Goal: Information Seeking & Learning: Find specific fact

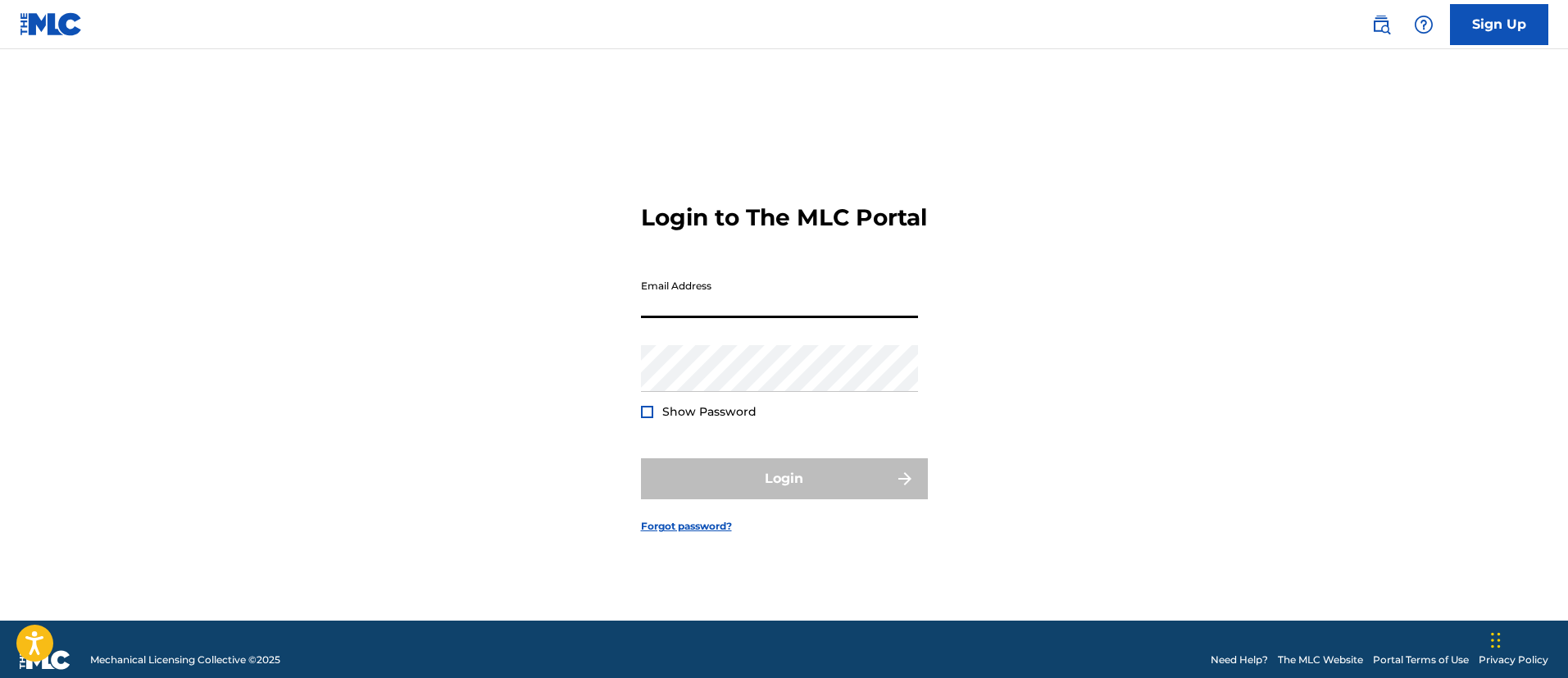
click at [674, 311] on input "Email Address" at bounding box center [779, 295] width 277 height 47
type input "[PERSON_NAME][EMAIL_ADDRESS][PERSON_NAME][DOMAIN_NAME]"
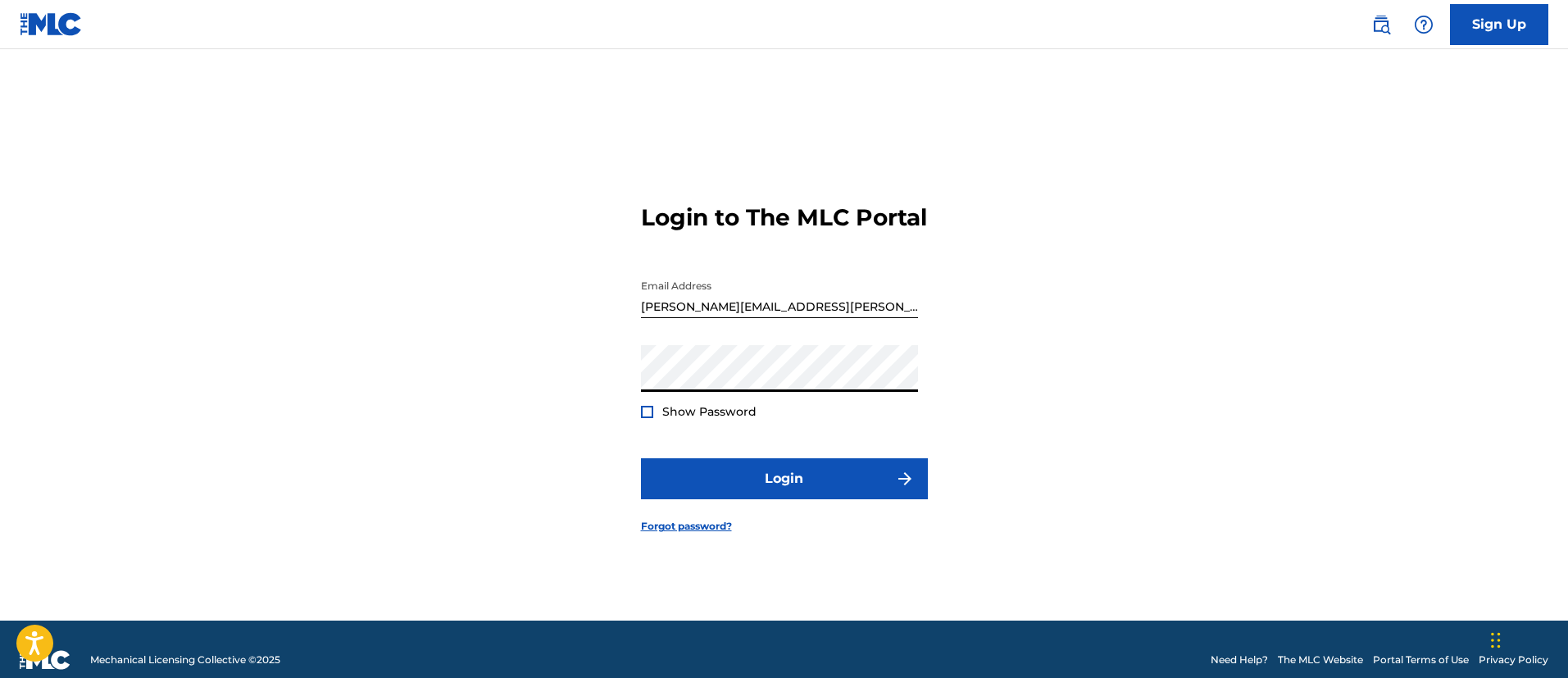
click at [641, 458] on button "Login" at bounding box center [784, 479] width 286 height 41
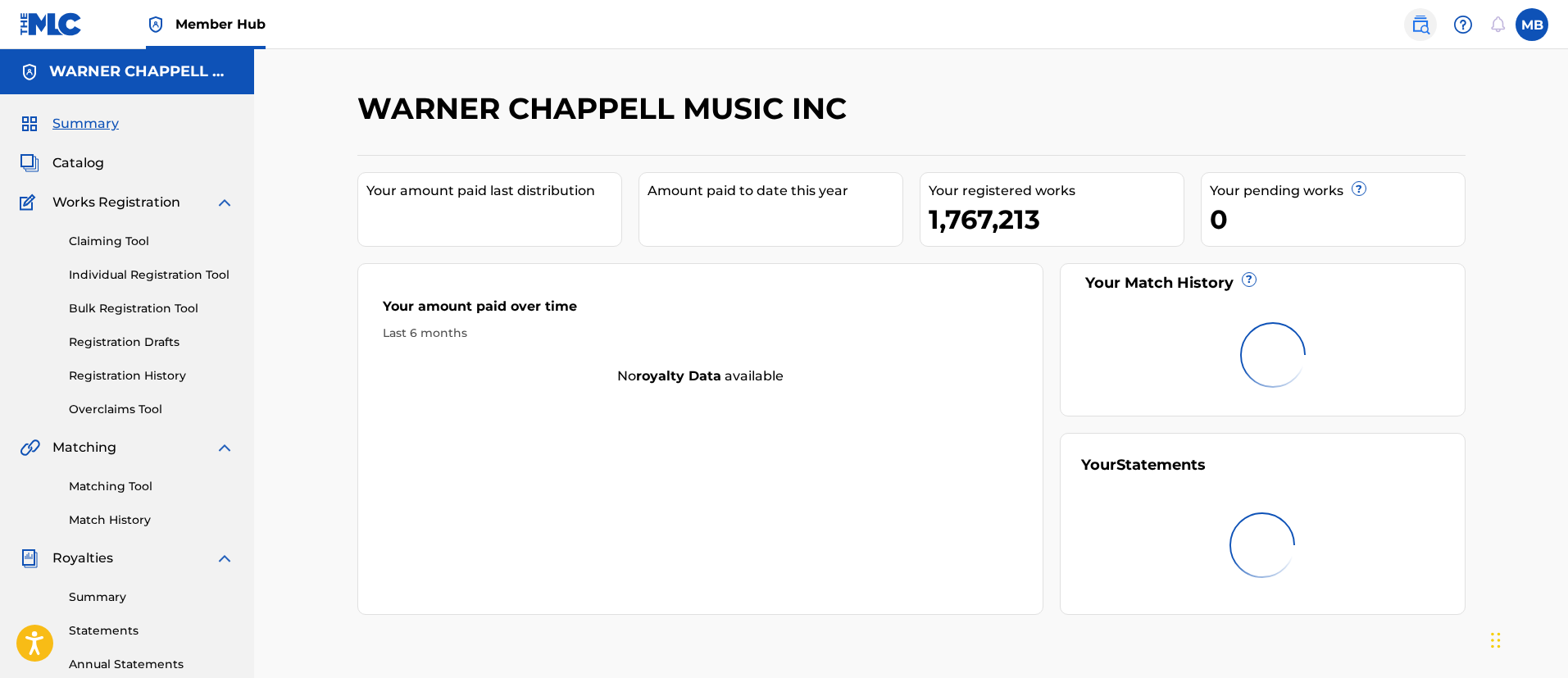
click at [1431, 27] on link at bounding box center [1420, 24] width 33 height 33
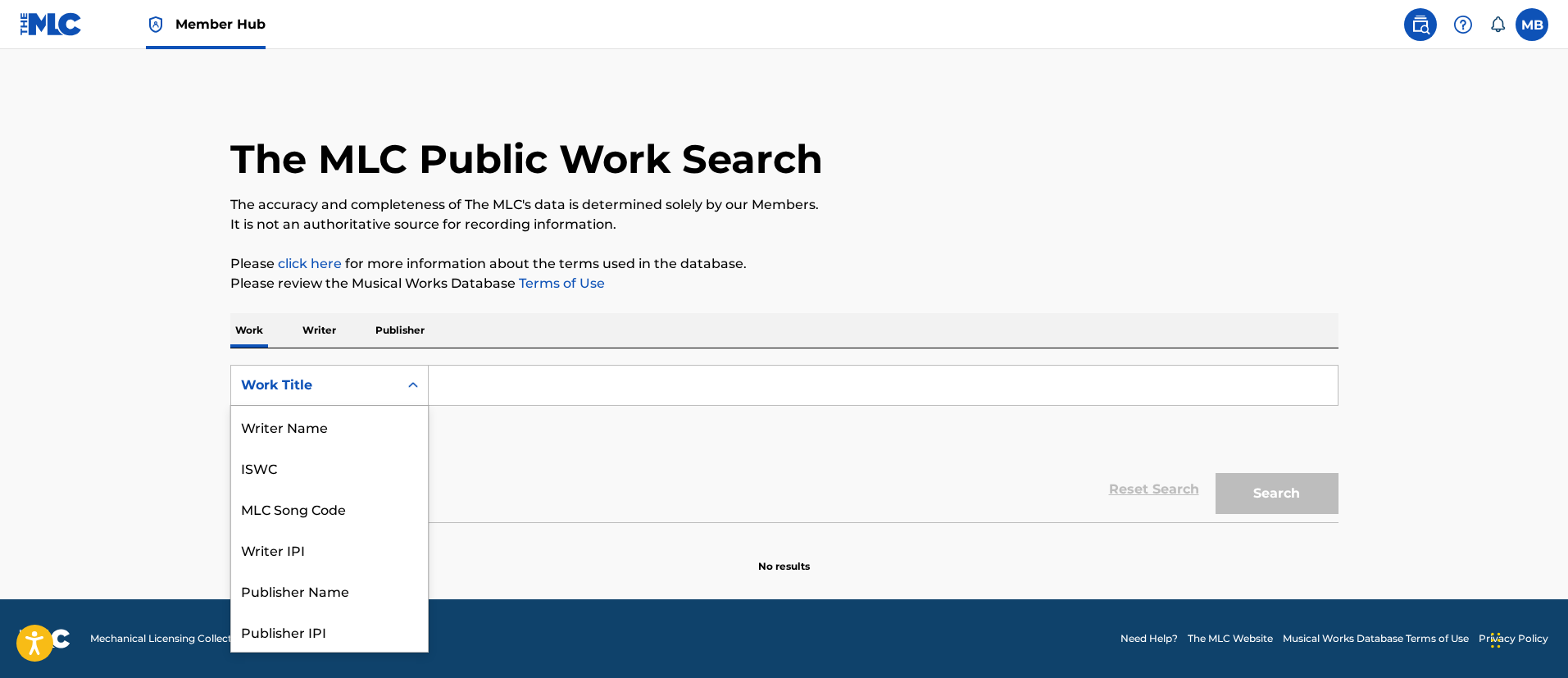
click at [322, 389] on div "Work Title" at bounding box center [315, 385] width 147 height 19
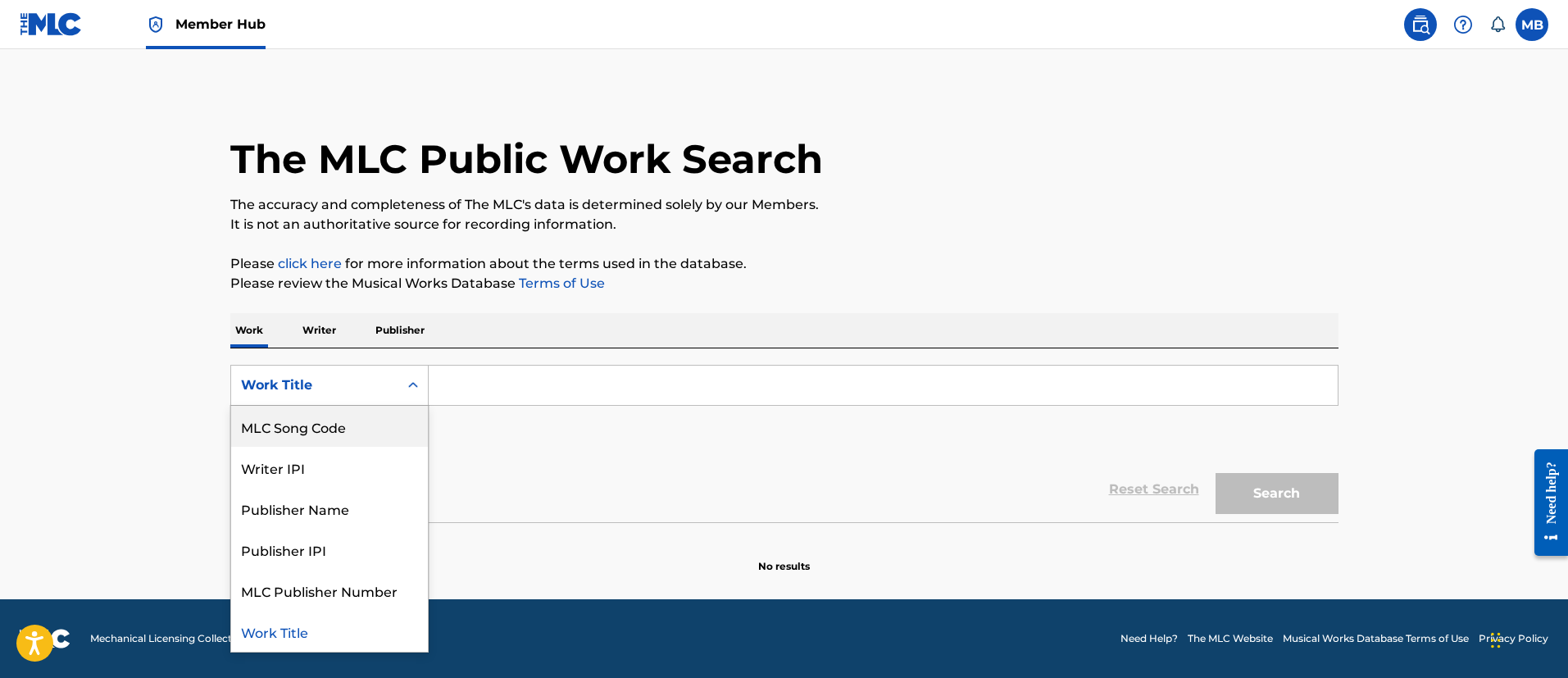
click at [334, 430] on div "MLC Song Code" at bounding box center [329, 426] width 197 height 41
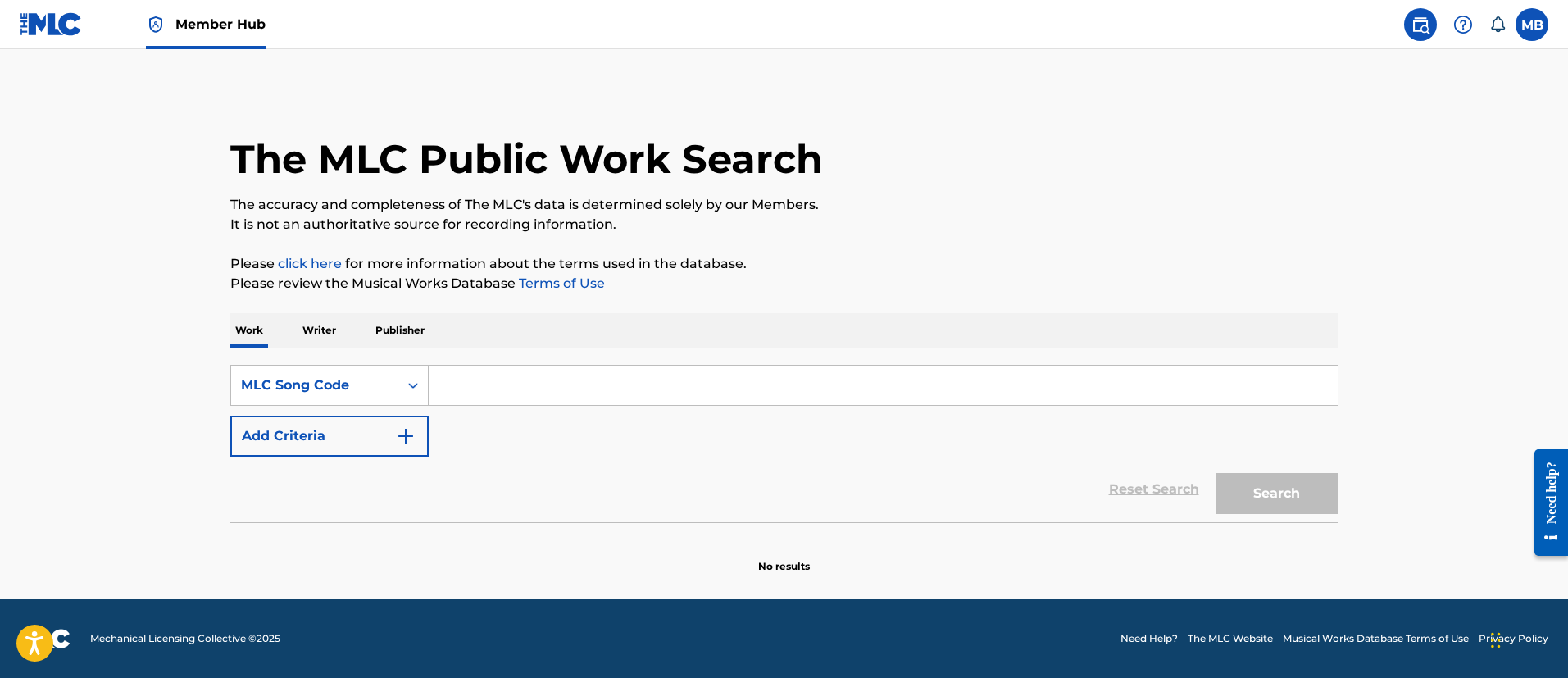
click at [581, 361] on div "SearchWithCriteria321ffc82-1b2d-4879-acf3-bf382827fed0 MLC Song Code Add Criter…" at bounding box center [784, 435] width 1108 height 173
click at [584, 365] on input "Search Form" at bounding box center [883, 385] width 909 height 39
paste input "PA3856"
click at [1215, 474] on button "Search" at bounding box center [1277, 494] width 123 height 41
type input "PA3856"
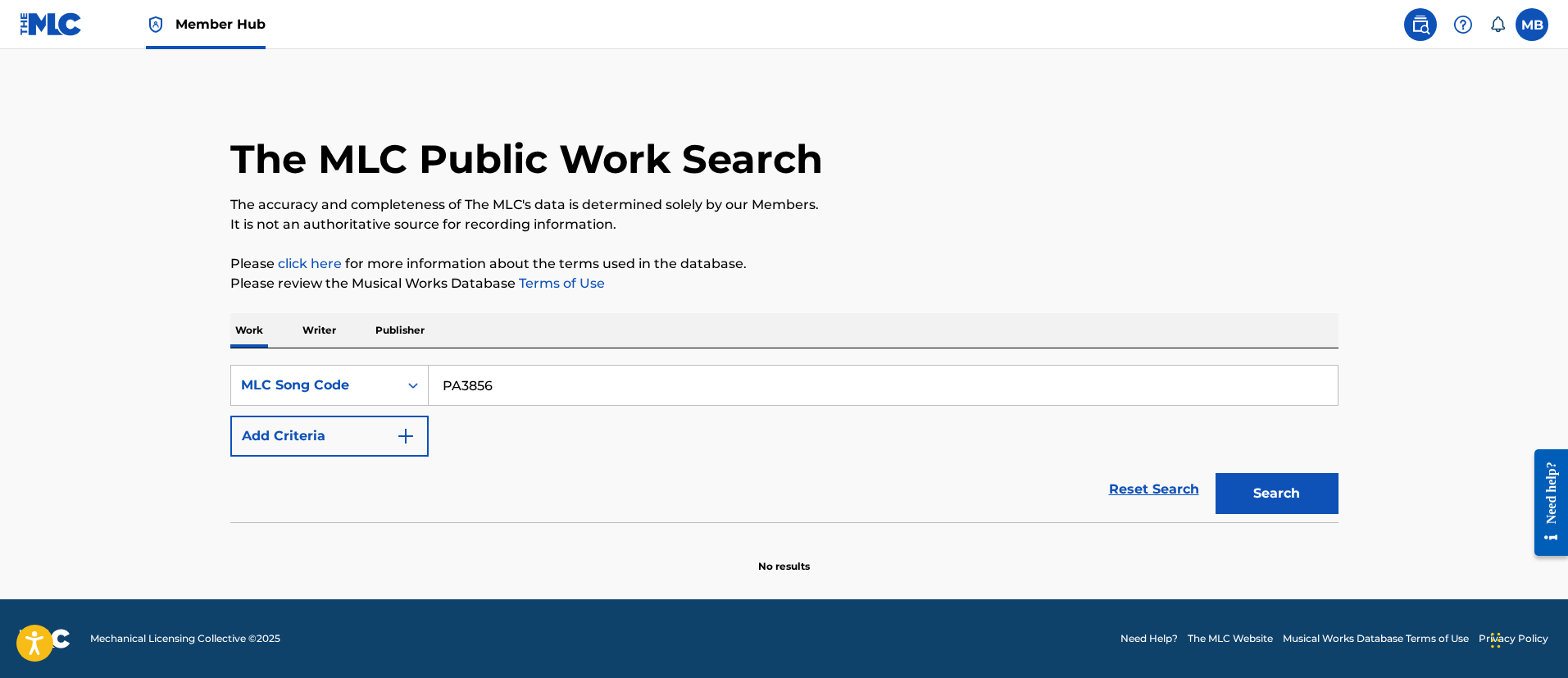
click at [1215, 474] on button "Search" at bounding box center [1277, 494] width 123 height 41
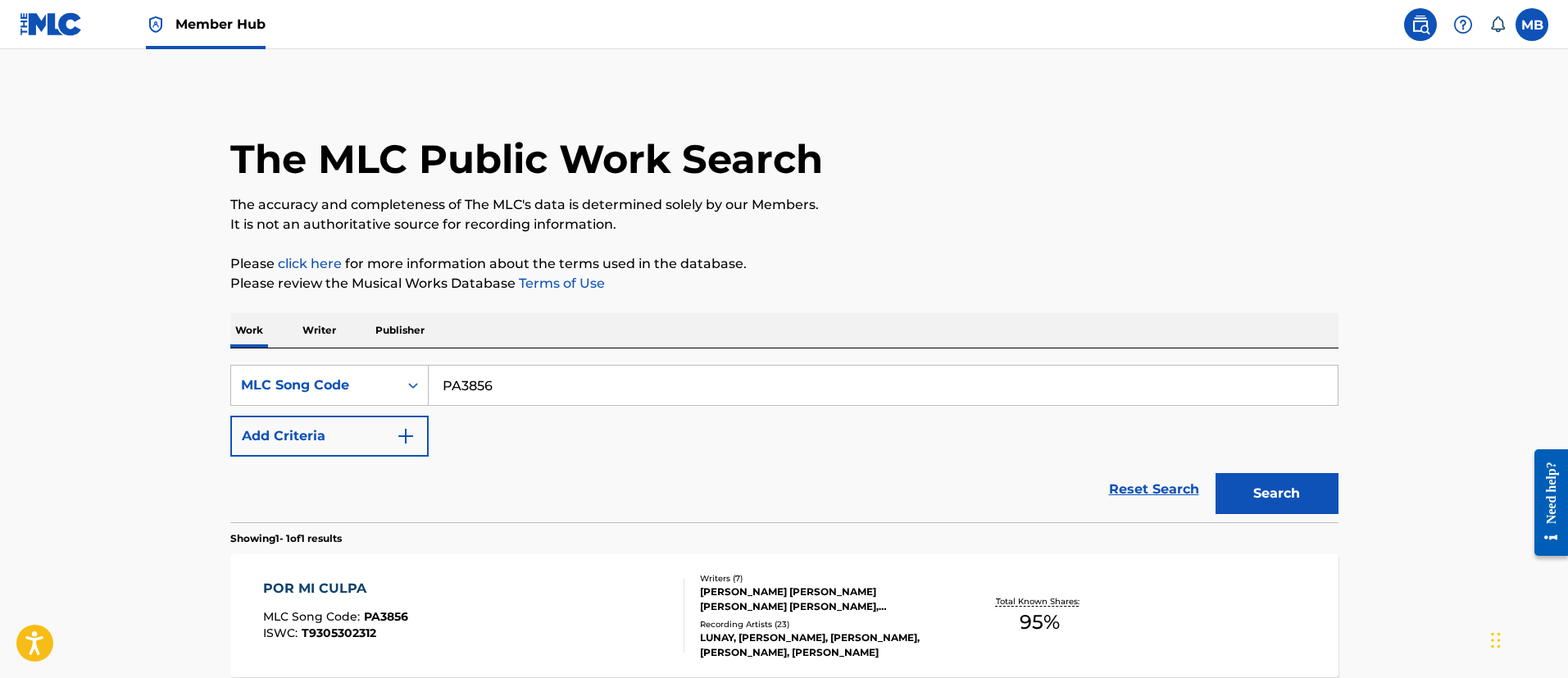
scroll to position [123, 0]
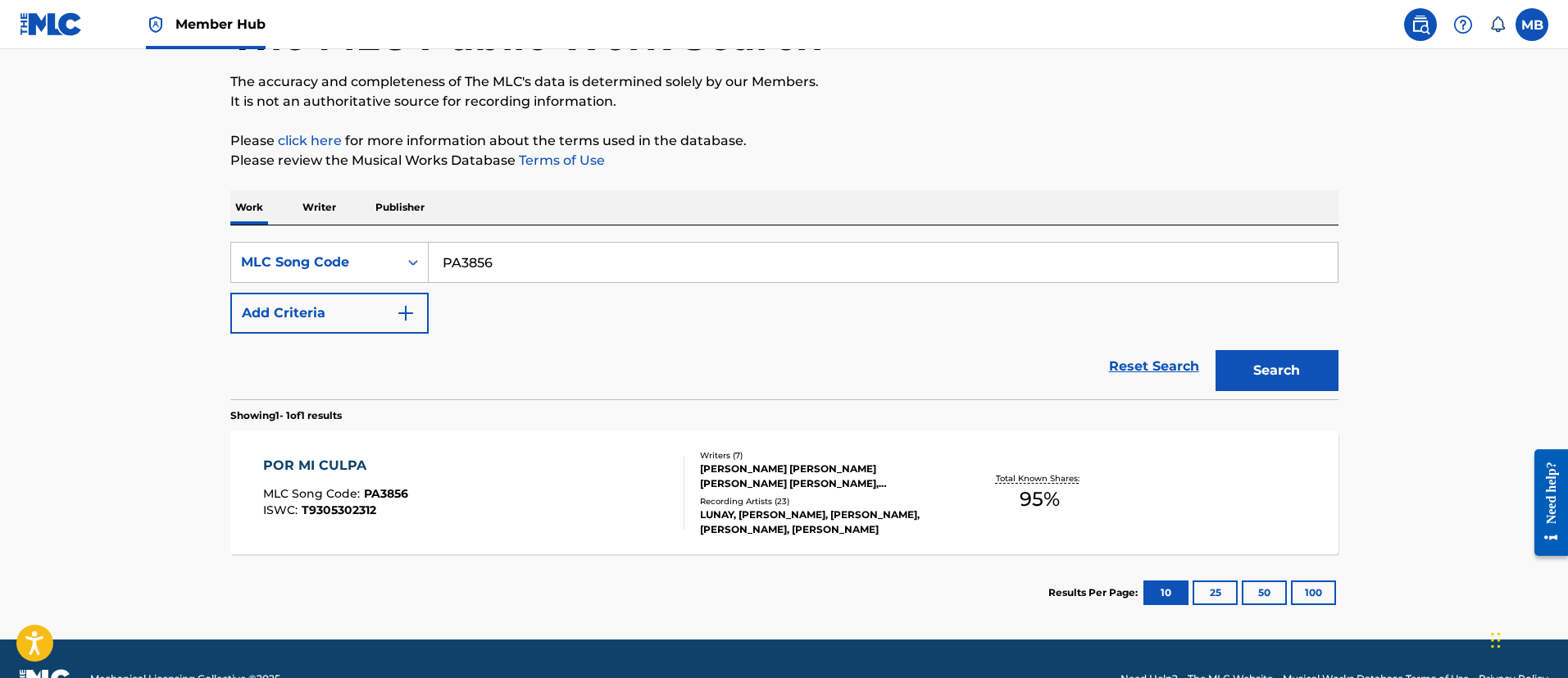
click at [490, 503] on div "POR MI CULPA MLC Song Code : PA3856 ISWC : T9305302312" at bounding box center [473, 493] width 421 height 74
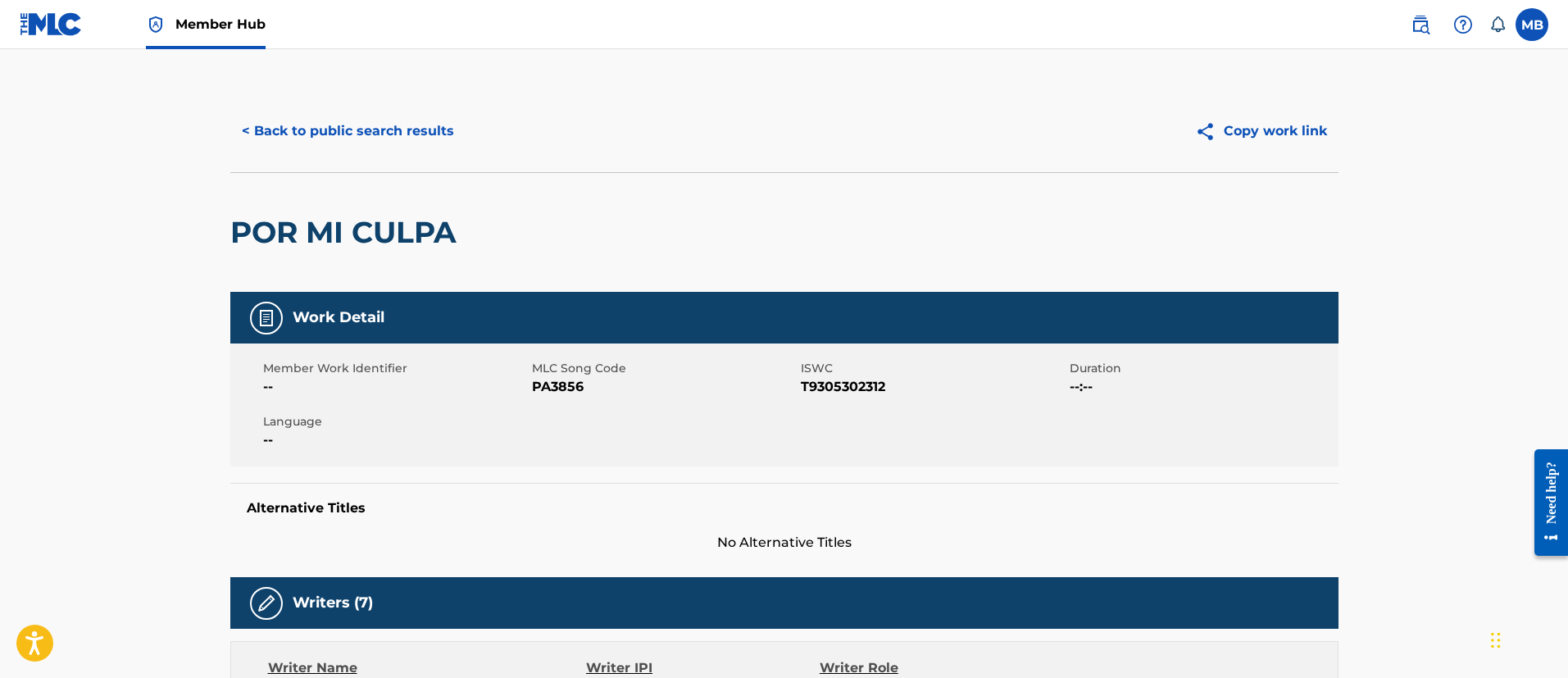
click at [543, 387] on span "PA3856" at bounding box center [664, 386] width 265 height 19
copy span "PA3856"
click at [224, 36] on link "Member Hub" at bounding box center [205, 24] width 120 height 49
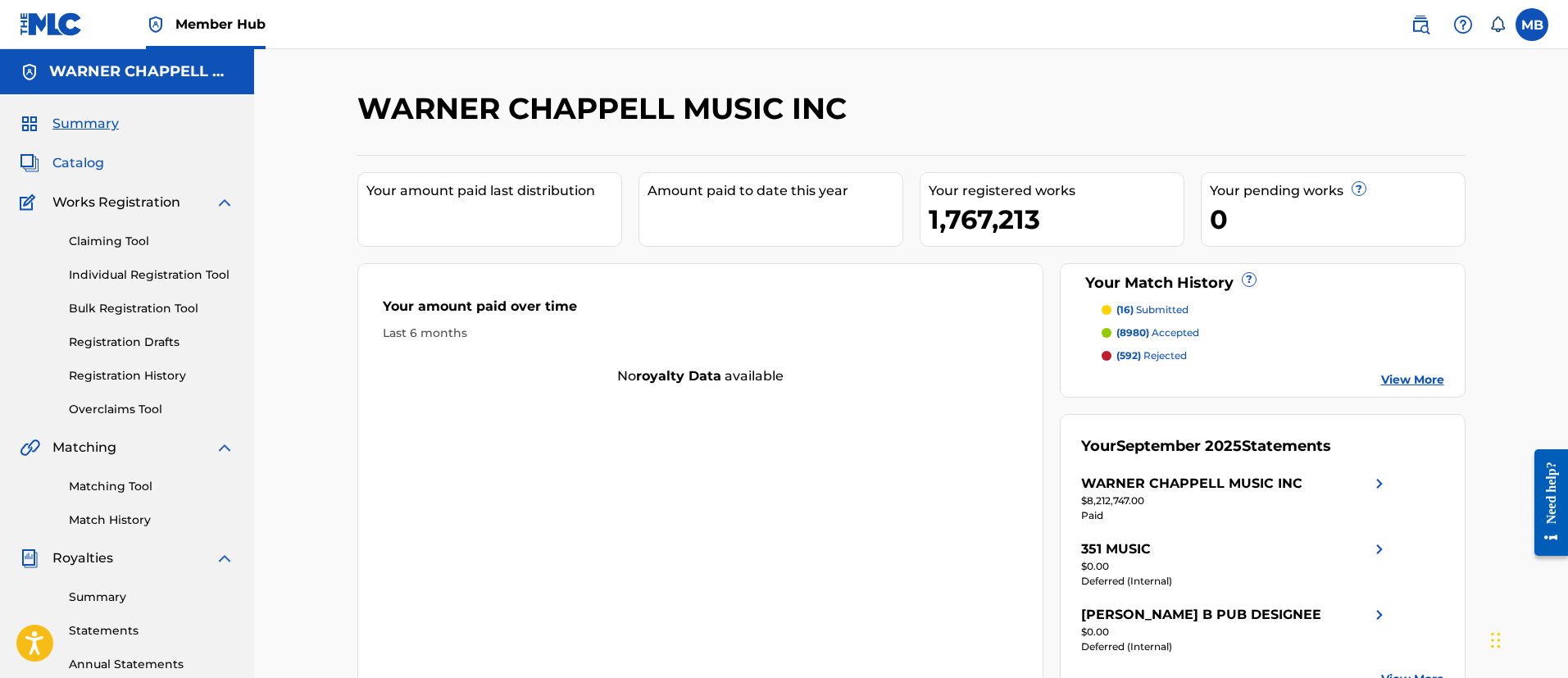
click at [60, 158] on span "Catalog" at bounding box center [79, 163] width 52 height 19
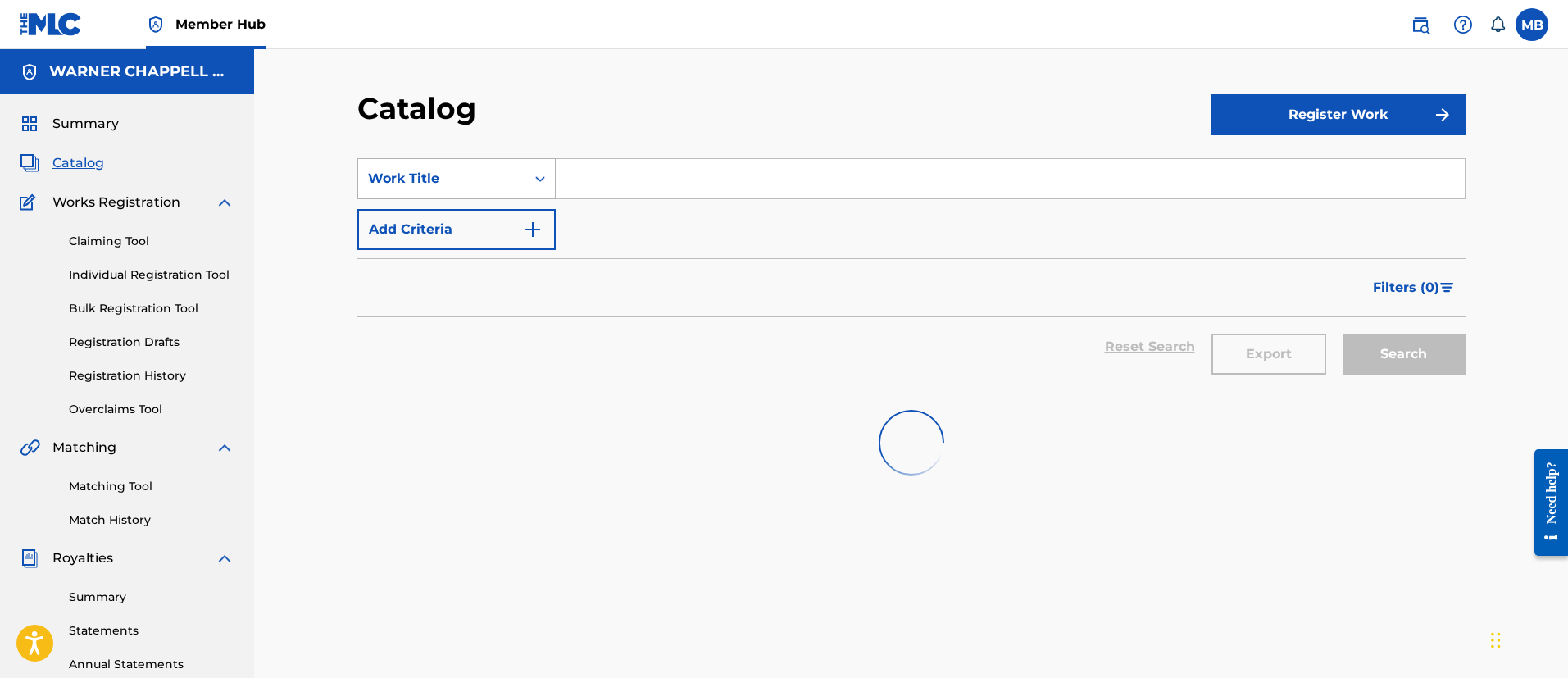
click at [413, 158] on div "Work Title" at bounding box center [456, 179] width 199 height 41
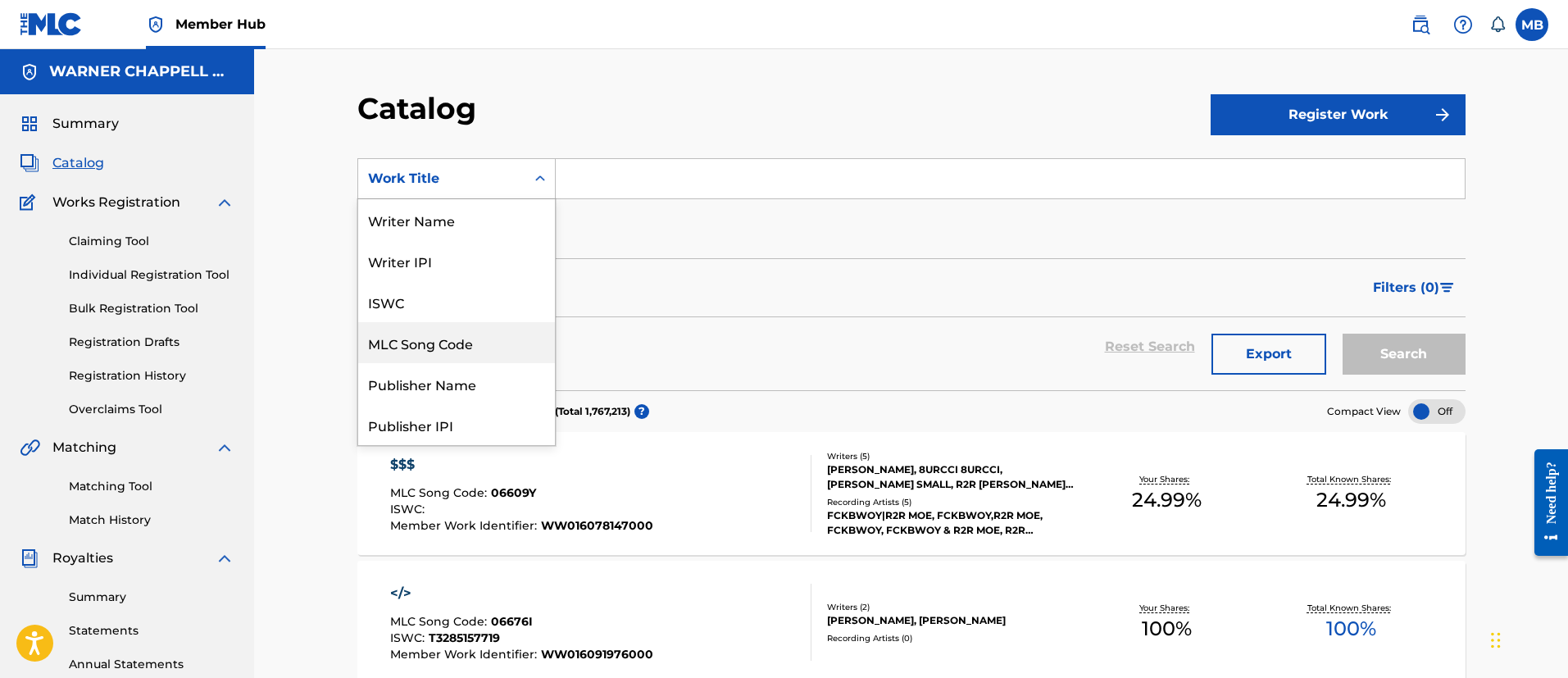
click at [442, 339] on div "MLC Song Code" at bounding box center [456, 343] width 197 height 41
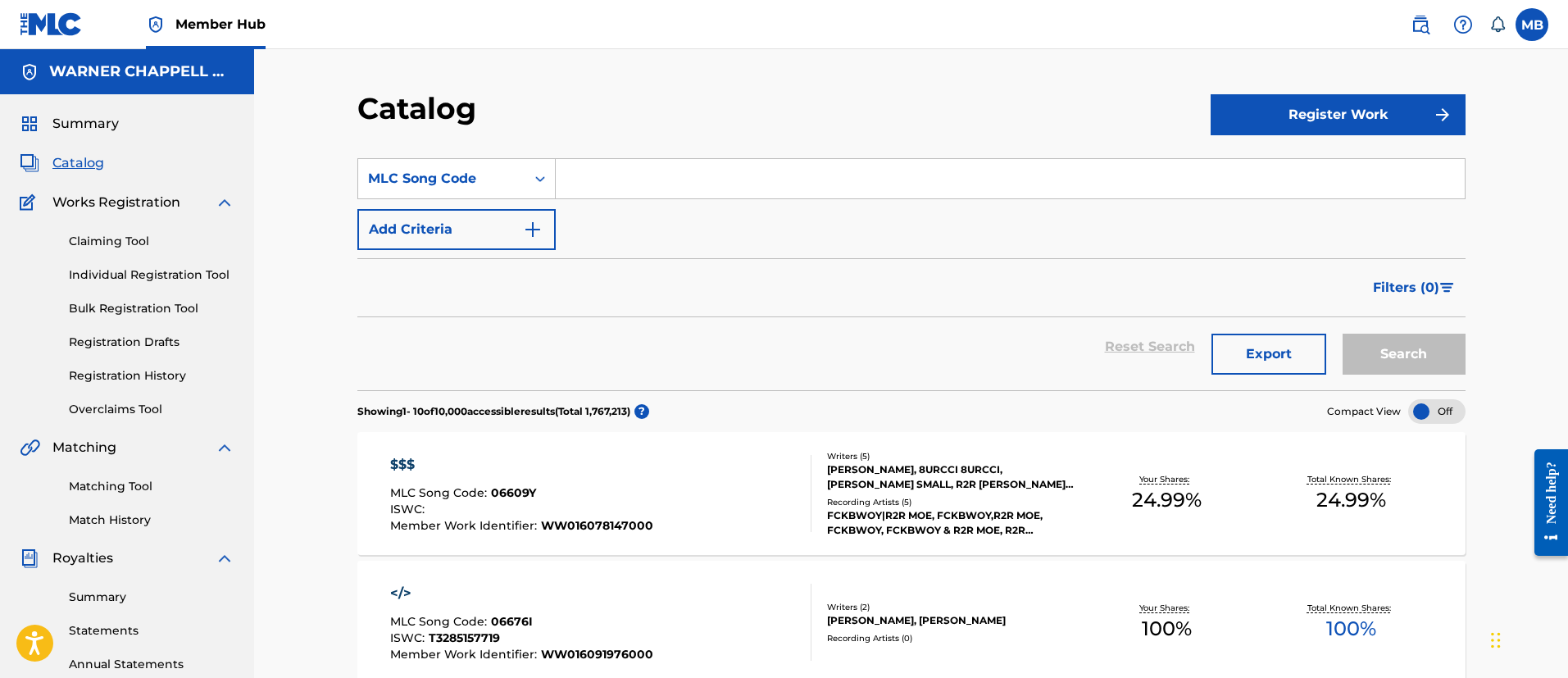
click at [616, 199] on div "SearchWithCriteria5a3910bd-6c6a-4d56-b747-e36efc0cf10b MLC Song Code Add Criter…" at bounding box center [911, 204] width 1108 height 92
click at [634, 184] on input "Search Form" at bounding box center [1009, 179] width 909 height 39
paste input "PA3856"
type input "PA3856"
click at [1343, 334] on button "Search" at bounding box center [1404, 354] width 123 height 41
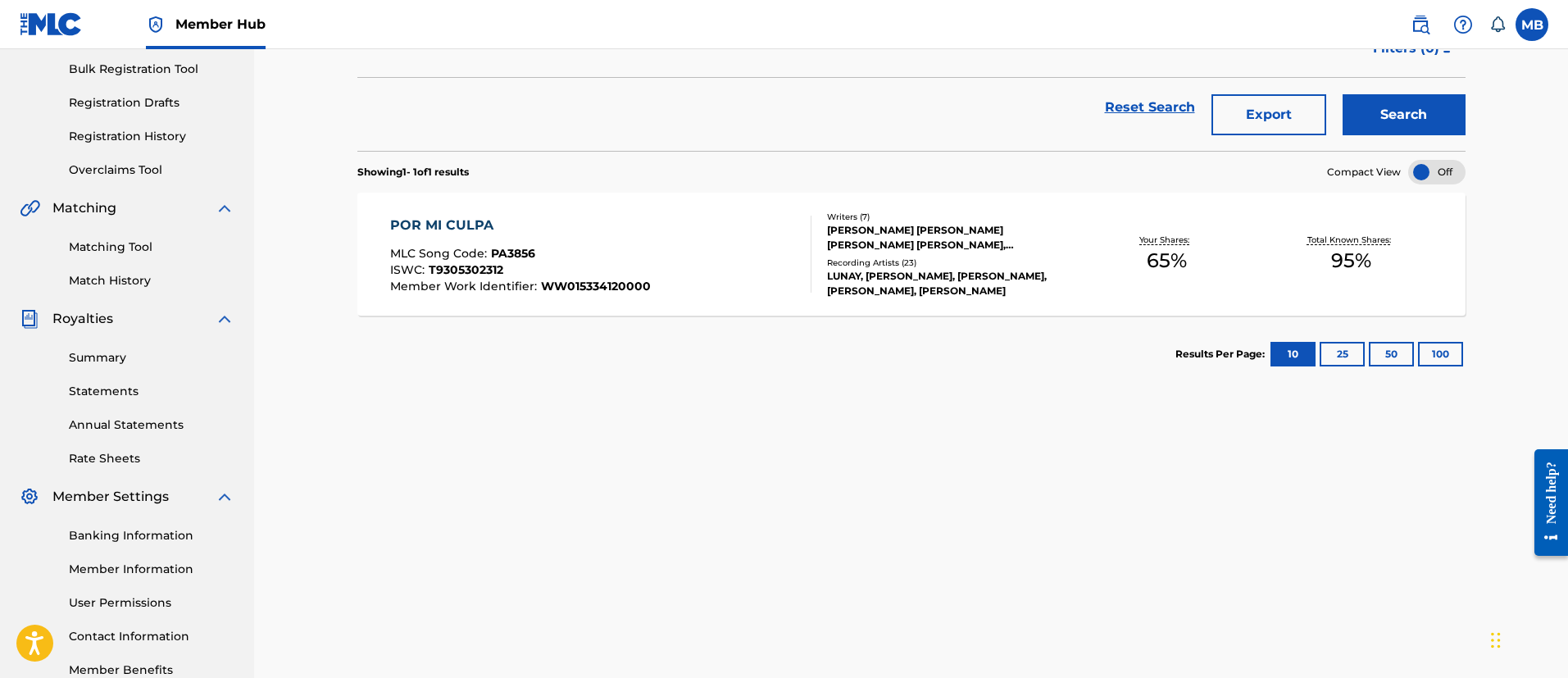
scroll to position [246, 0]
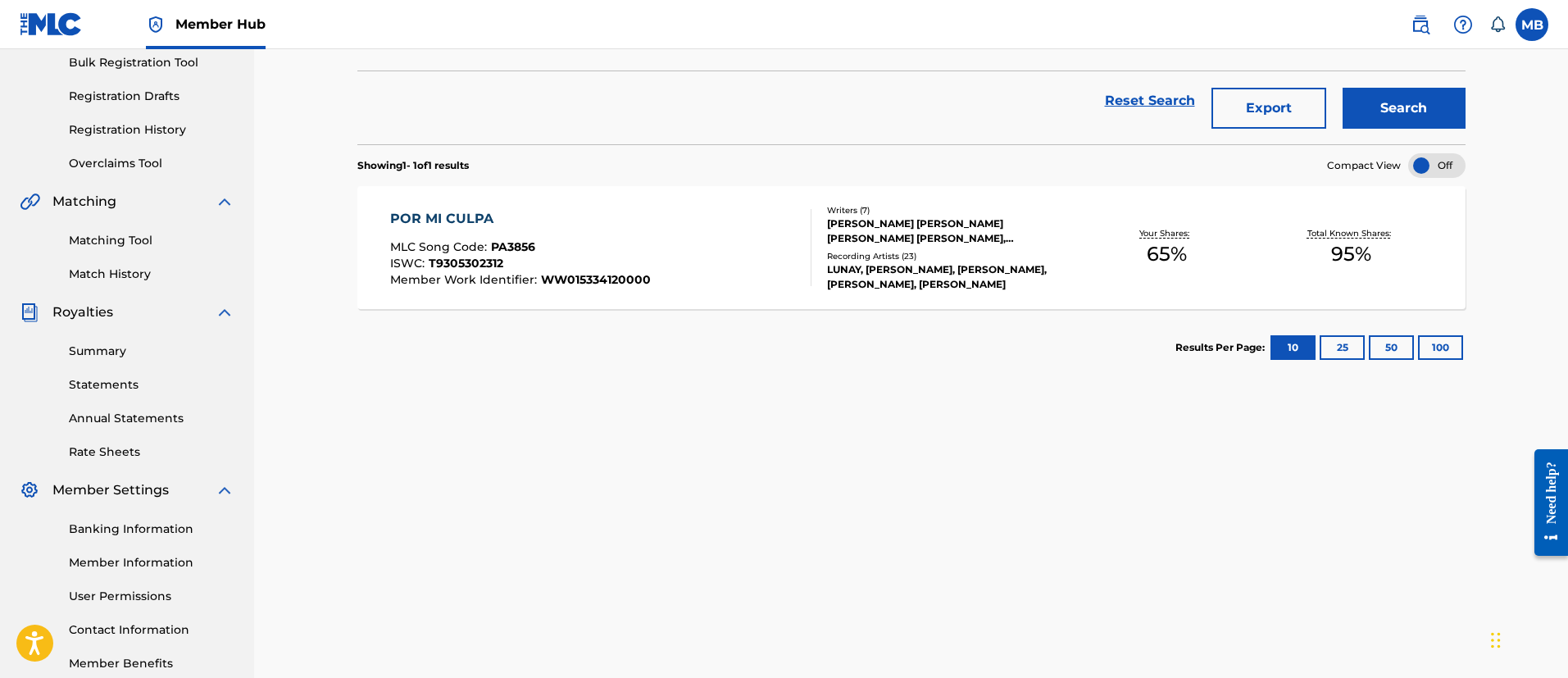
click at [735, 281] on div "POR MI CULPA MLC Song Code : PA3856 ISWC : T9305302312 Member Work Identifier :…" at bounding box center [601, 248] width 421 height 77
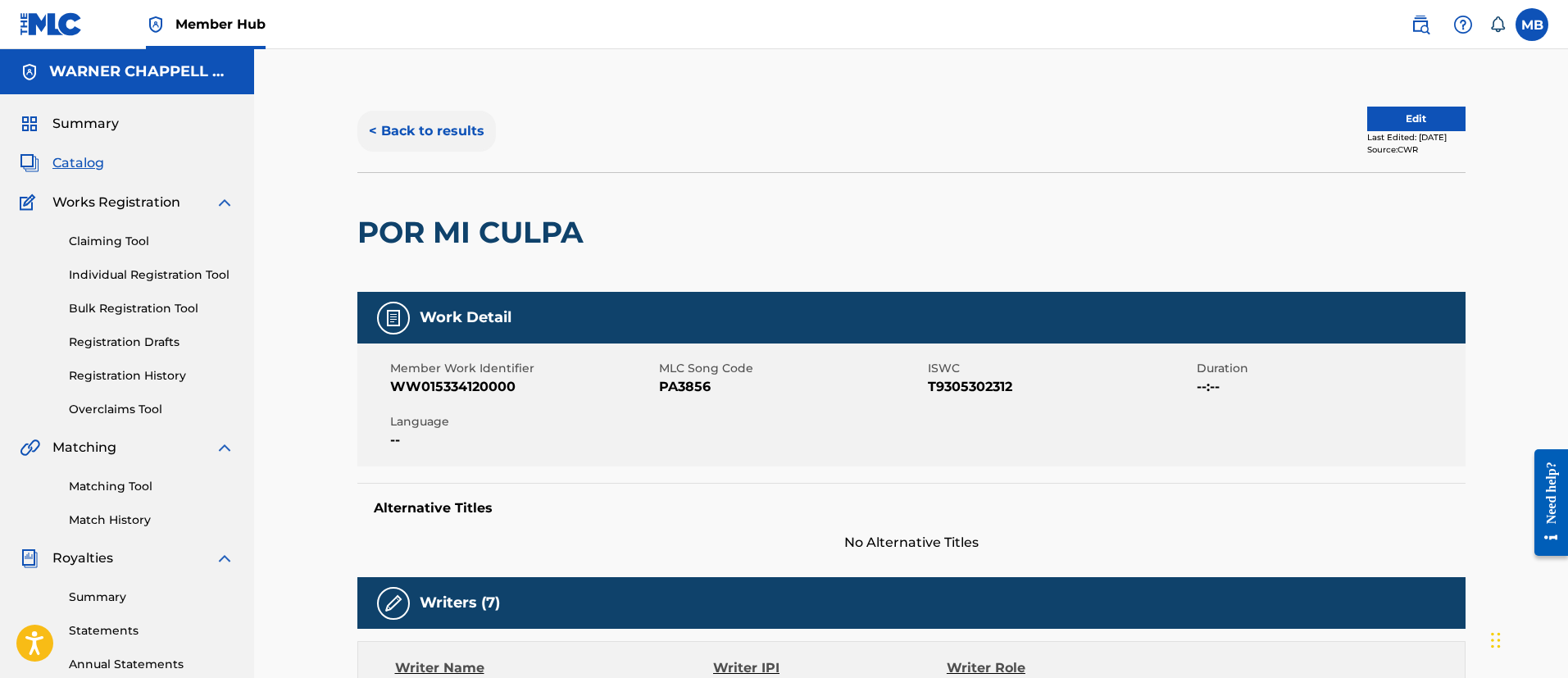
click at [448, 118] on button "< Back to results" at bounding box center [426, 131] width 138 height 41
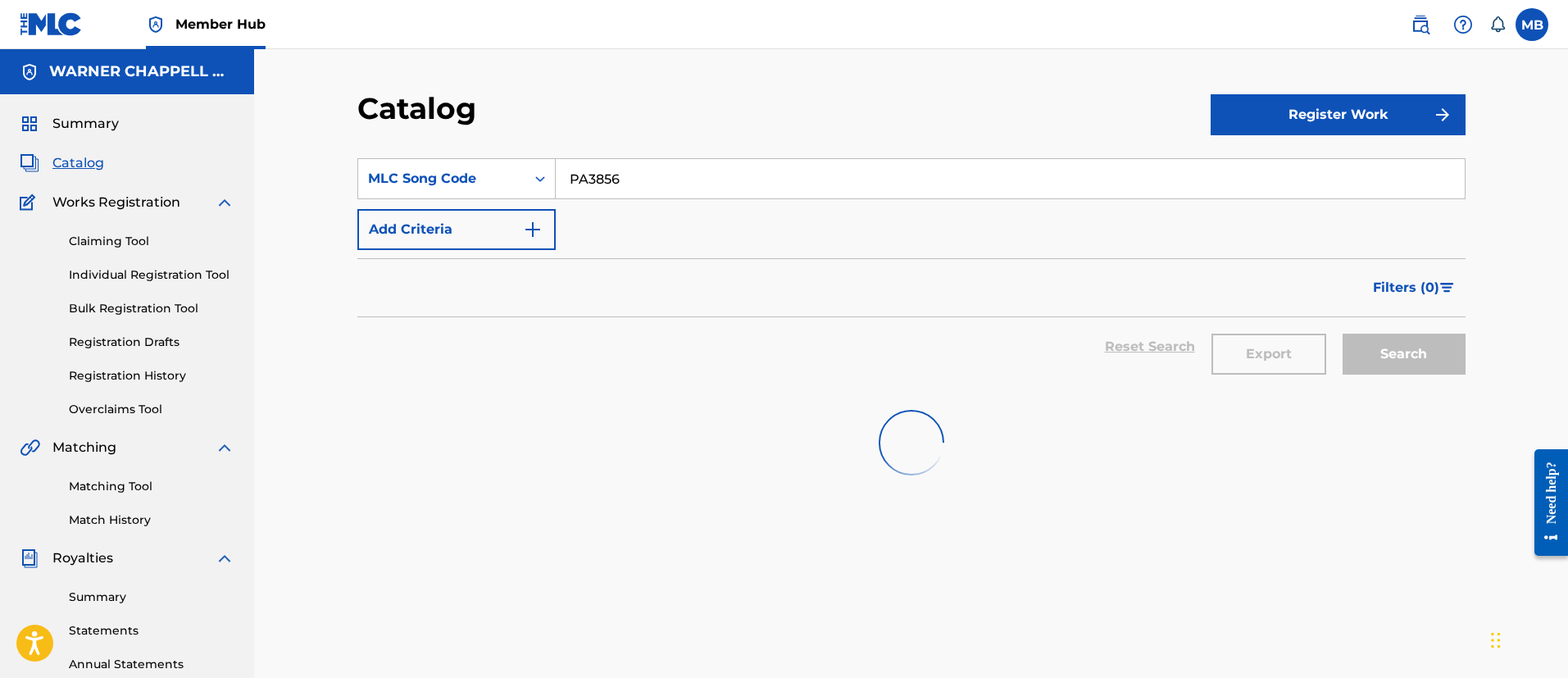
scroll to position [246, 0]
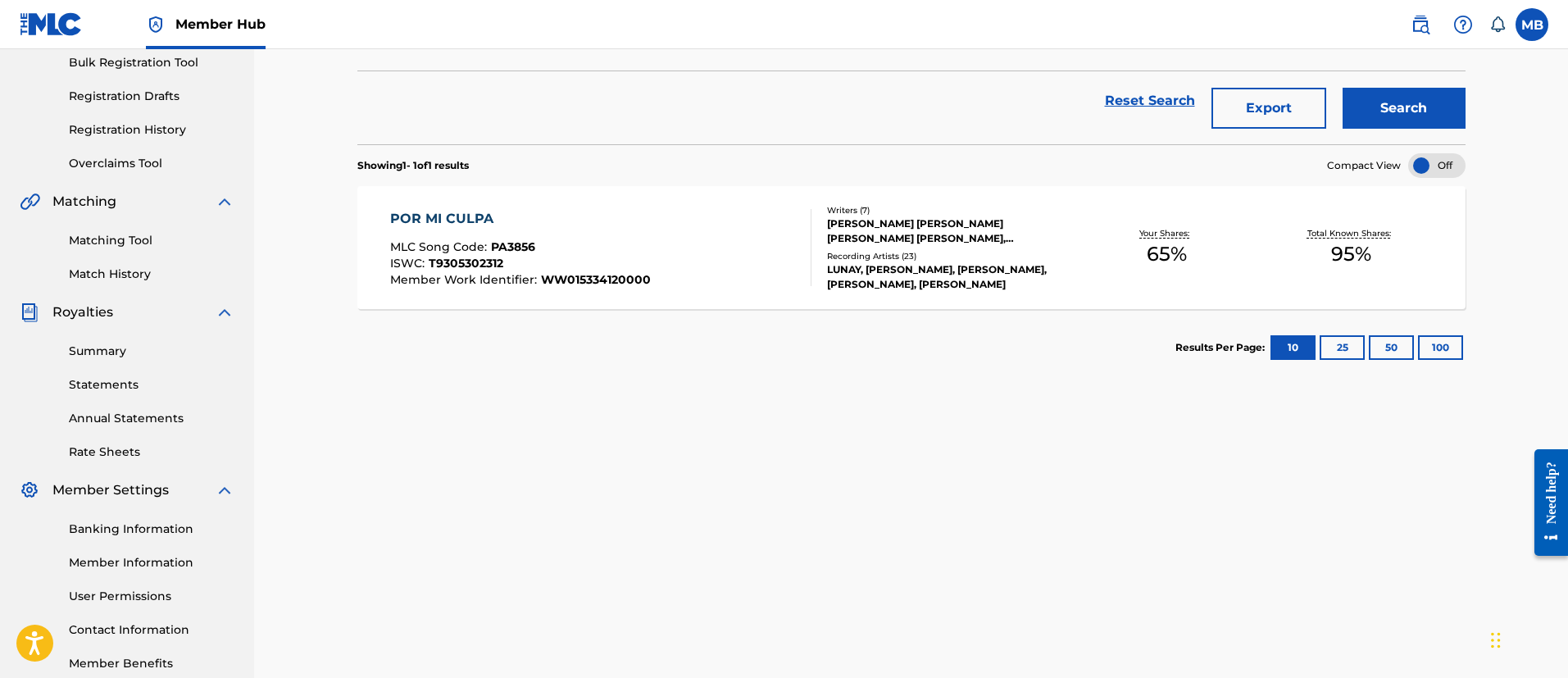
click at [1400, 22] on div "MB MB Marshall Borden [EMAIL_ADDRESS][PERSON_NAME][DOMAIN_NAME] Notification Pr…" at bounding box center [1471, 24] width 154 height 33
click at [1408, 20] on link at bounding box center [1420, 24] width 33 height 33
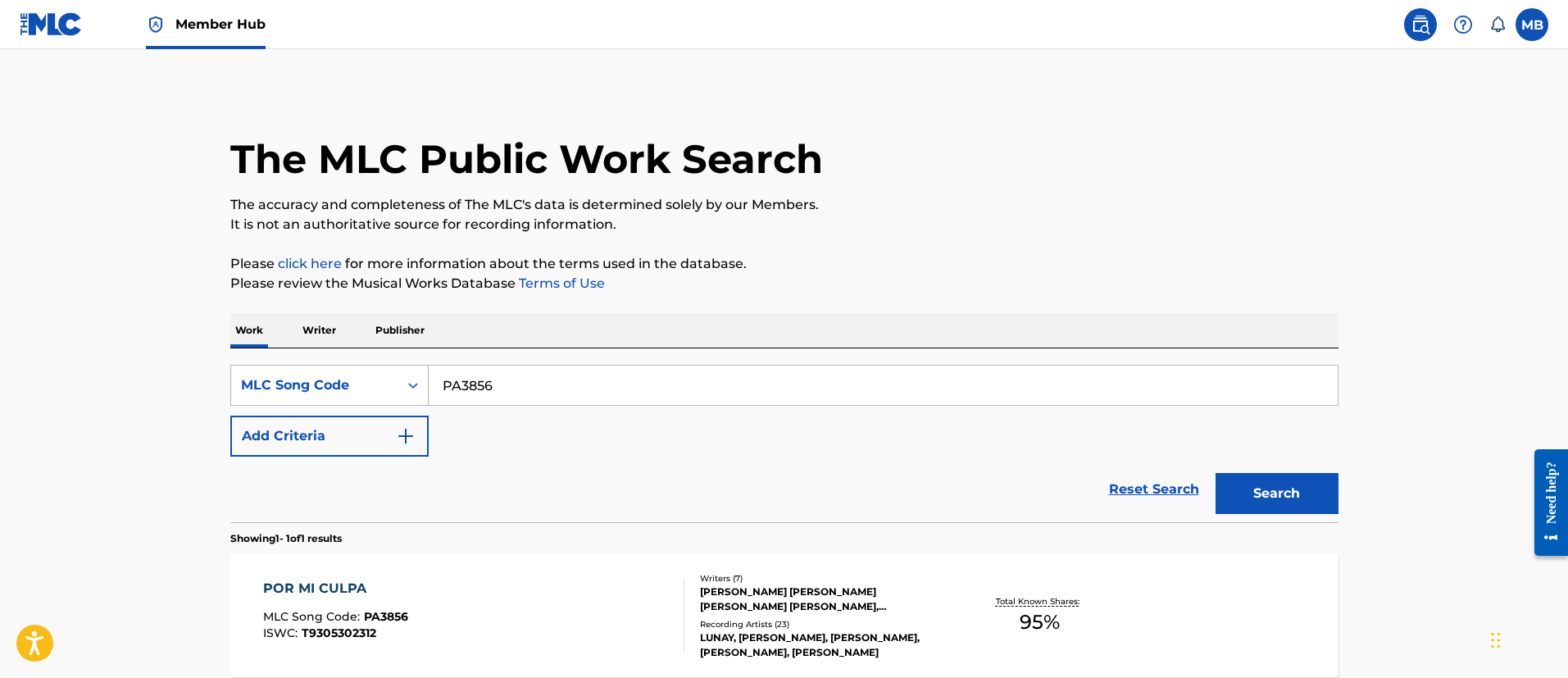
click at [348, 400] on div "MLC Song Code" at bounding box center [315, 385] width 168 height 31
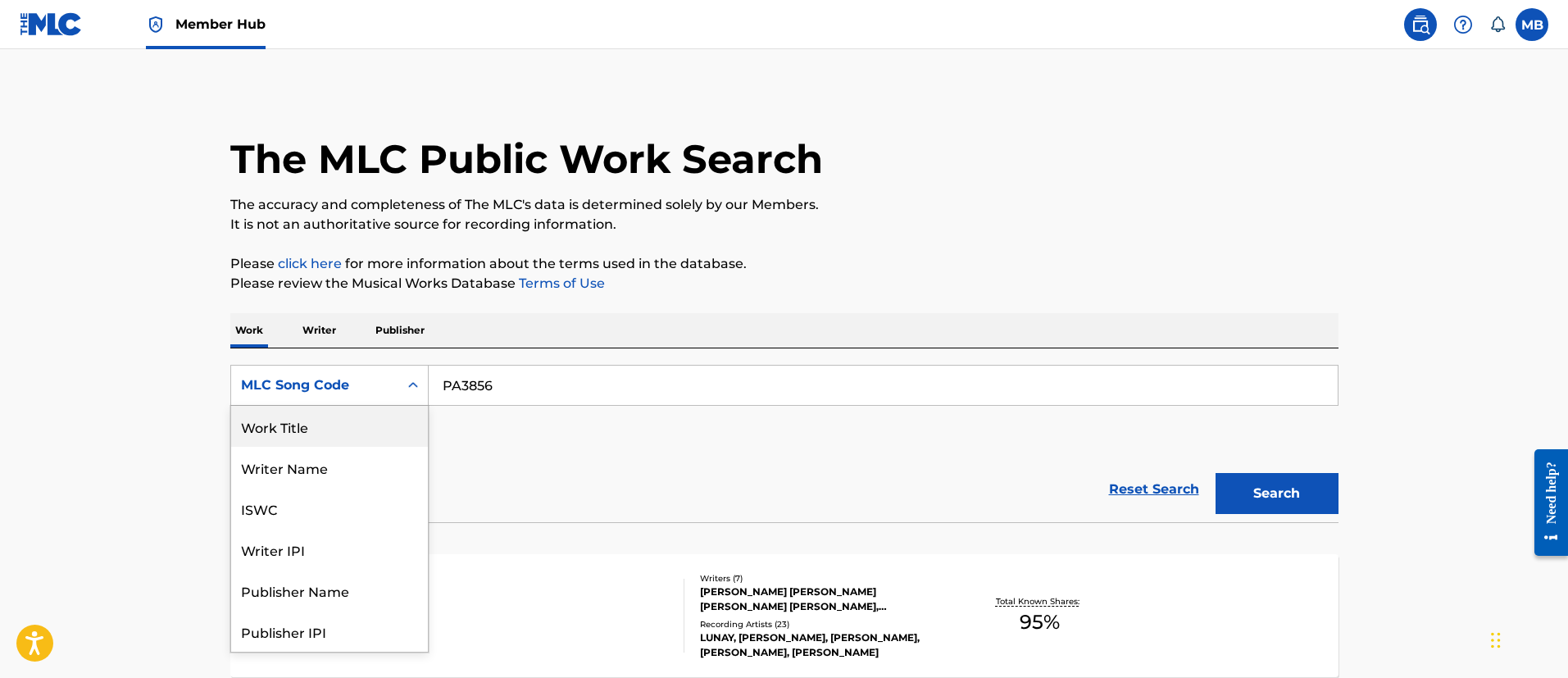
click at [347, 411] on div "Work Title" at bounding box center [329, 426] width 197 height 41
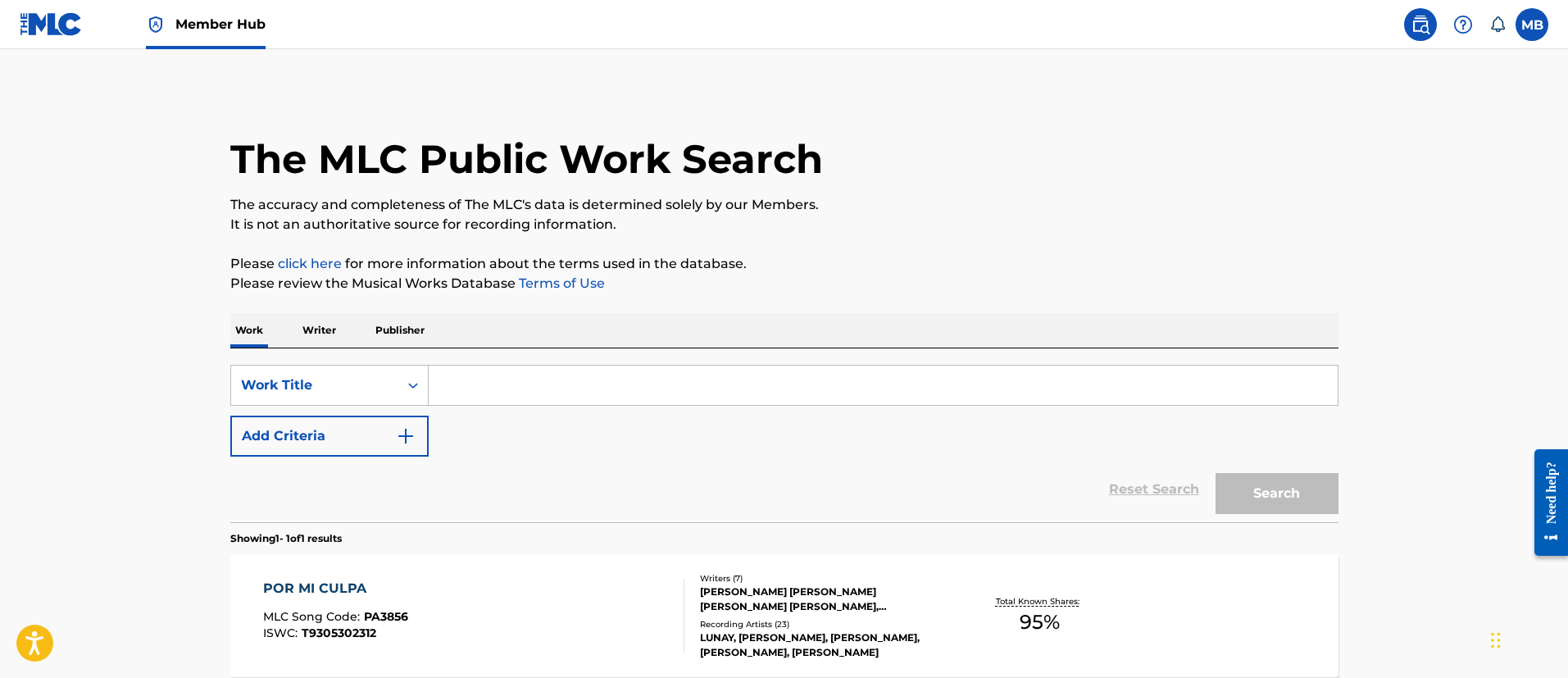
click at [489, 398] on input "Search Form" at bounding box center [883, 385] width 909 height 39
paste input "BASS BOAT"
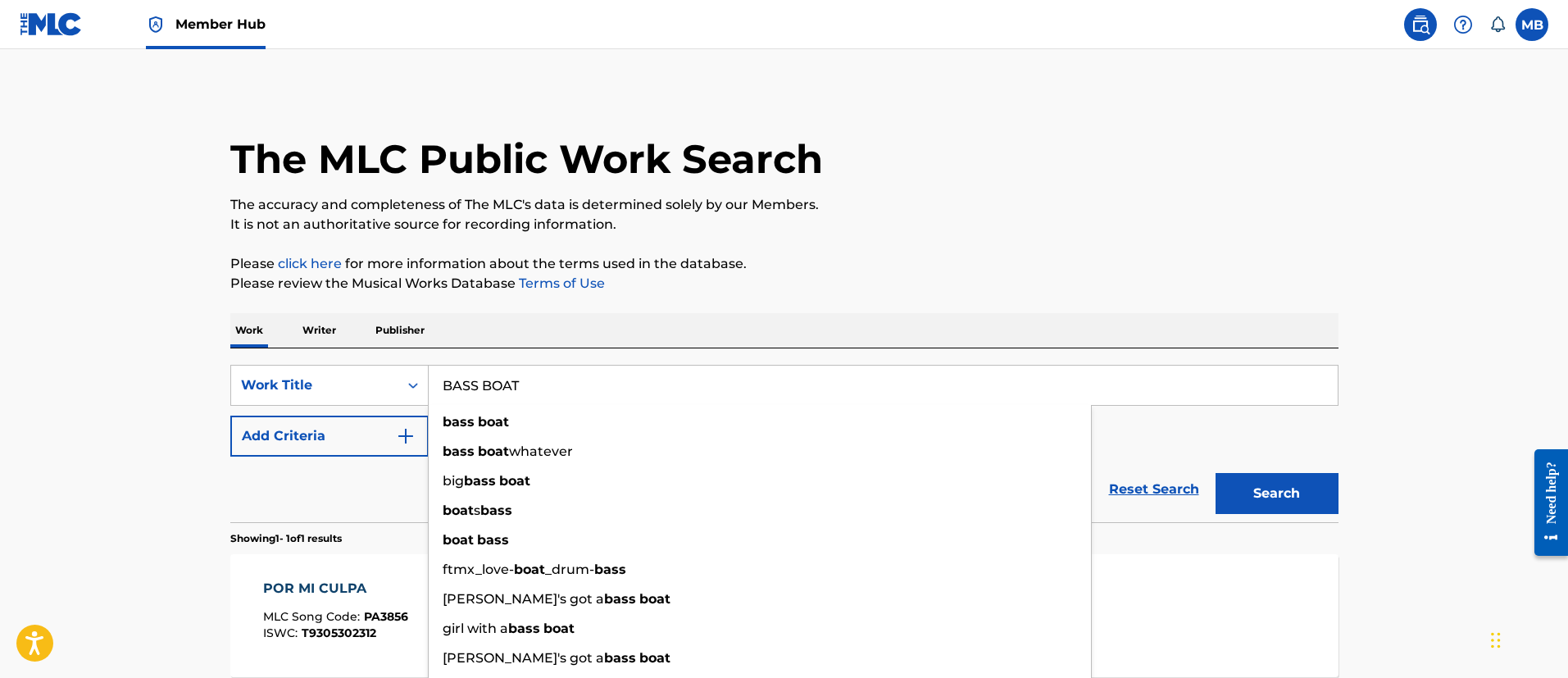
type input "BASS BOAT"
click at [229, 436] on div "The MLC Public Work Search The accuracy and completeness of The MLC's data is d…" at bounding box center [784, 422] width 1148 height 665
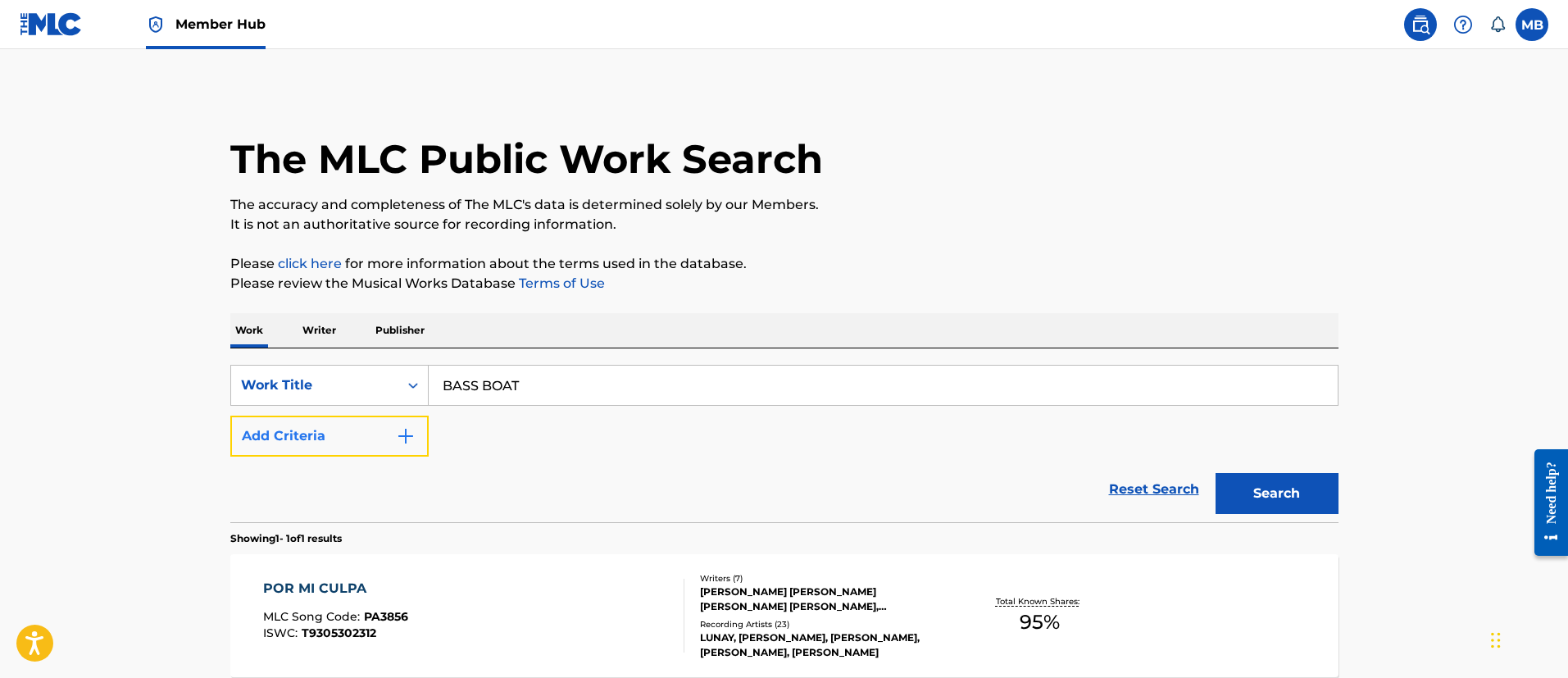
click at [253, 438] on button "Add Criteria" at bounding box center [329, 436] width 199 height 41
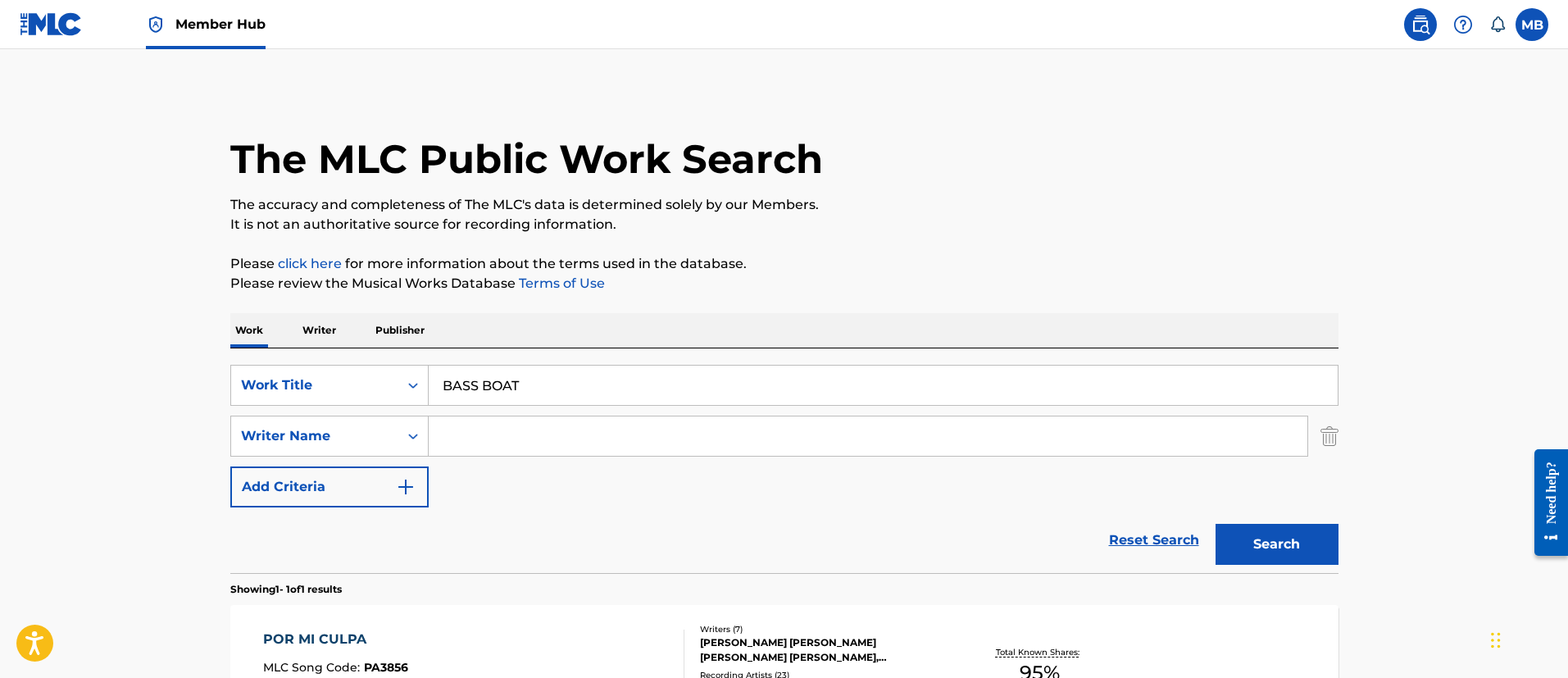
click at [538, 438] on input "Search Form" at bounding box center [868, 436] width 879 height 39
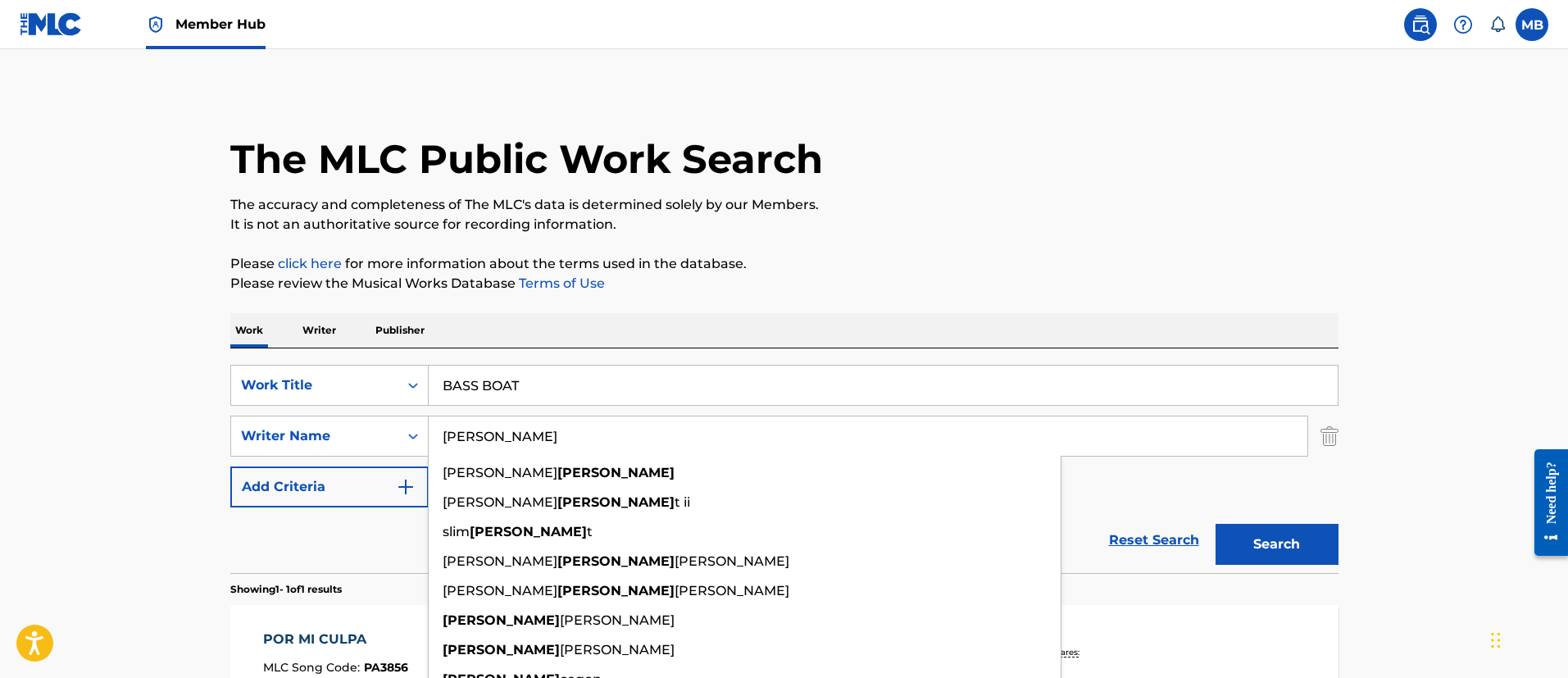
type input "[PERSON_NAME]"
click at [1215, 524] on button "Search" at bounding box center [1277, 544] width 123 height 41
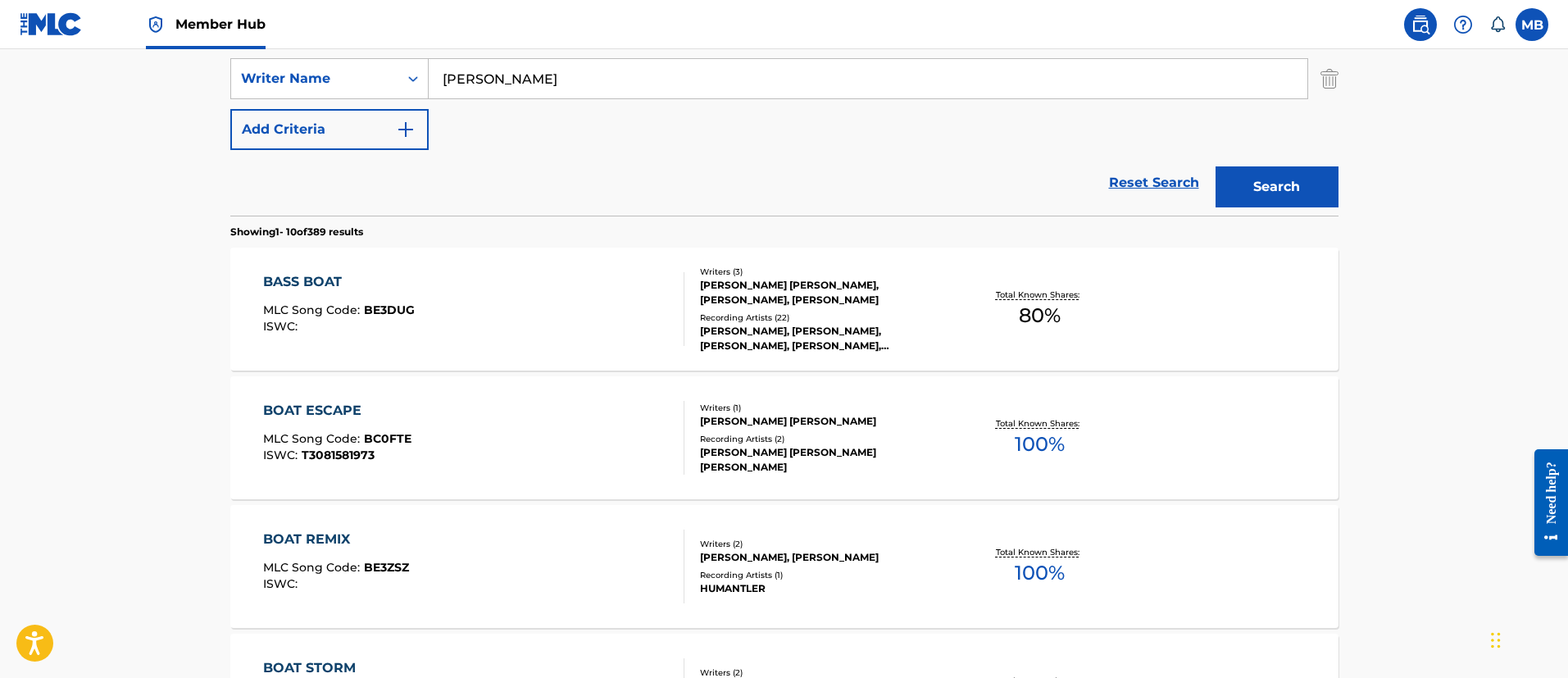
scroll to position [369, 0]
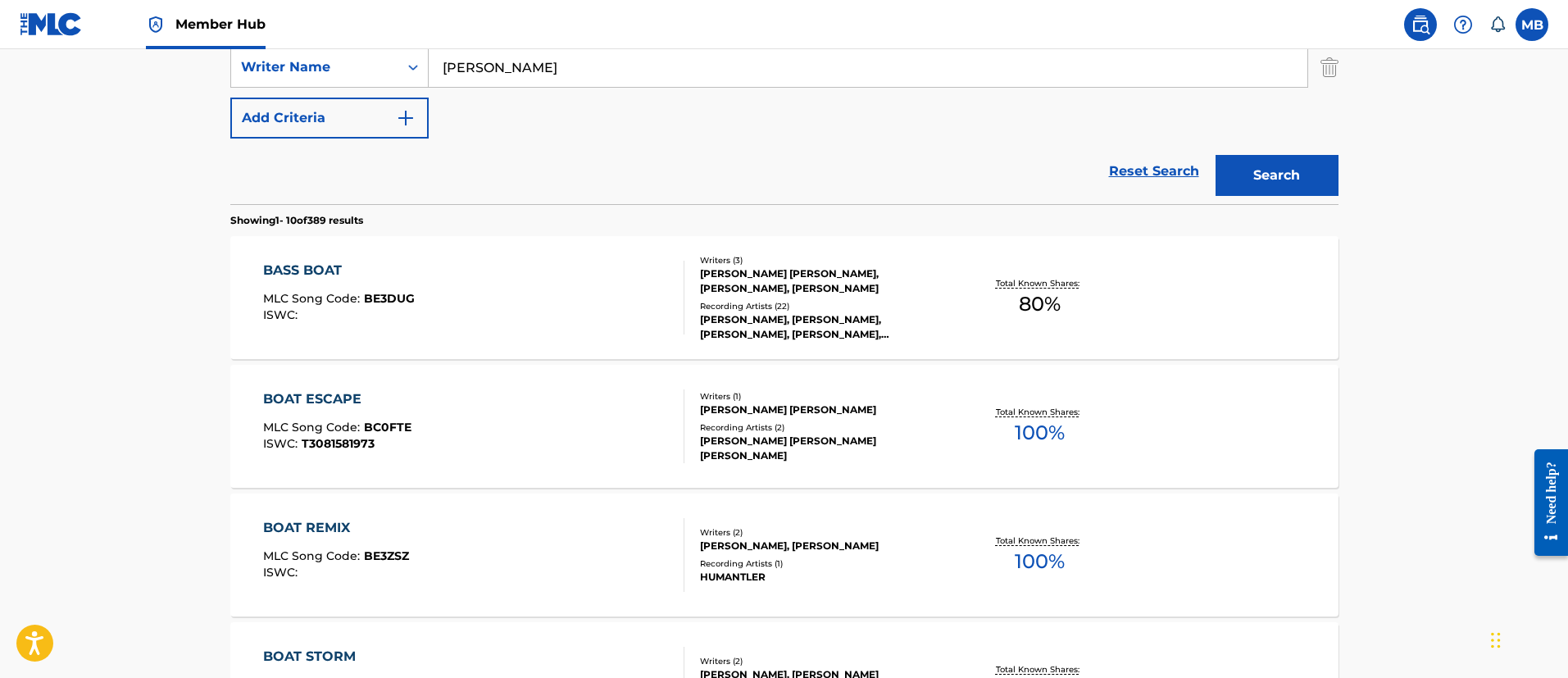
click at [515, 287] on div "BASS BOAT MLC Song Code : BE3DUG ISWC :" at bounding box center [473, 298] width 421 height 74
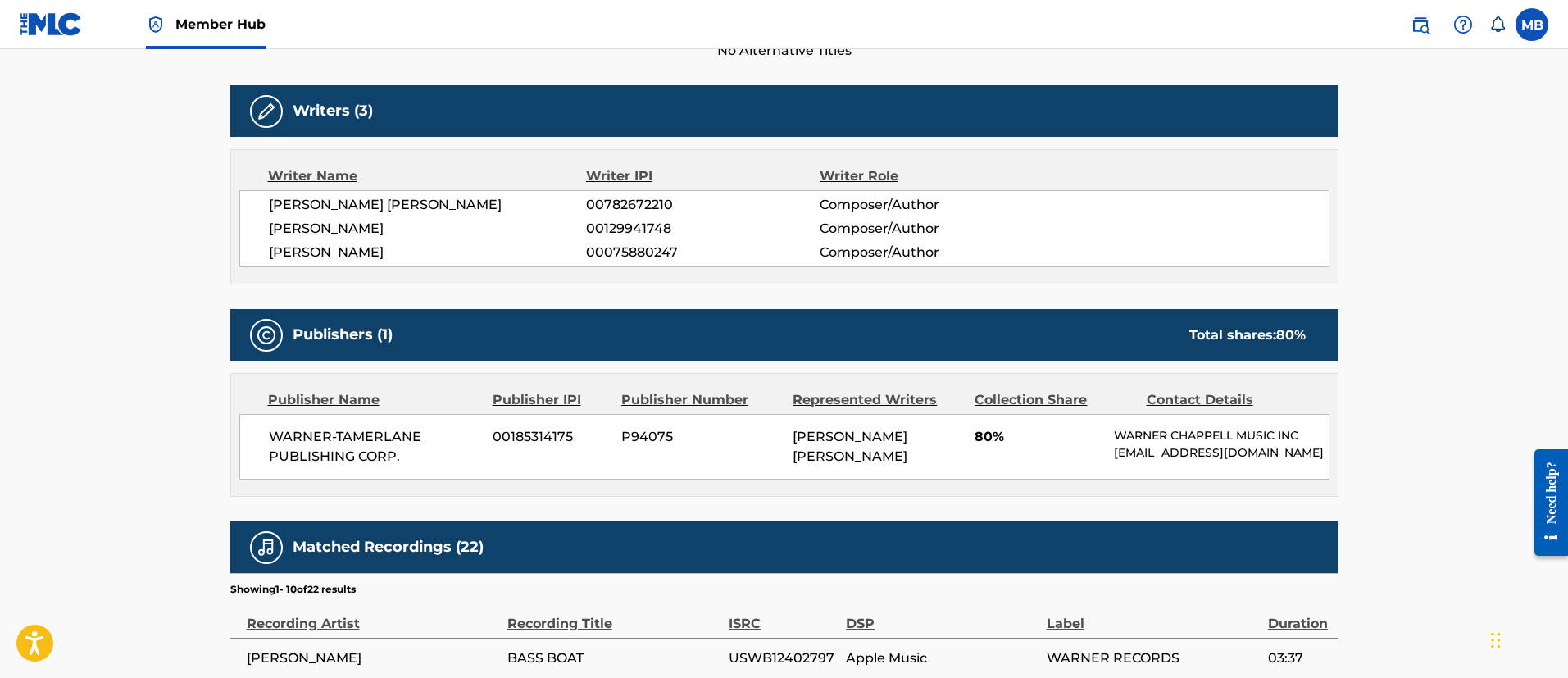
scroll to position [123, 0]
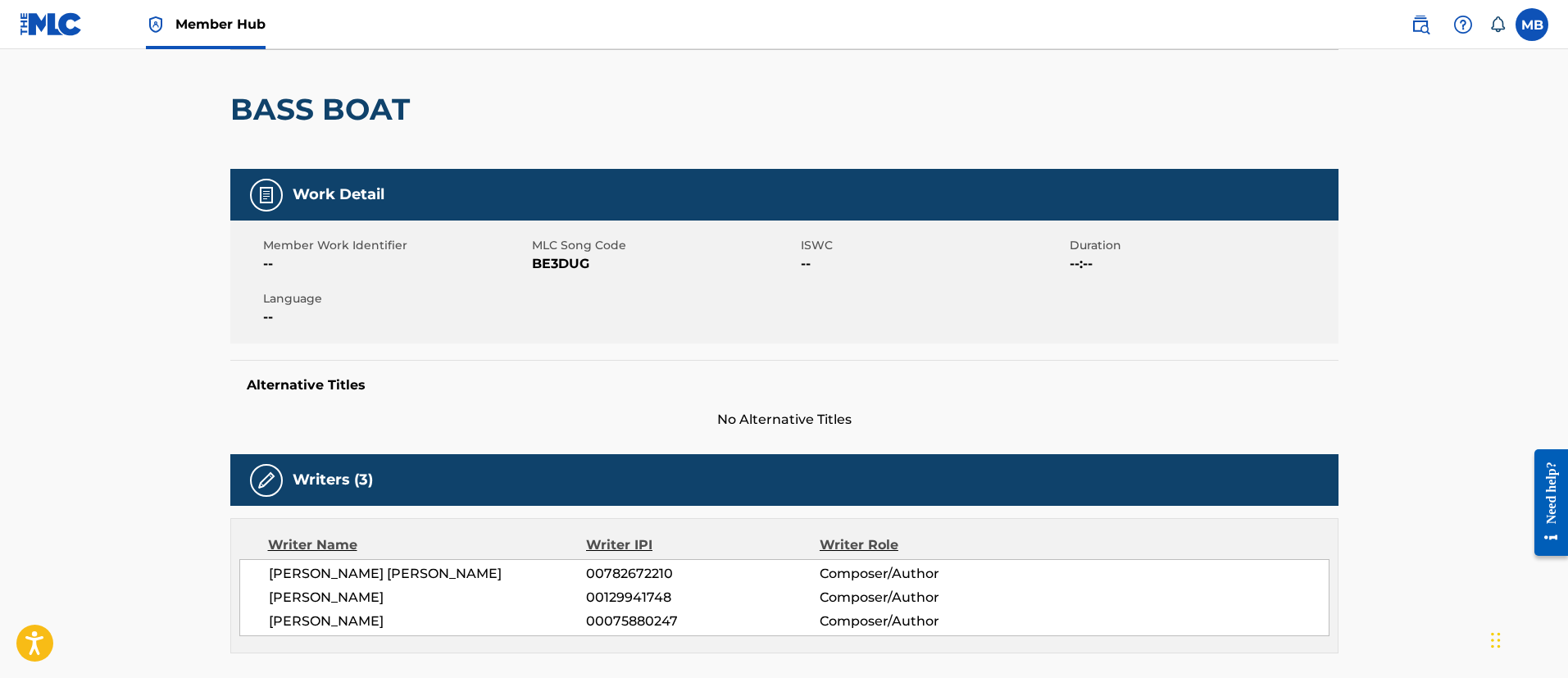
click at [580, 267] on span "BE3DUG" at bounding box center [664, 263] width 265 height 19
click at [580, 267] on span "BE3DUG" at bounding box center [664, 263] width 265 height 19
copy span "BE3DUG"
drag, startPoint x: 376, startPoint y: 620, endPoint x: 269, endPoint y: 608, distance: 107.7
click at [269, 608] on div "[PERSON_NAME] [PERSON_NAME] 00782672210 Composer/Author [PERSON_NAME] 001299417…" at bounding box center [784, 598] width 1090 height 77
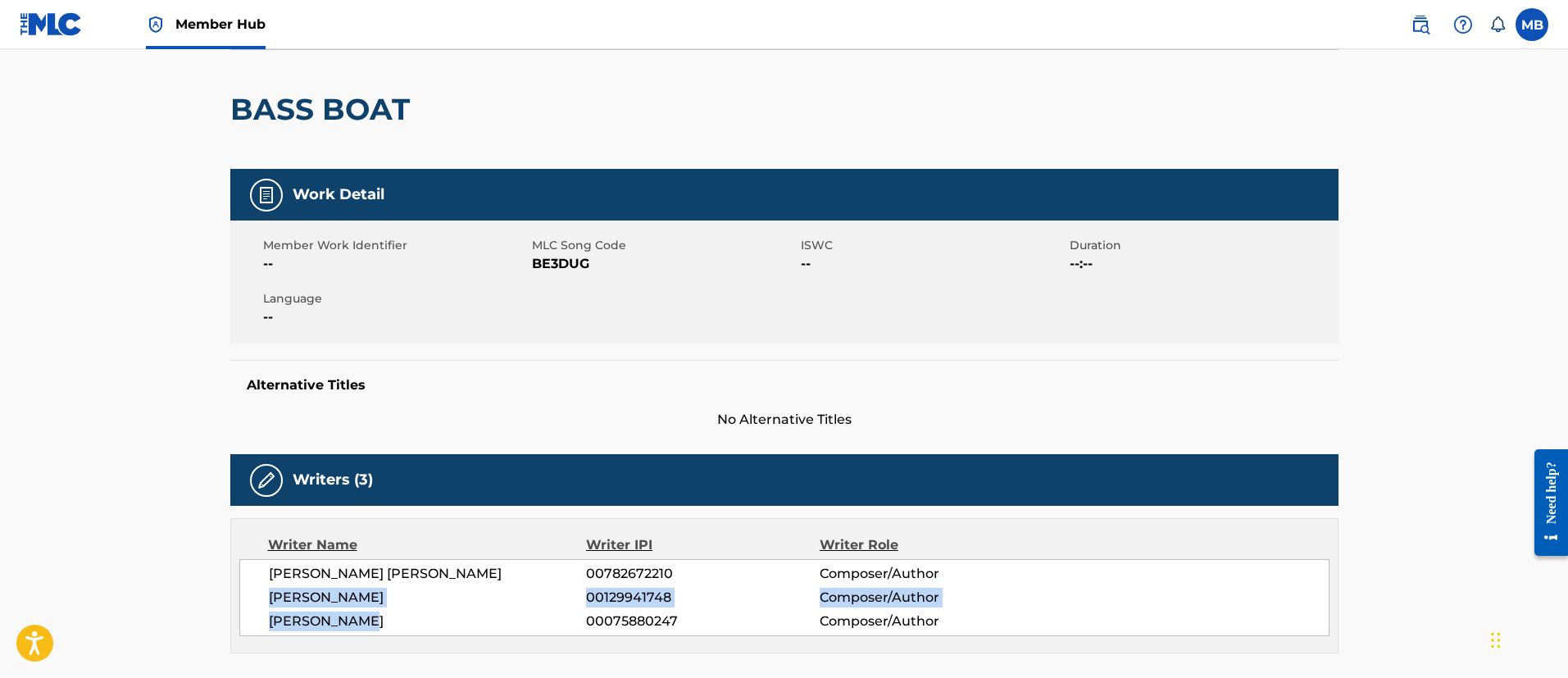
copy div "[PERSON_NAME] 00129941748 Composer/Author [PERSON_NAME]"
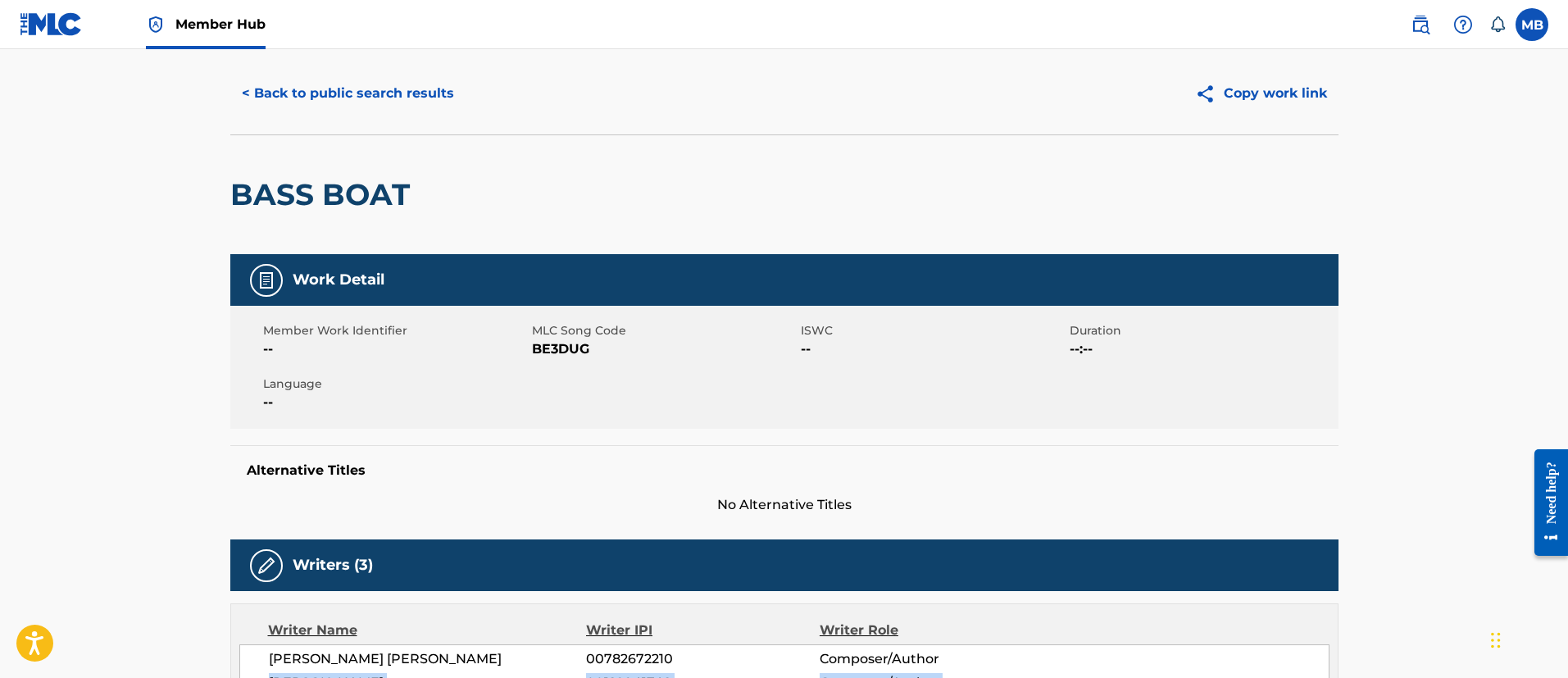
scroll to position [0, 0]
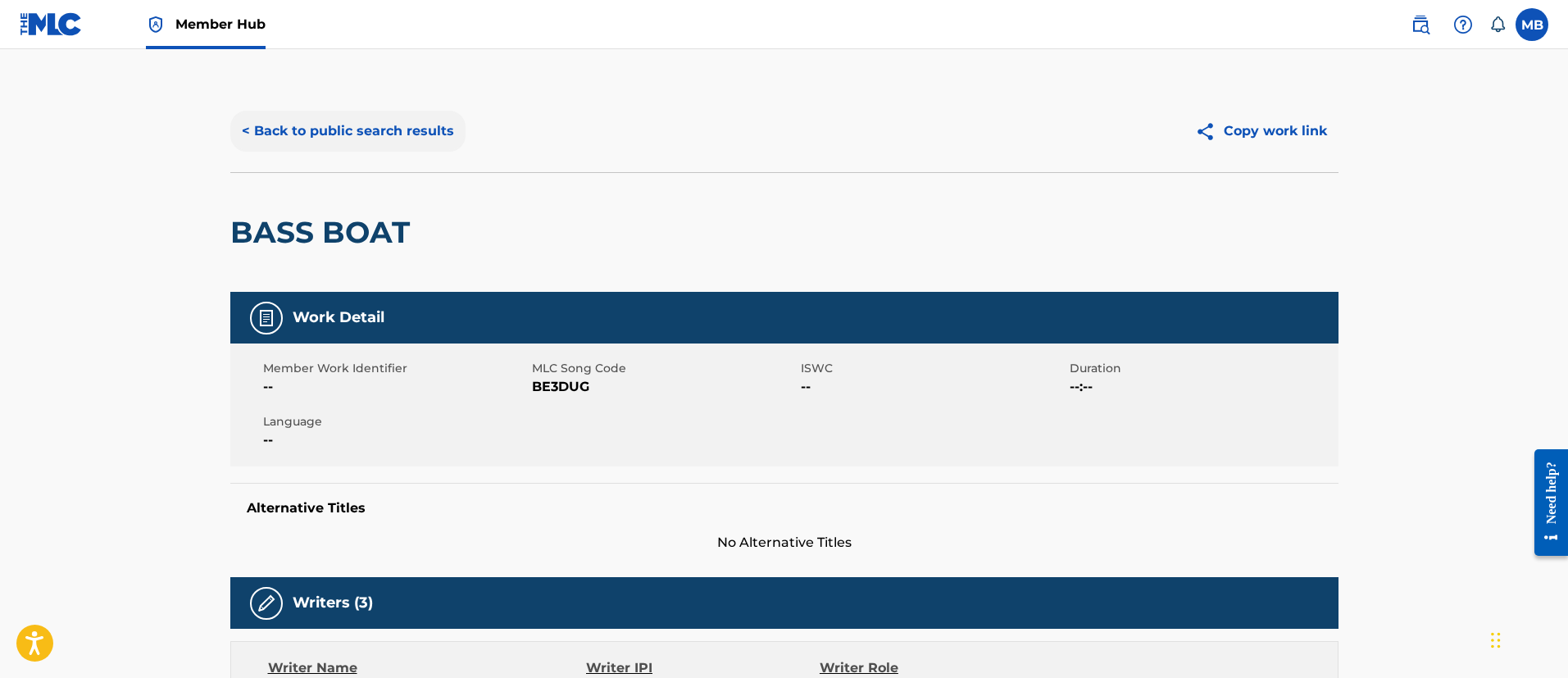
click at [346, 135] on button "< Back to public search results" at bounding box center [348, 131] width 235 height 41
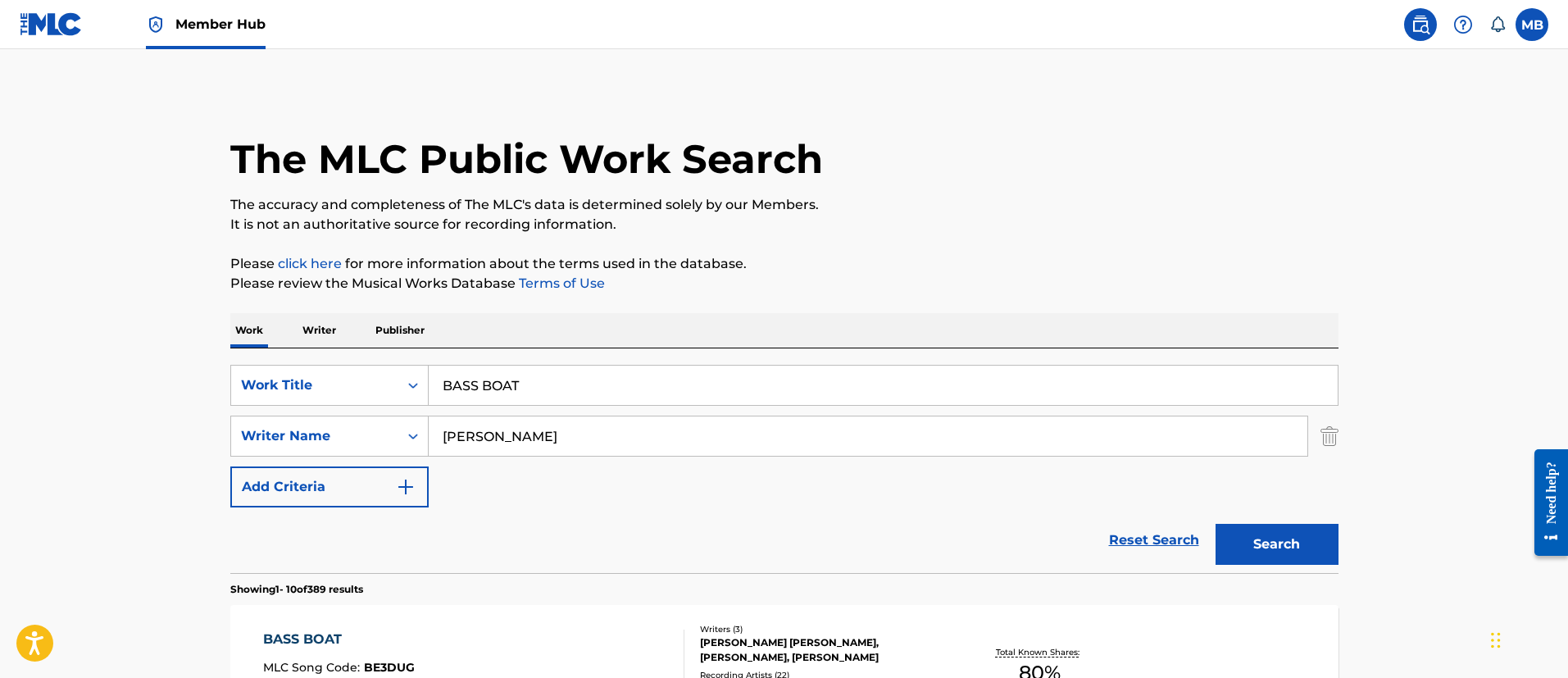
click at [259, 40] on link "Member Hub" at bounding box center [205, 24] width 120 height 49
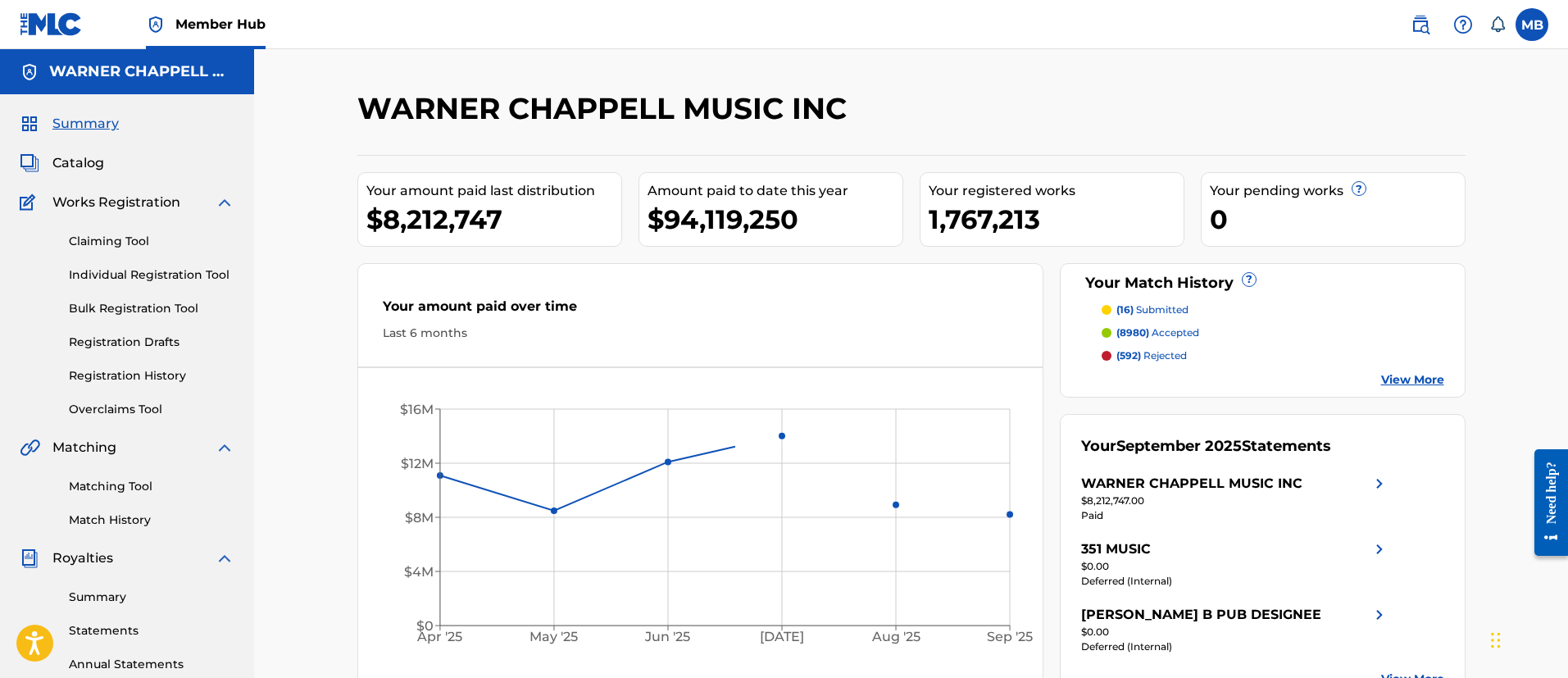
click at [1436, 41] on nav "Member Hub MB MB Marshall Borden [EMAIL_ADDRESS][PERSON_NAME][DOMAIN_NAME] Noti…" at bounding box center [784, 24] width 1568 height 49
click at [1421, 24] on img at bounding box center [1420, 24] width 19 height 19
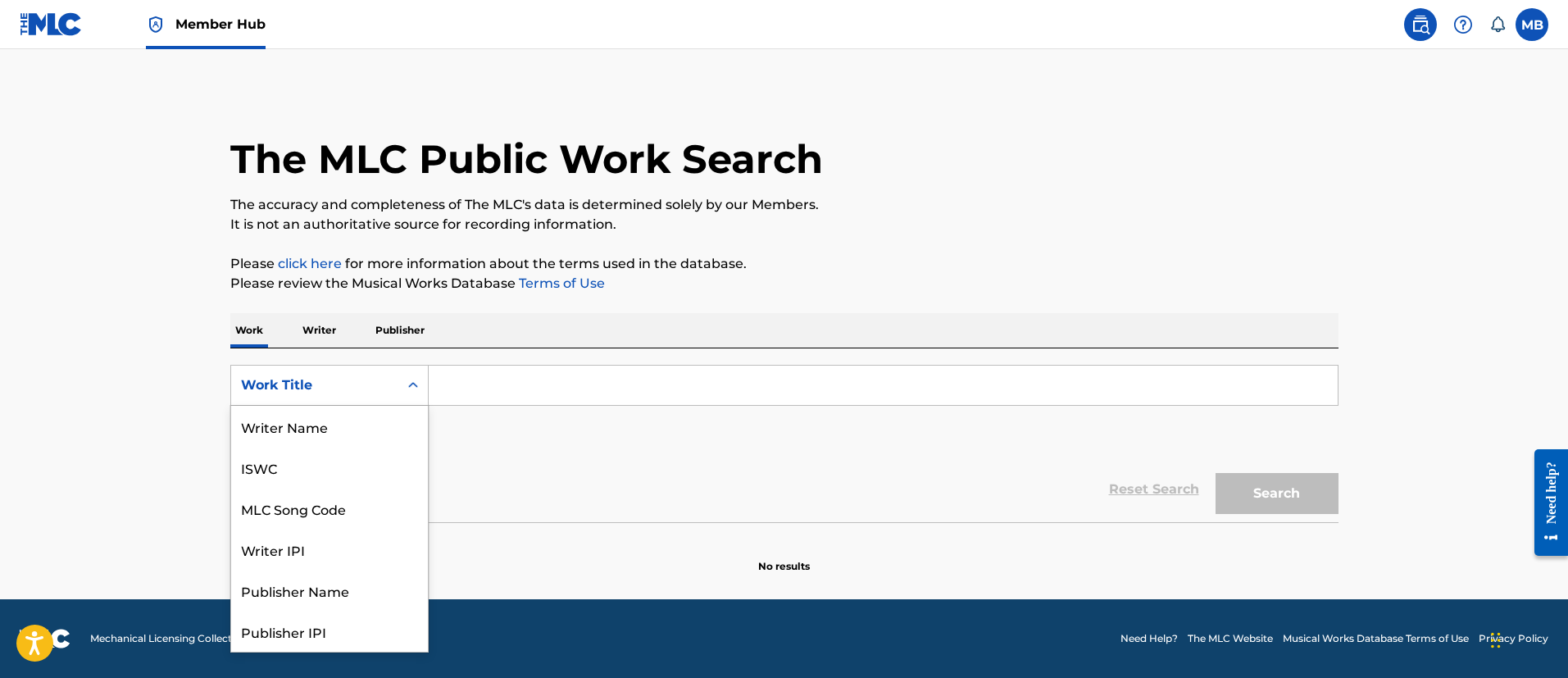
drag, startPoint x: 344, startPoint y: 373, endPoint x: 338, endPoint y: 392, distance: 19.9
click at [344, 374] on div "Work Title" at bounding box center [315, 385] width 168 height 31
click at [324, 430] on div "MLC Song Code" at bounding box center [329, 426] width 197 height 41
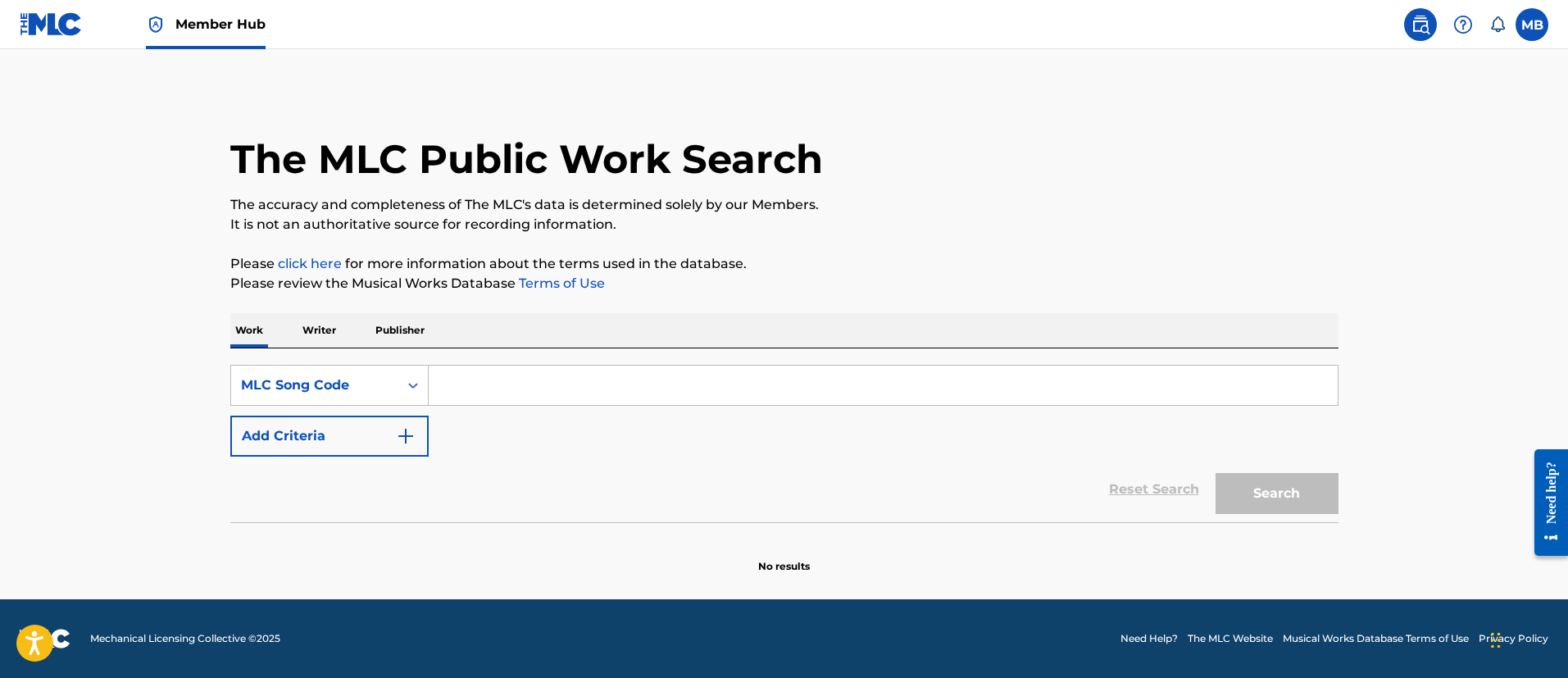
drag, startPoint x: 374, startPoint y: 406, endPoint x: 481, endPoint y: 369, distance: 113.2
click at [481, 369] on input "Search Form" at bounding box center [883, 385] width 909 height 39
paste input "AV7A9Y"
type input "AV7A9Y"
click at [1215, 474] on button "Search" at bounding box center [1277, 494] width 123 height 41
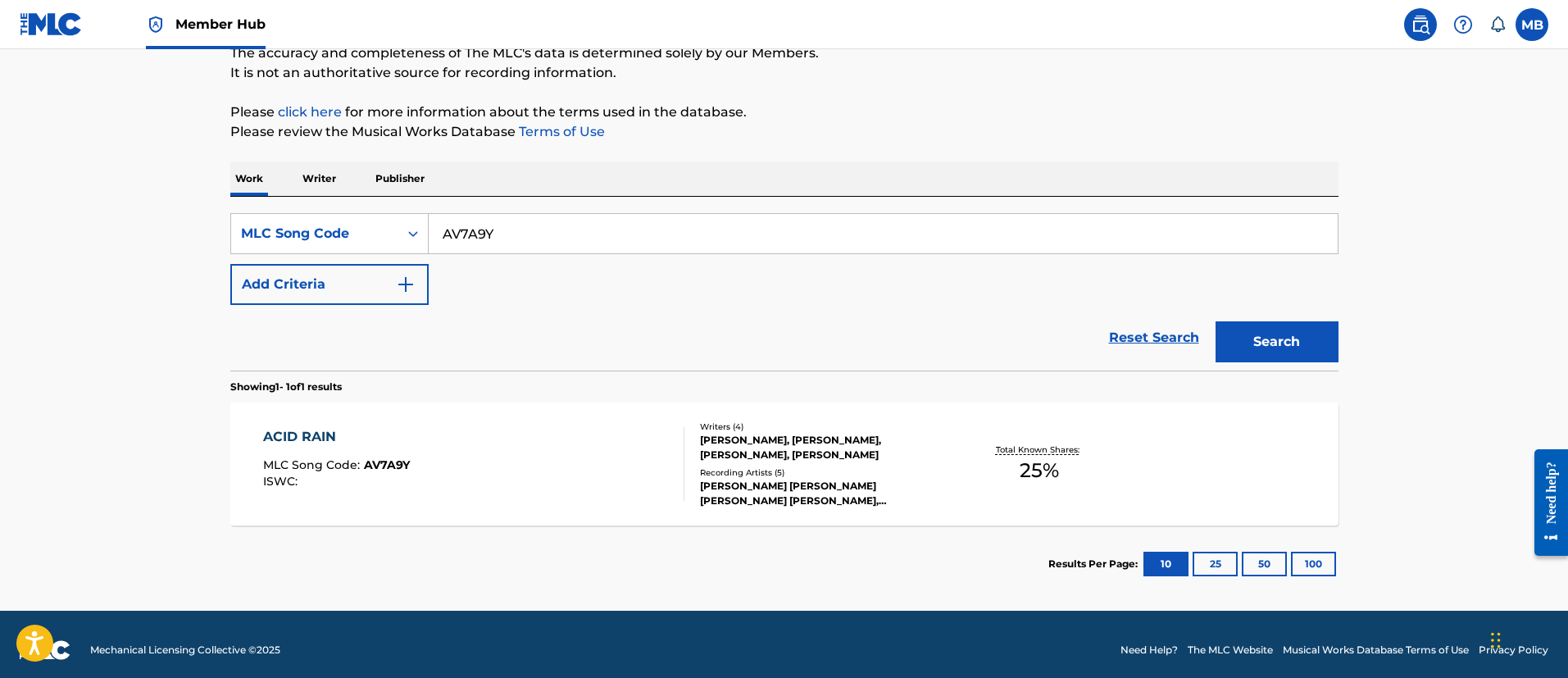
scroll to position [163, 0]
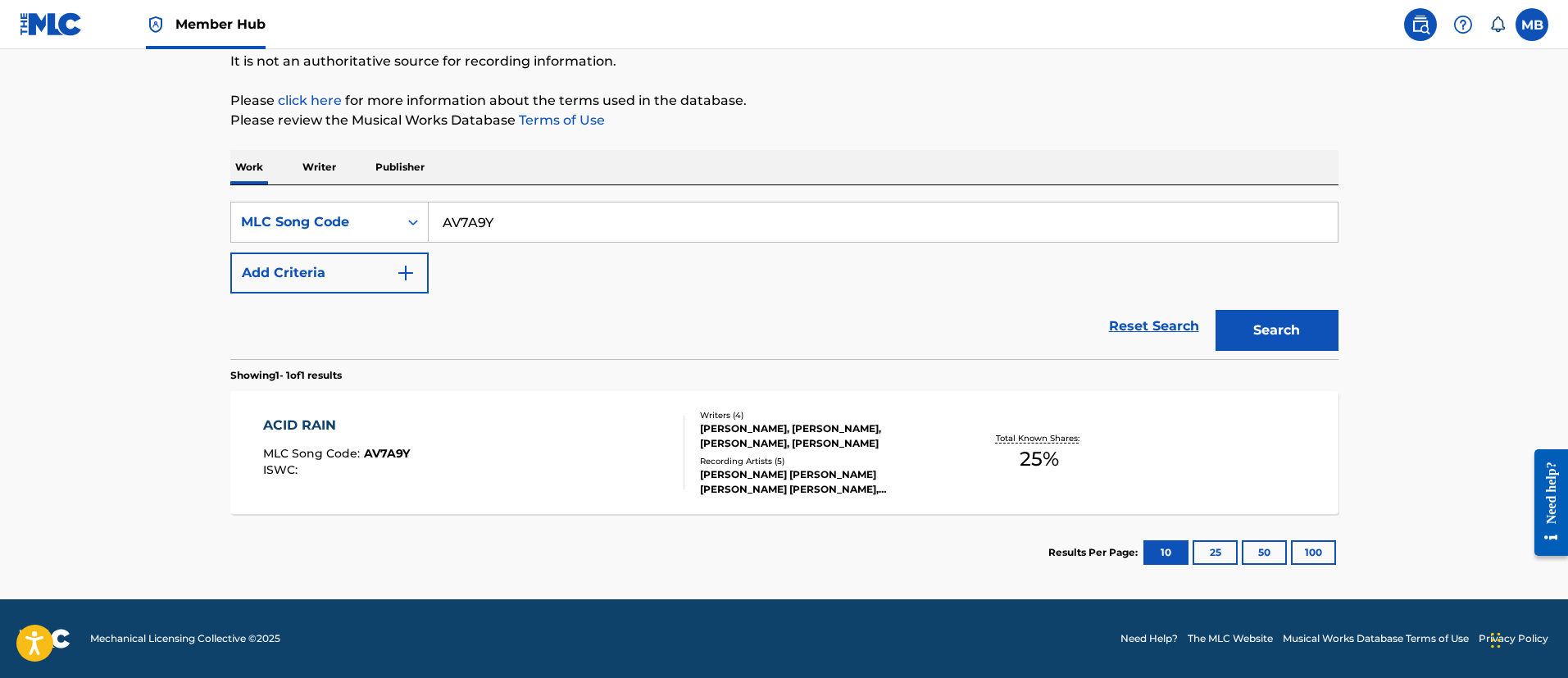
click at [557, 459] on div "ACID RAIN MLC Song Code : AV7A9Y ISWC :" at bounding box center [473, 453] width 421 height 74
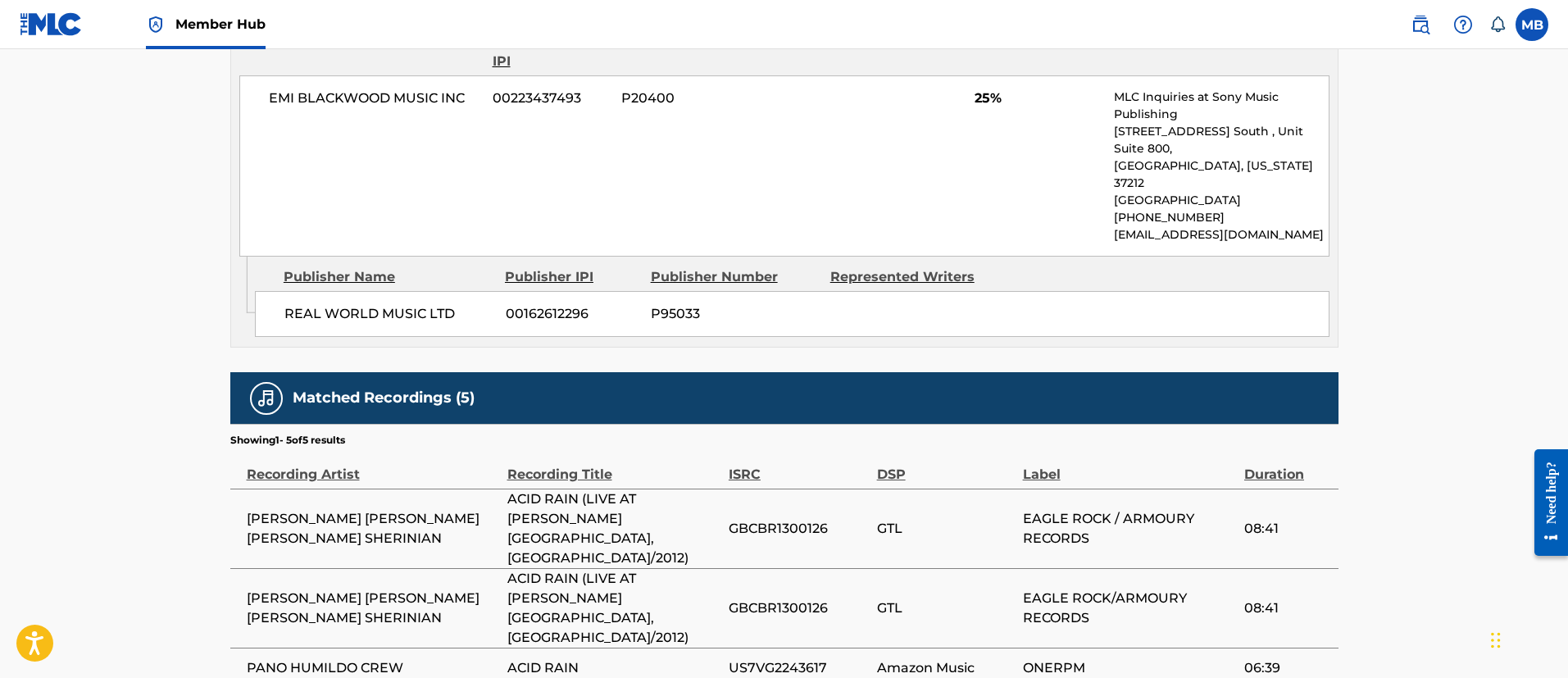
scroll to position [960, 0]
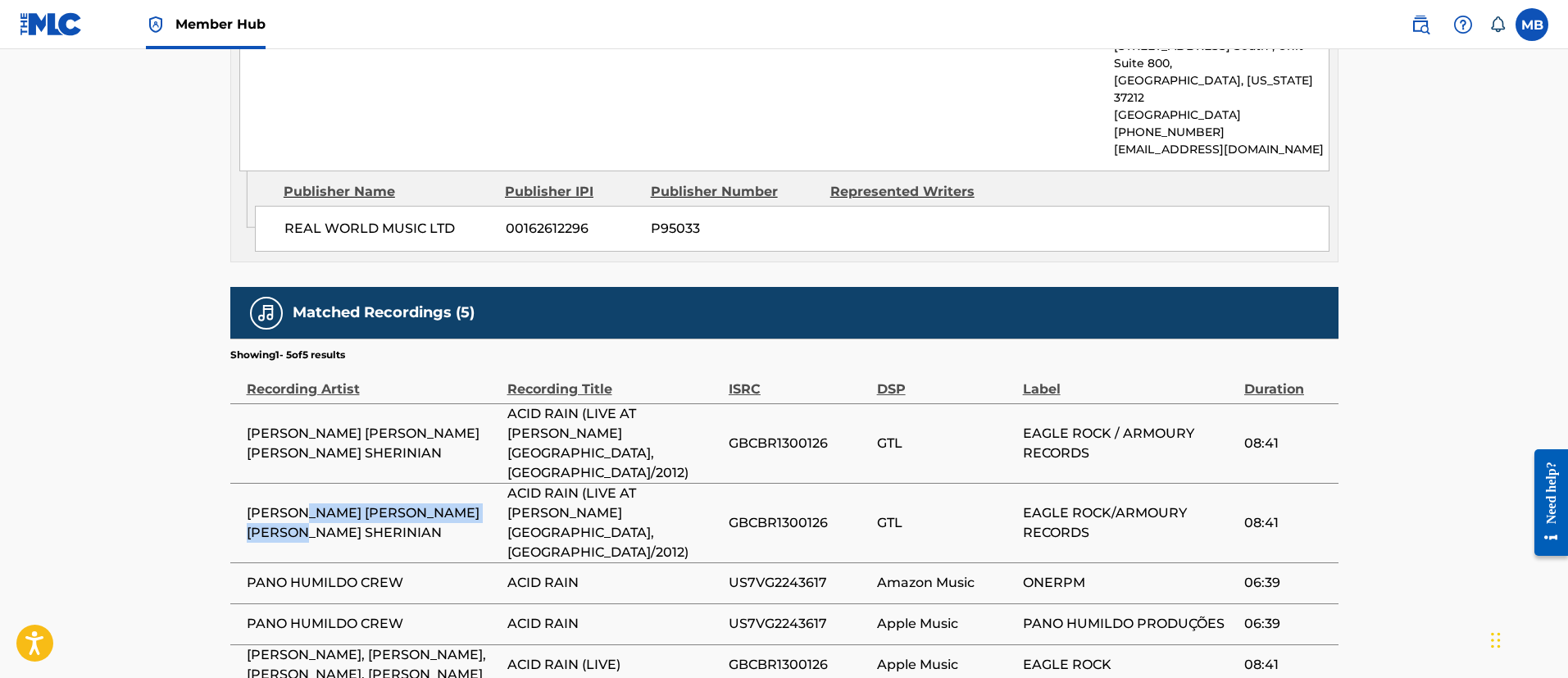
drag, startPoint x: 395, startPoint y: 433, endPoint x: 315, endPoint y: 413, distance: 82.5
click at [315, 504] on span "[PERSON_NAME] [PERSON_NAME] [PERSON_NAME] SHERINIAN" at bounding box center [373, 523] width 252 height 39
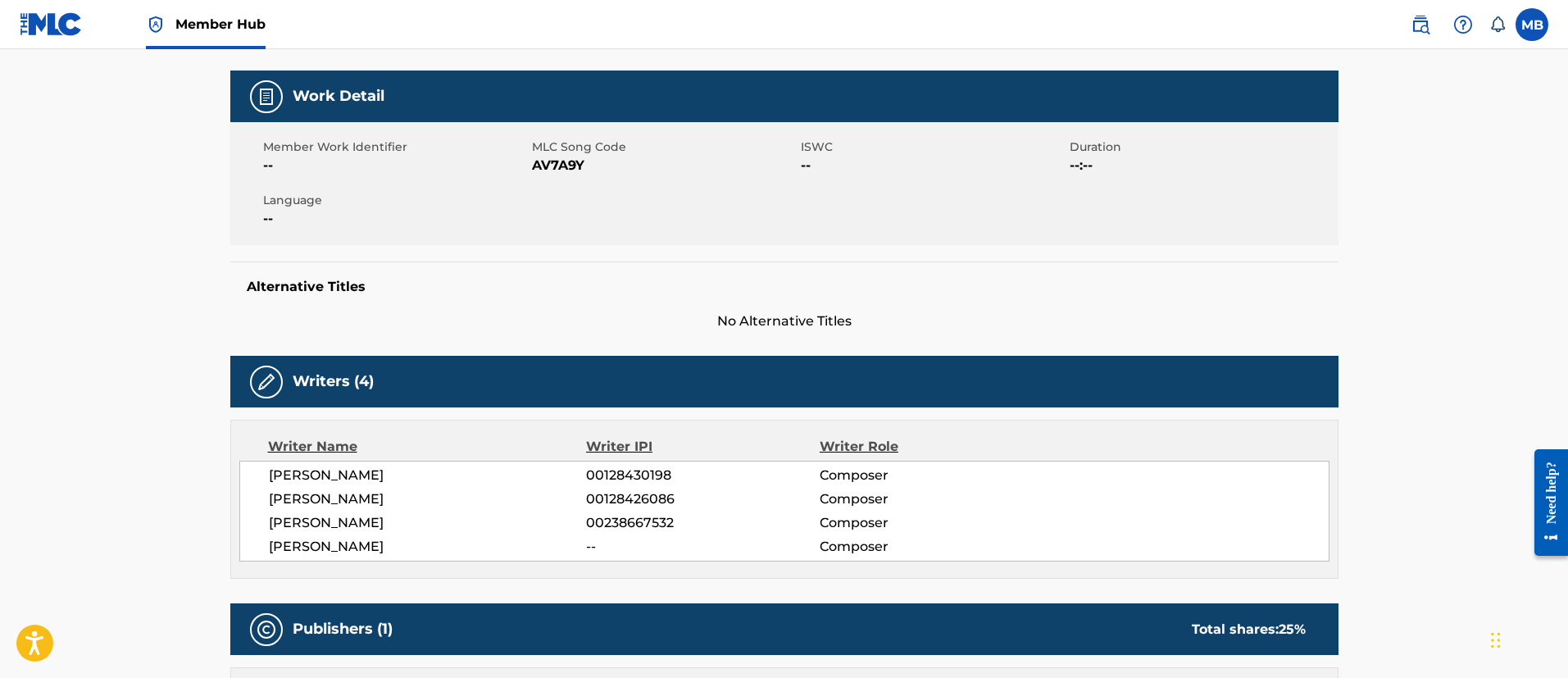
scroll to position [0, 0]
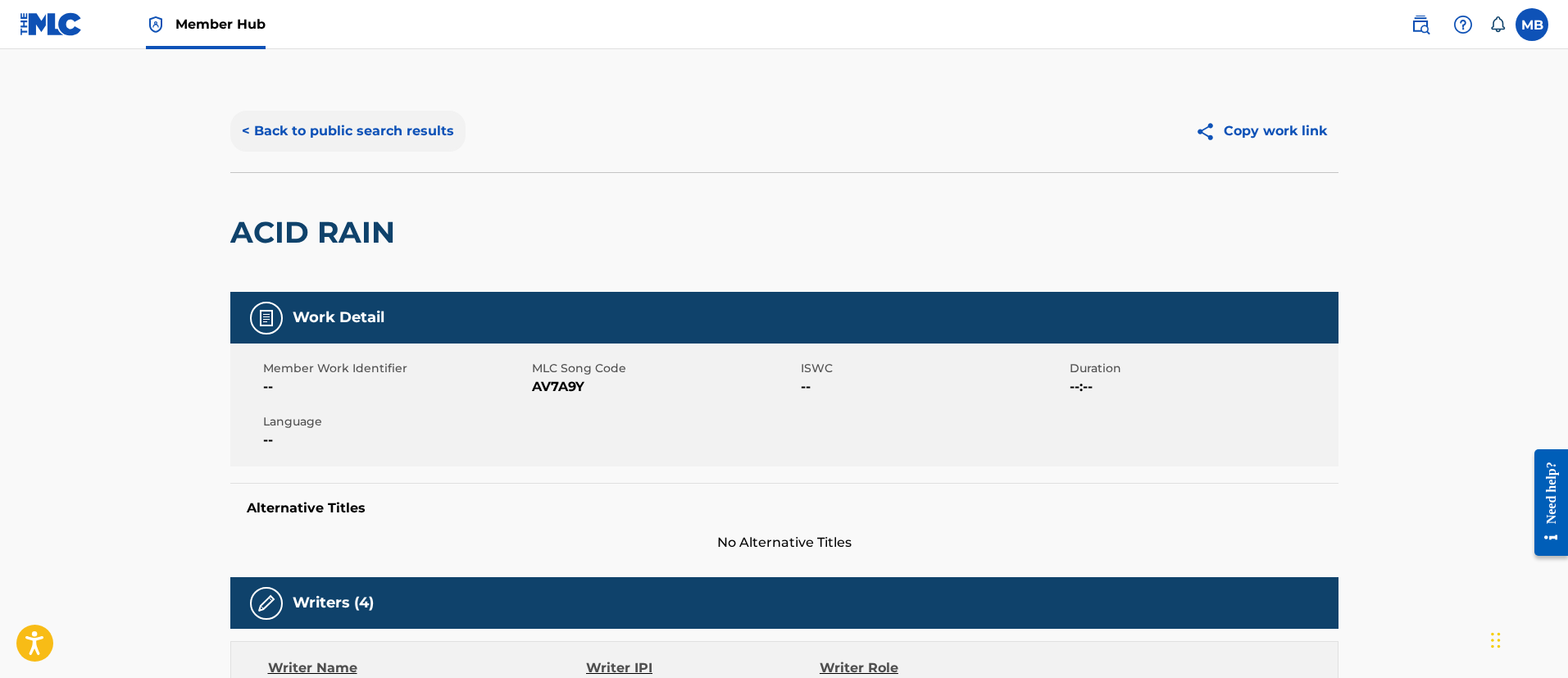
click at [327, 129] on button "< Back to public search results" at bounding box center [348, 131] width 235 height 41
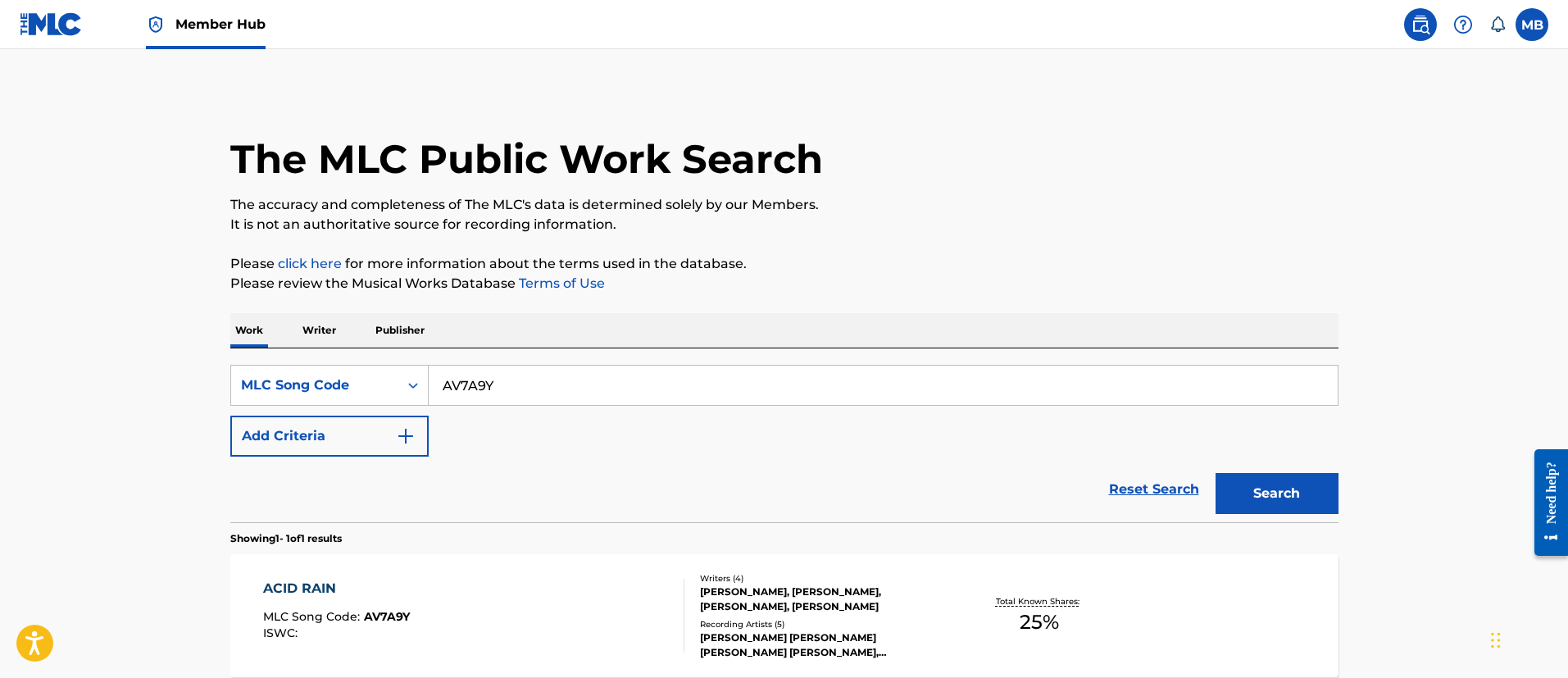
scroll to position [121, 0]
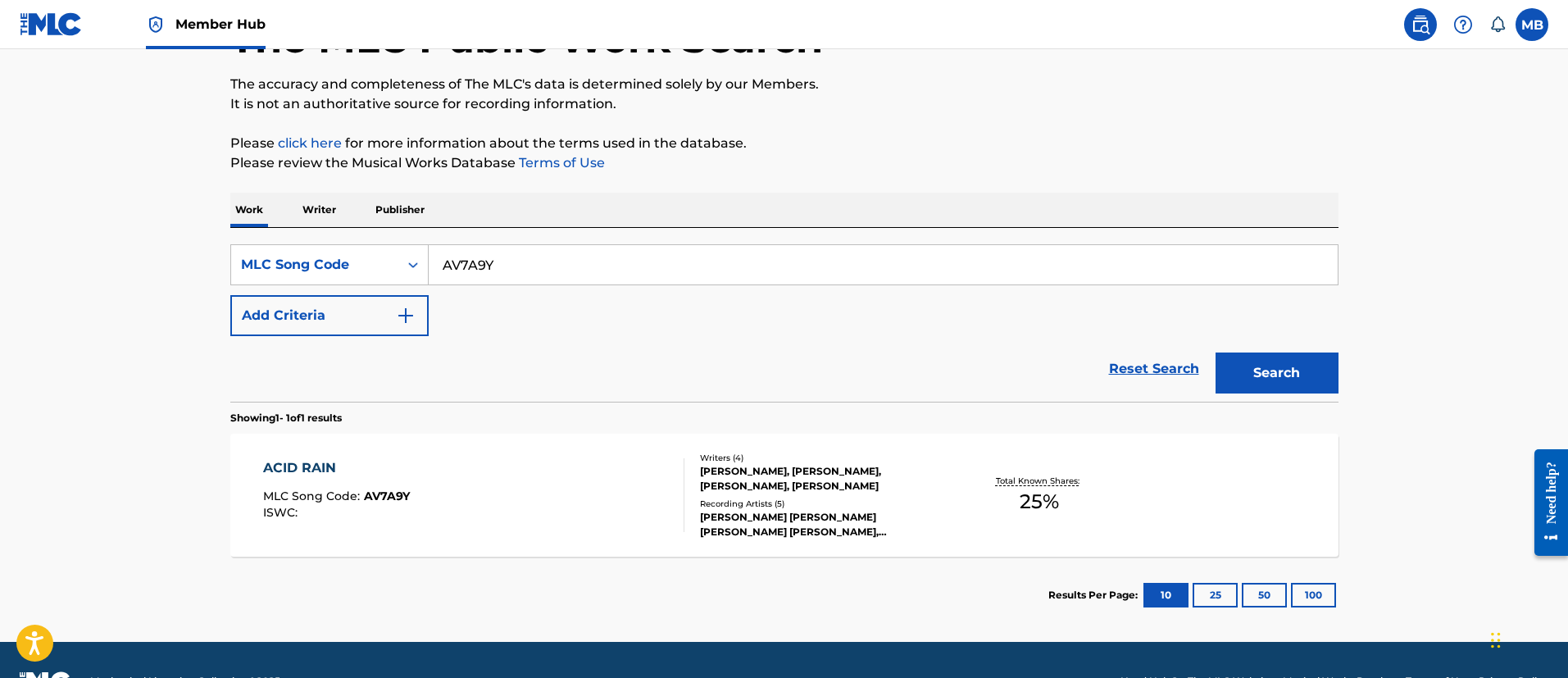
drag, startPoint x: 538, startPoint y: 261, endPoint x: 251, endPoint y: 183, distance: 297.4
click at [328, 226] on div "Work Writer Publisher SearchWithCriteriad34fecc2-d75d-461f-a305-c0e1e3f7bb52 ML…" at bounding box center [784, 413] width 1108 height 441
paste input "G2549G"
click at [1215, 353] on button "Search" at bounding box center [1277, 373] width 123 height 41
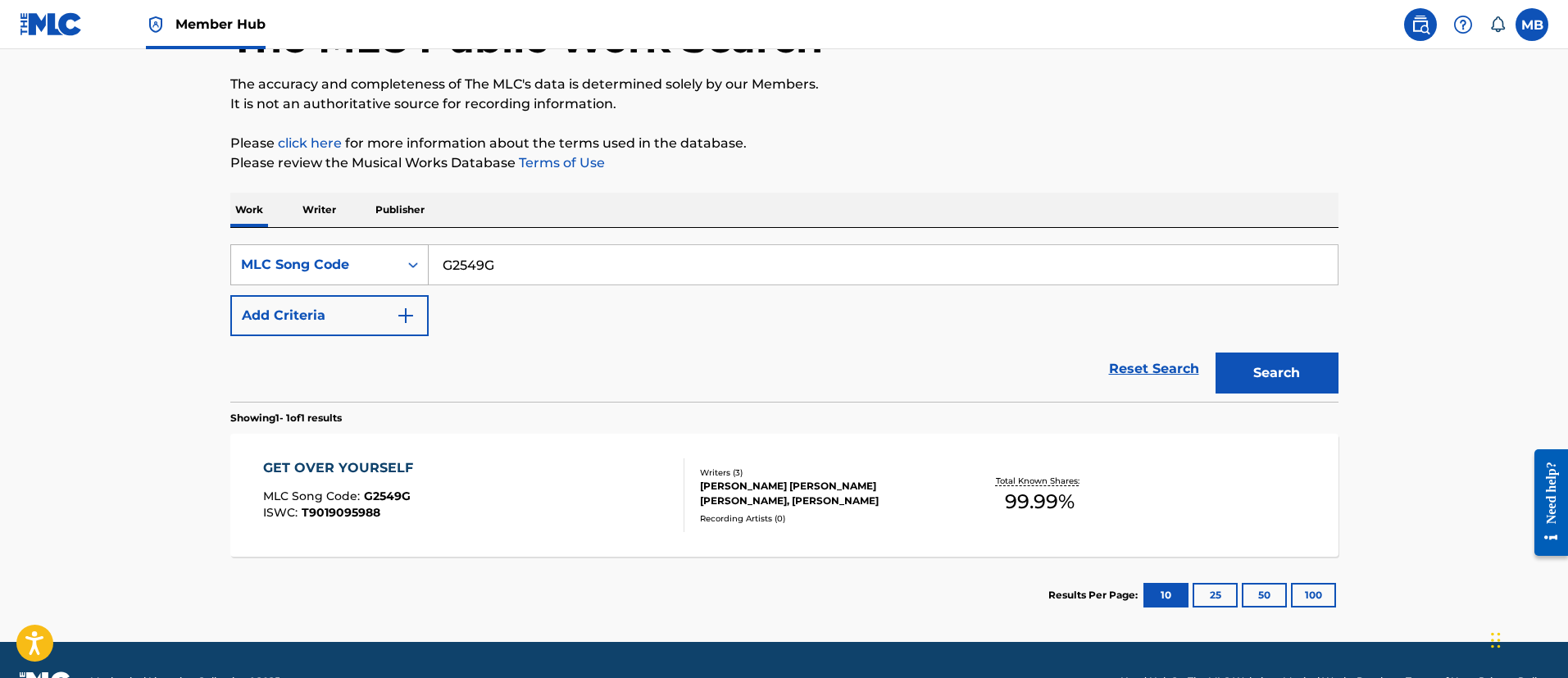
drag, startPoint x: 526, startPoint y: 270, endPoint x: 361, endPoint y: 251, distance: 166.1
click at [370, 252] on div "SearchWithCriteriad34fecc2-d75d-461f-a305-c0e1e3f7bb52 MLC Song Code G2549G" at bounding box center [784, 265] width 1108 height 41
paste input "HA2336"
click at [1215, 353] on button "Search" at bounding box center [1277, 373] width 123 height 41
drag, startPoint x: 524, startPoint y: 261, endPoint x: 227, endPoint y: 252, distance: 297.1
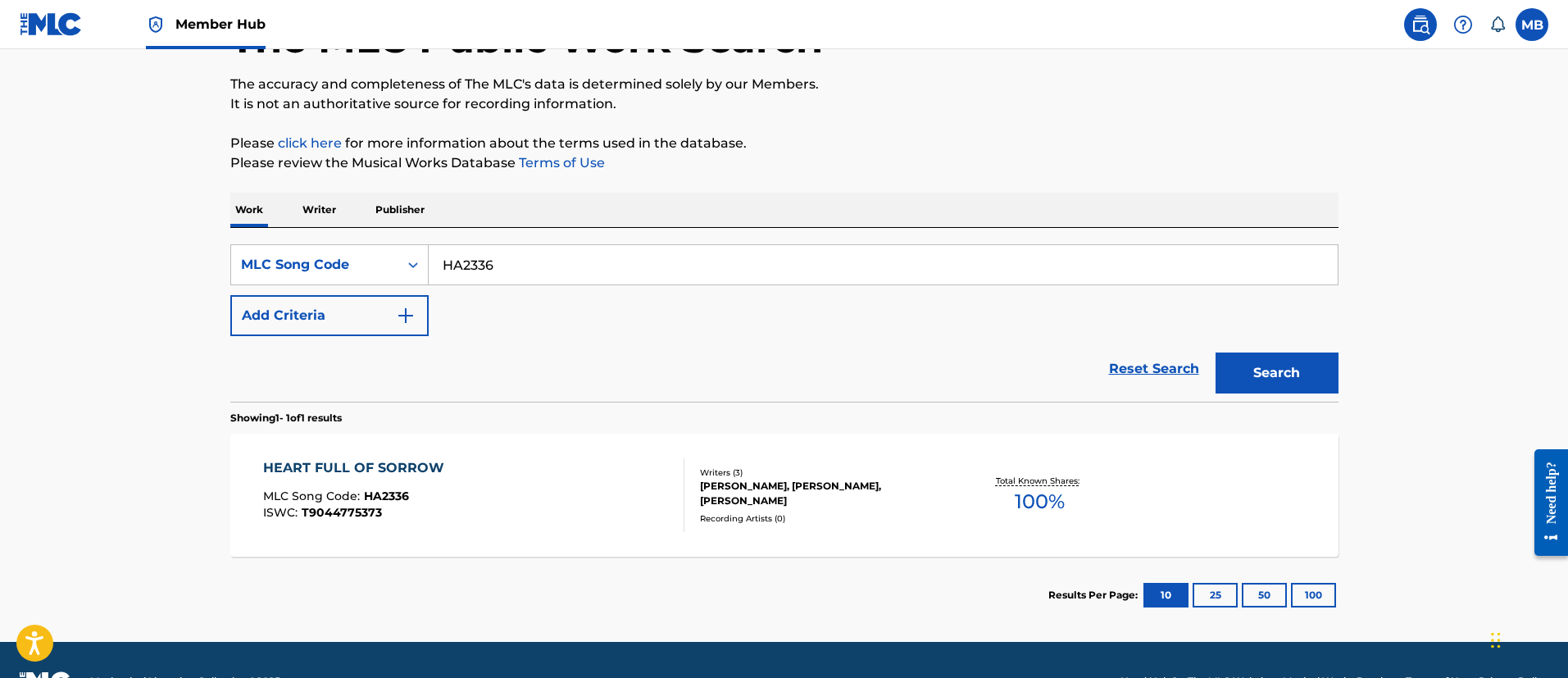
click at [229, 253] on div "The MLC Public Work Search The accuracy and completeness of The MLC's data is d…" at bounding box center [784, 302] width 1148 height 665
paste input "Y00401"
type input "Y00401"
click at [1215, 353] on button "Search" at bounding box center [1277, 373] width 123 height 41
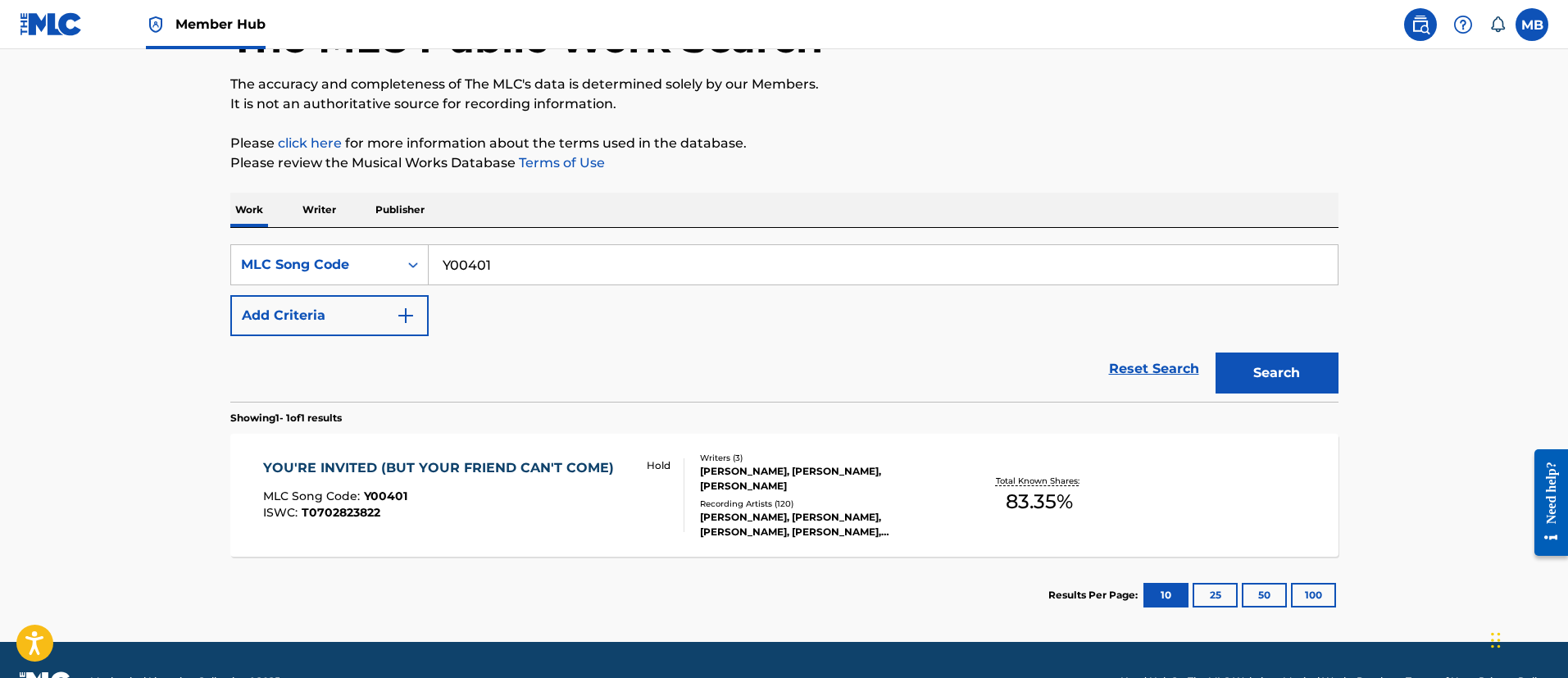
click at [558, 468] on div "YOU'RE INVITED (BUT YOUR FRIEND CAN'T COME)" at bounding box center [442, 468] width 359 height 19
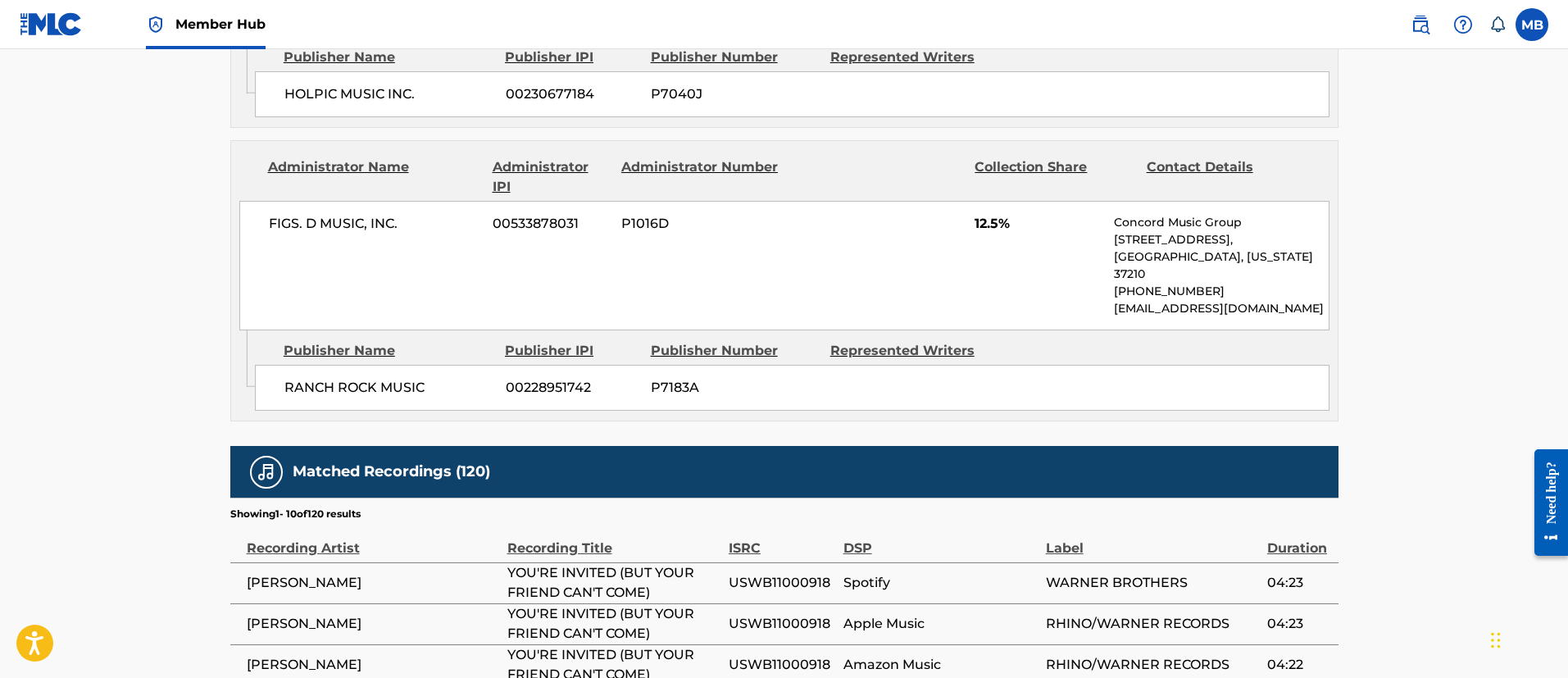
scroll to position [2903, 0]
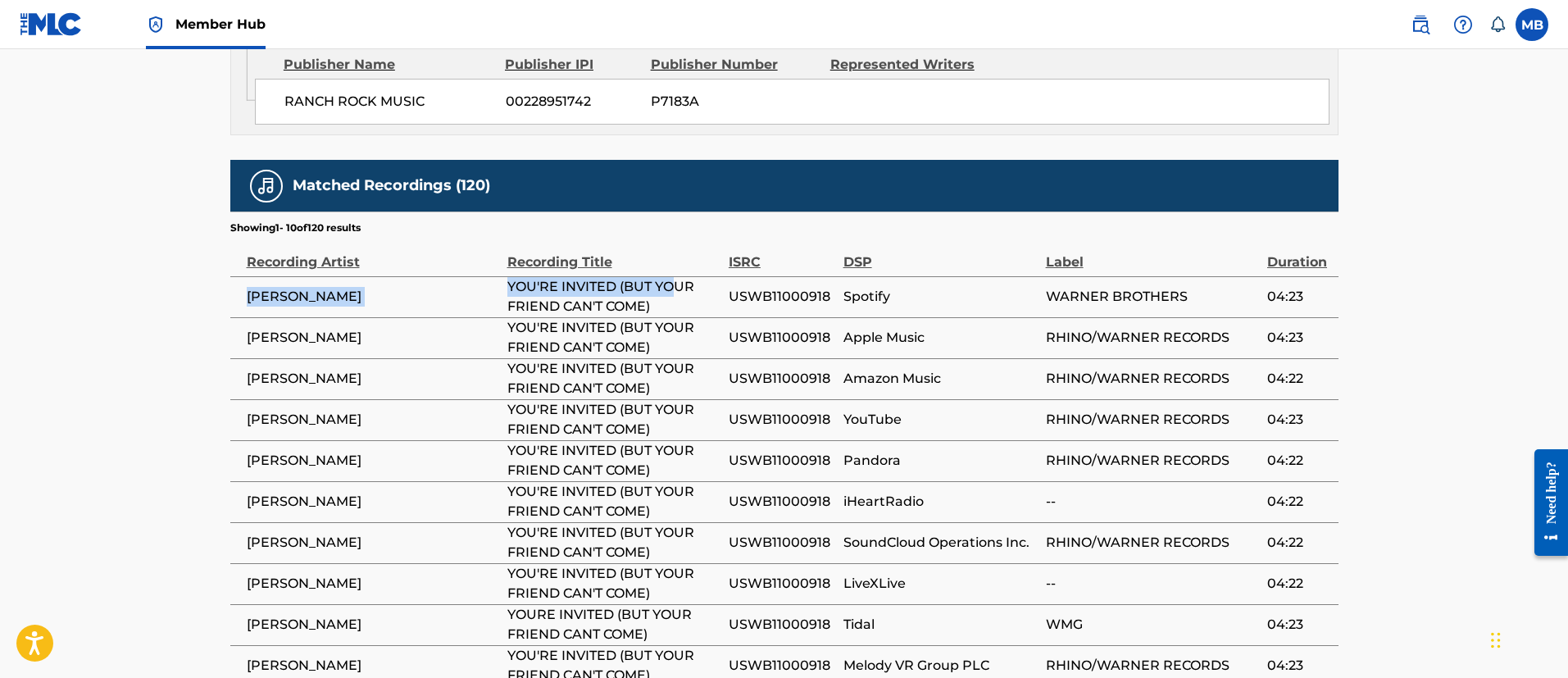
drag, startPoint x: 674, startPoint y: 124, endPoint x: 245, endPoint y: 128, distance: 429.0
click at [245, 277] on tr "[PERSON_NAME] YOU'RE INVITED (BUT YOUR FRIEND CAN'T COME) USWB11000918 Spotify …" at bounding box center [784, 297] width 1108 height 41
click at [271, 287] on span "[PERSON_NAME]" at bounding box center [373, 296] width 252 height 19
click at [242, 277] on td "[PERSON_NAME]" at bounding box center [369, 297] width 277 height 41
drag, startPoint x: 246, startPoint y: 118, endPoint x: 661, endPoint y: 135, distance: 415.3
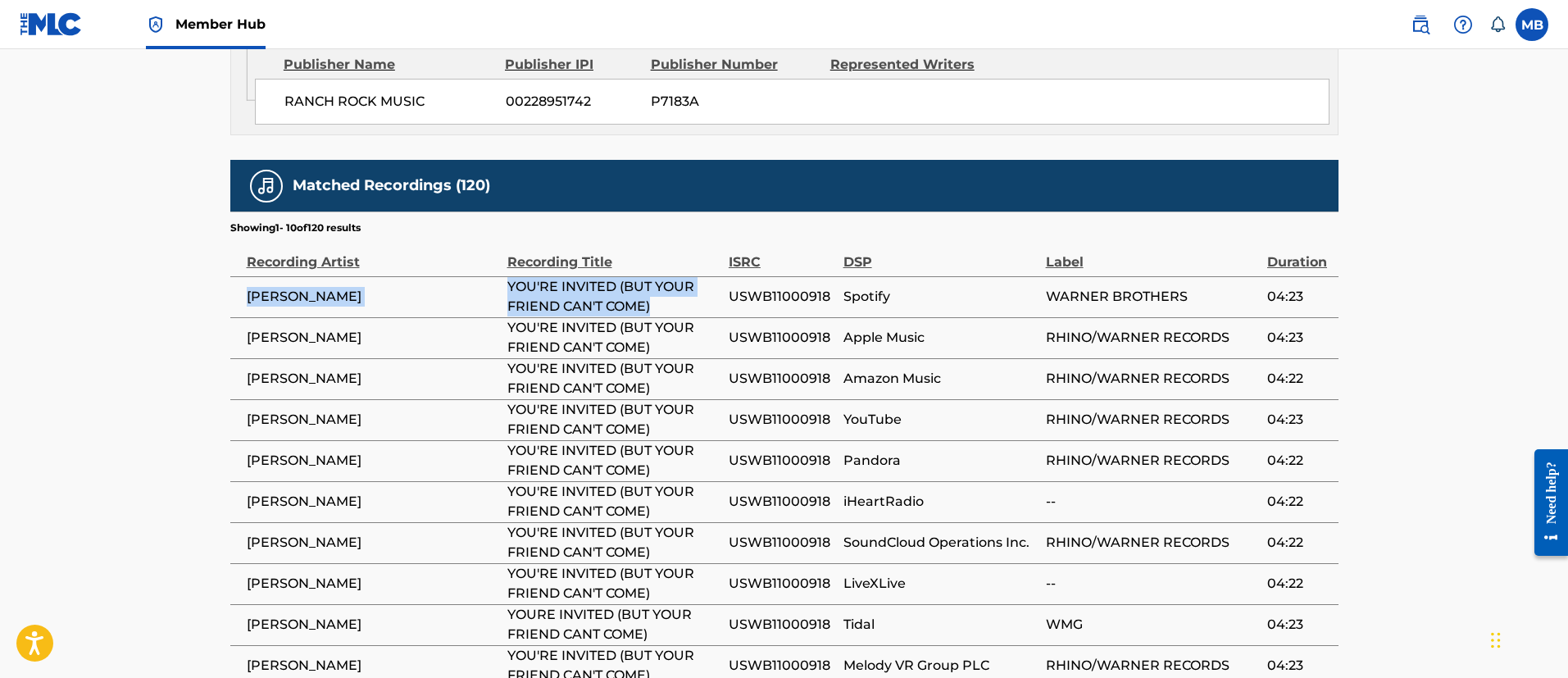
click at [661, 277] on tr "[PERSON_NAME] YOU'RE INVITED (BUT YOUR FRIEND CAN'T COME) USWB11000918 Spotify …" at bounding box center [784, 297] width 1108 height 41
copy tr "[PERSON_NAME] YOU'RE INVITED (BUT YOUR FRIEND CAN'T COME)"
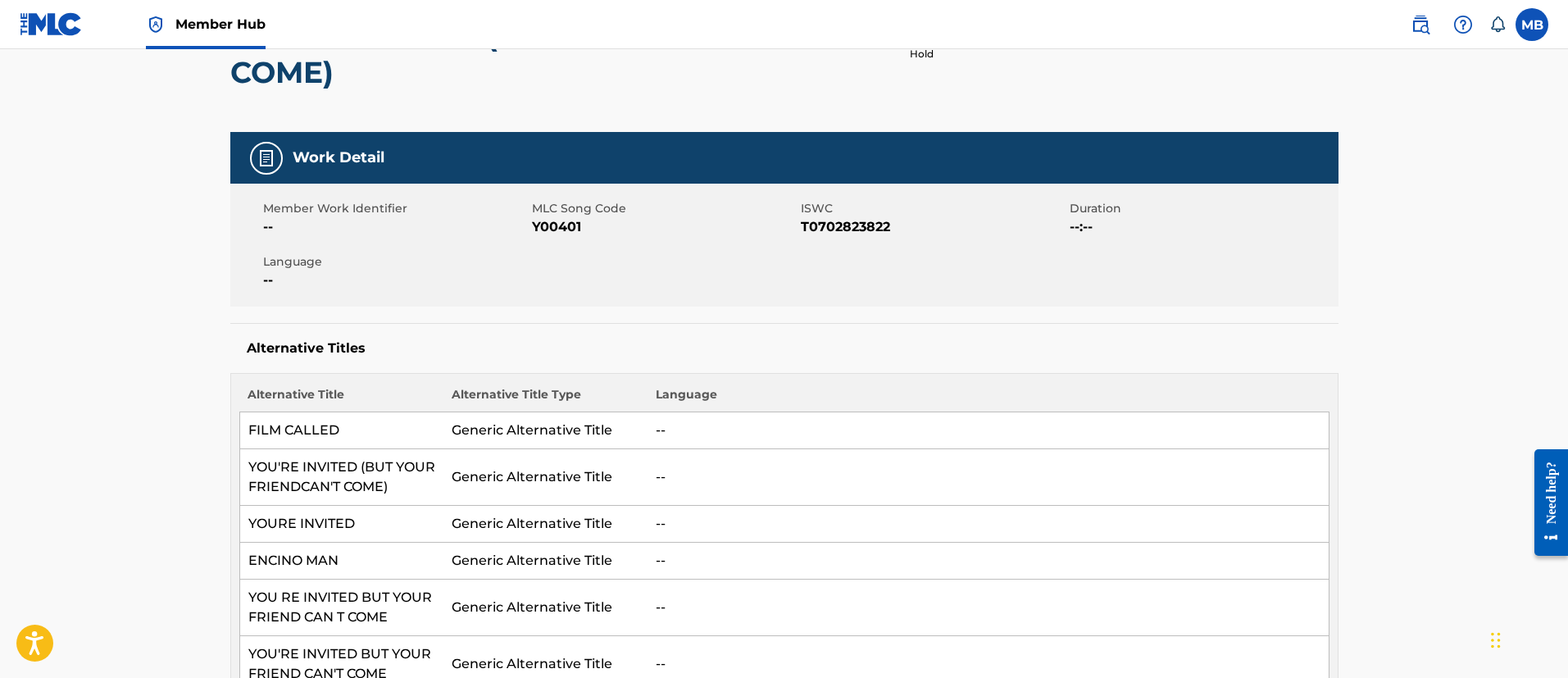
scroll to position [0, 0]
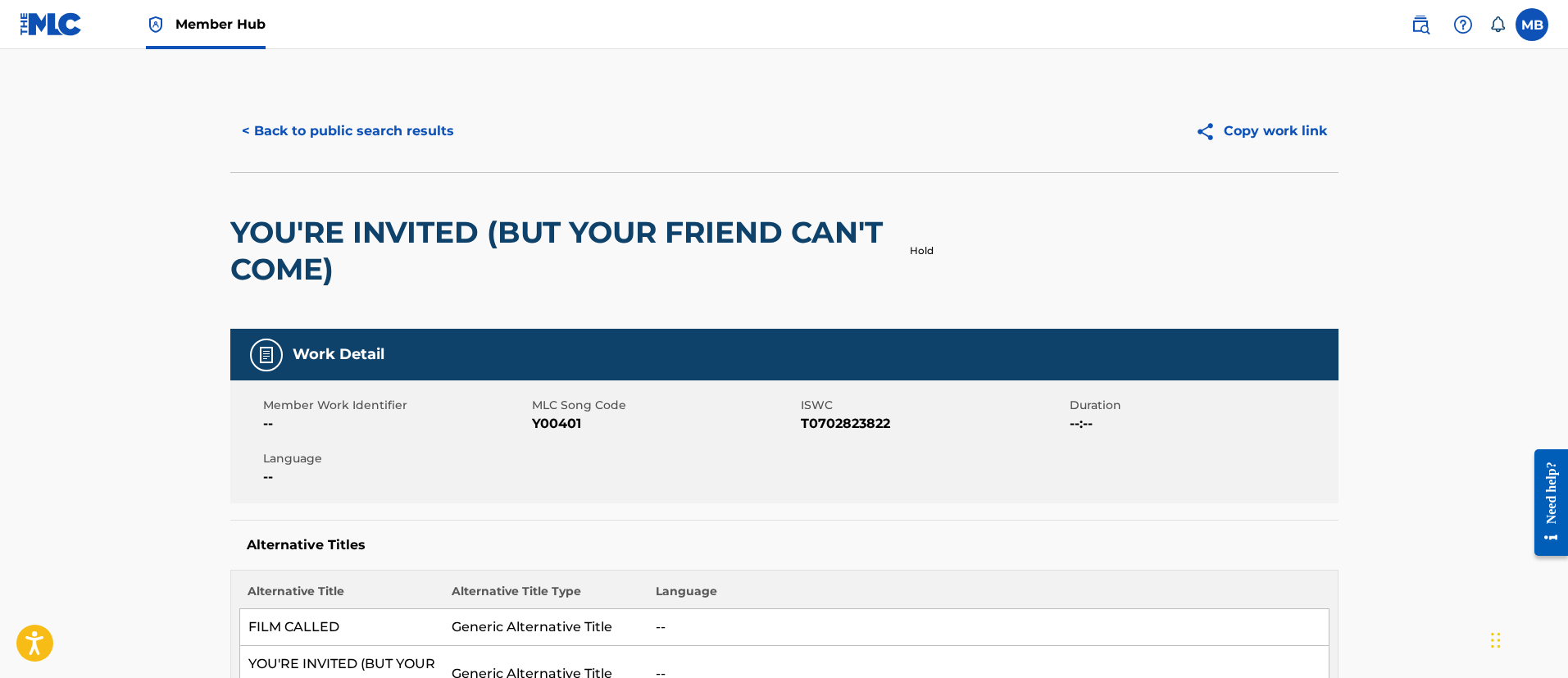
click at [341, 102] on div "< Back to public search results Copy work link" at bounding box center [784, 132] width 1108 height 82
click at [364, 131] on button "< Back to public search results" at bounding box center [348, 131] width 235 height 41
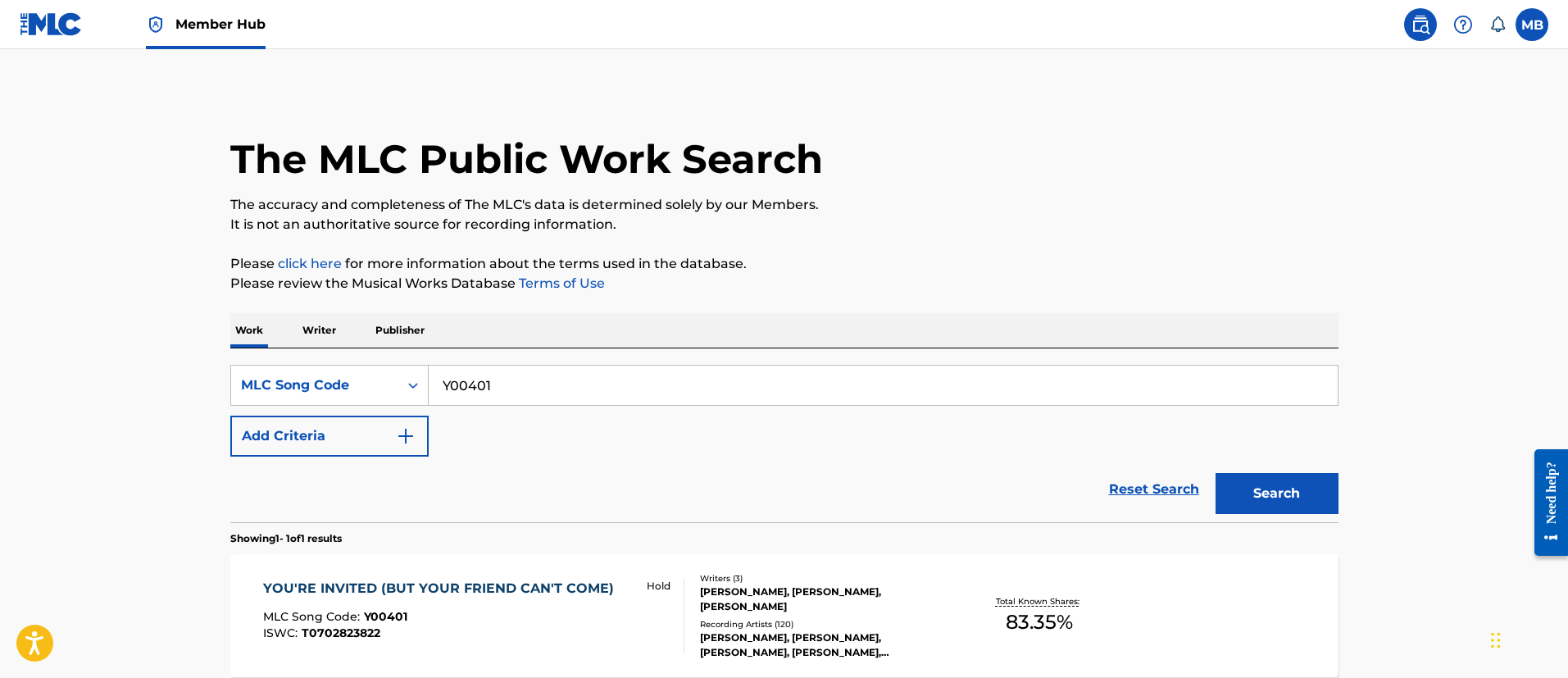
scroll to position [121, 0]
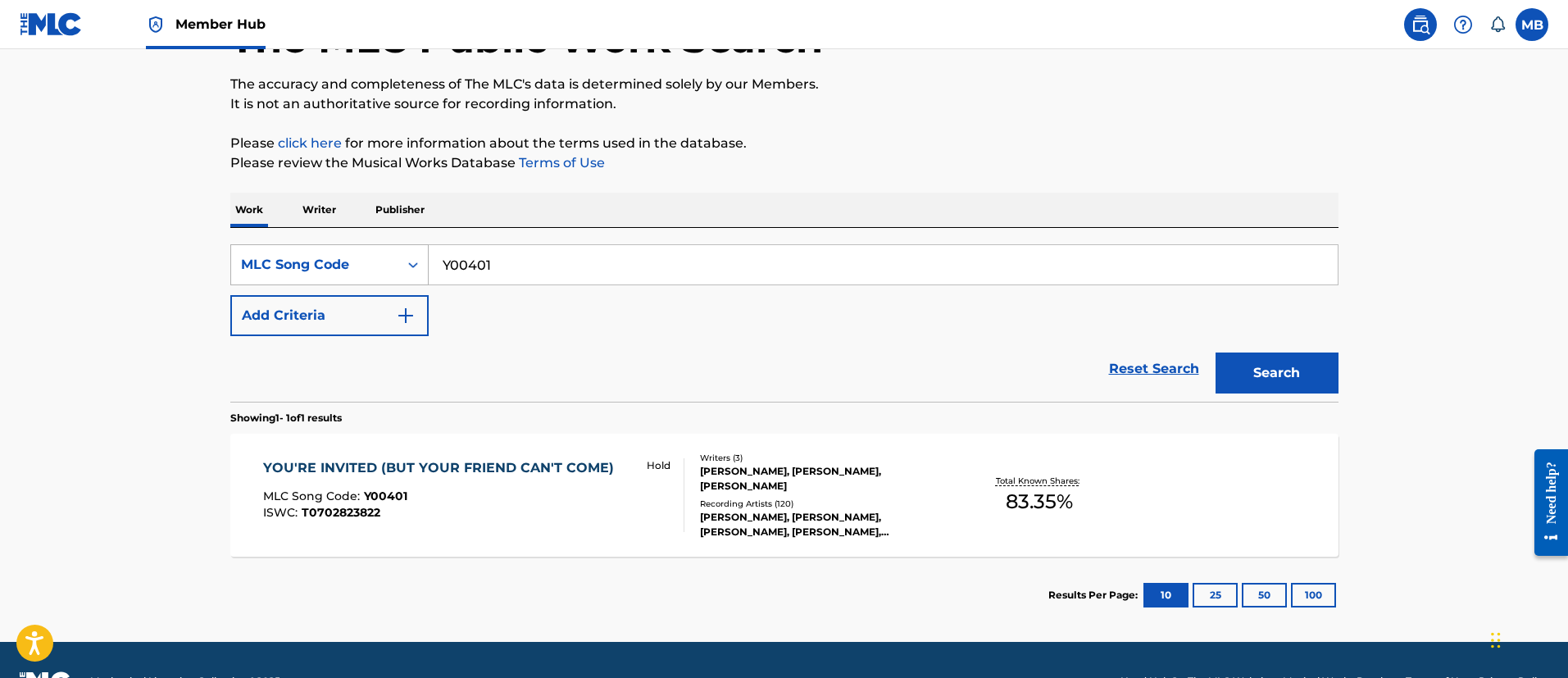
drag, startPoint x: 580, startPoint y: 258, endPoint x: 256, endPoint y: 256, distance: 324.0
click at [257, 256] on div "SearchWithCriteriad34fecc2-d75d-461f-a305-c0e1e3f7bb52 MLC Song Code Y00401" at bounding box center [784, 265] width 1108 height 41
paste input "UA7N5I"
type input "UA7N5I"
click at [1215, 353] on button "Search" at bounding box center [1277, 373] width 123 height 41
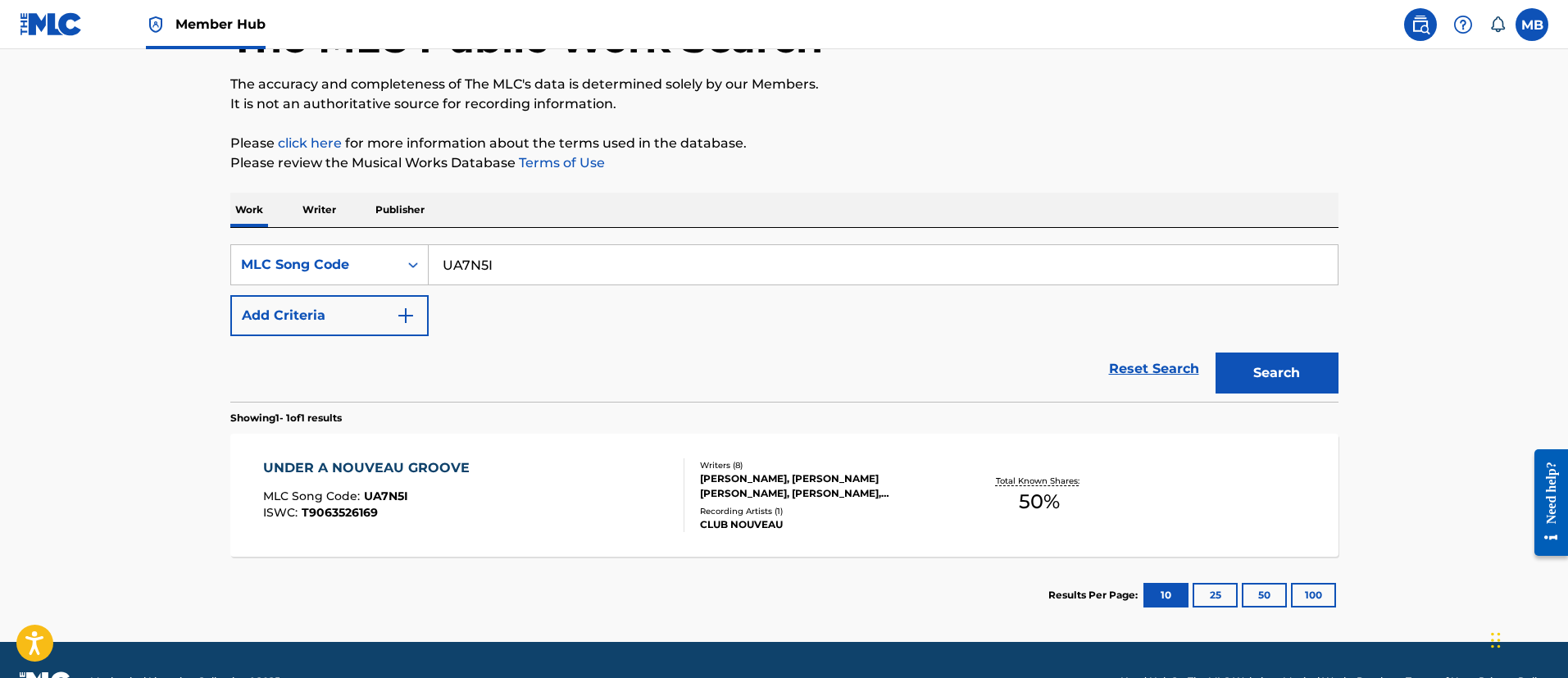
click at [218, 4] on link "Member Hub" at bounding box center [205, 24] width 120 height 49
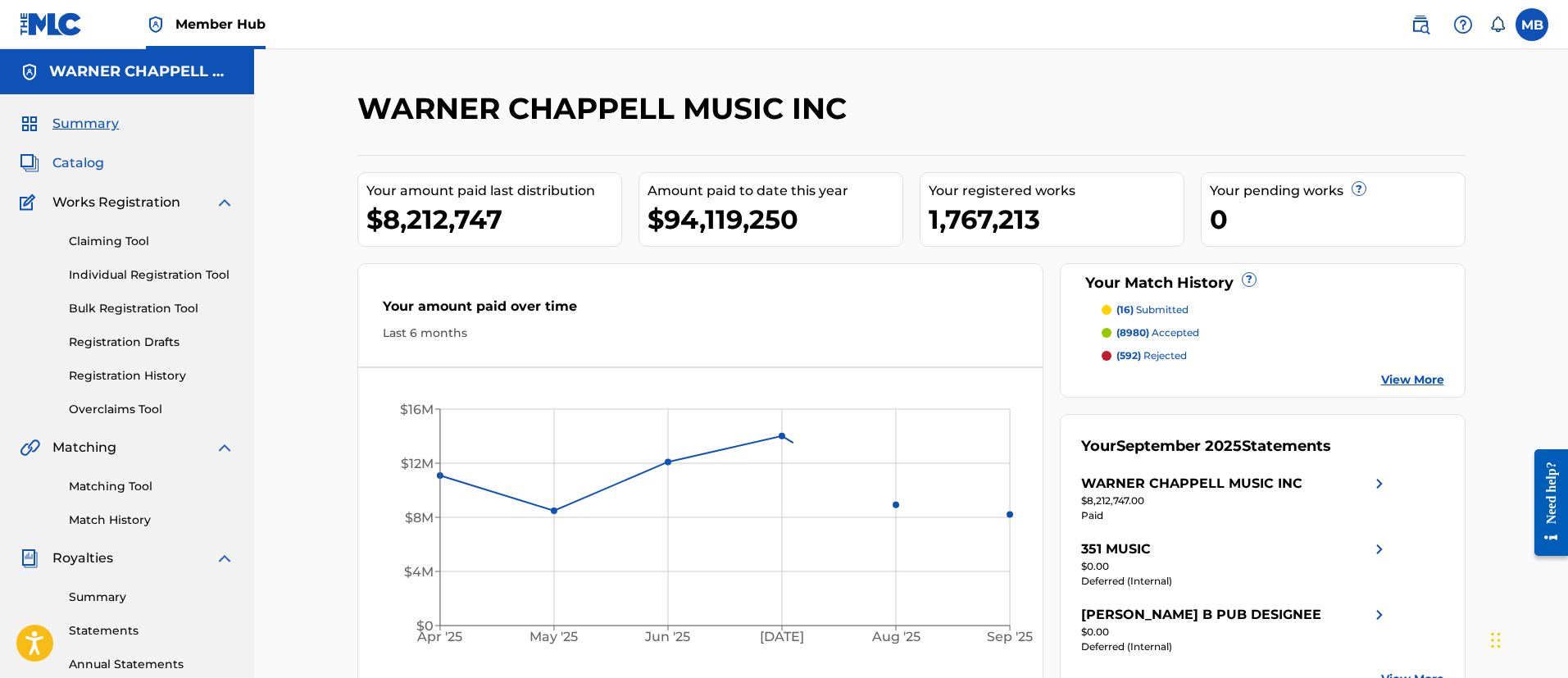
click at [73, 158] on span "Catalog" at bounding box center [79, 163] width 52 height 19
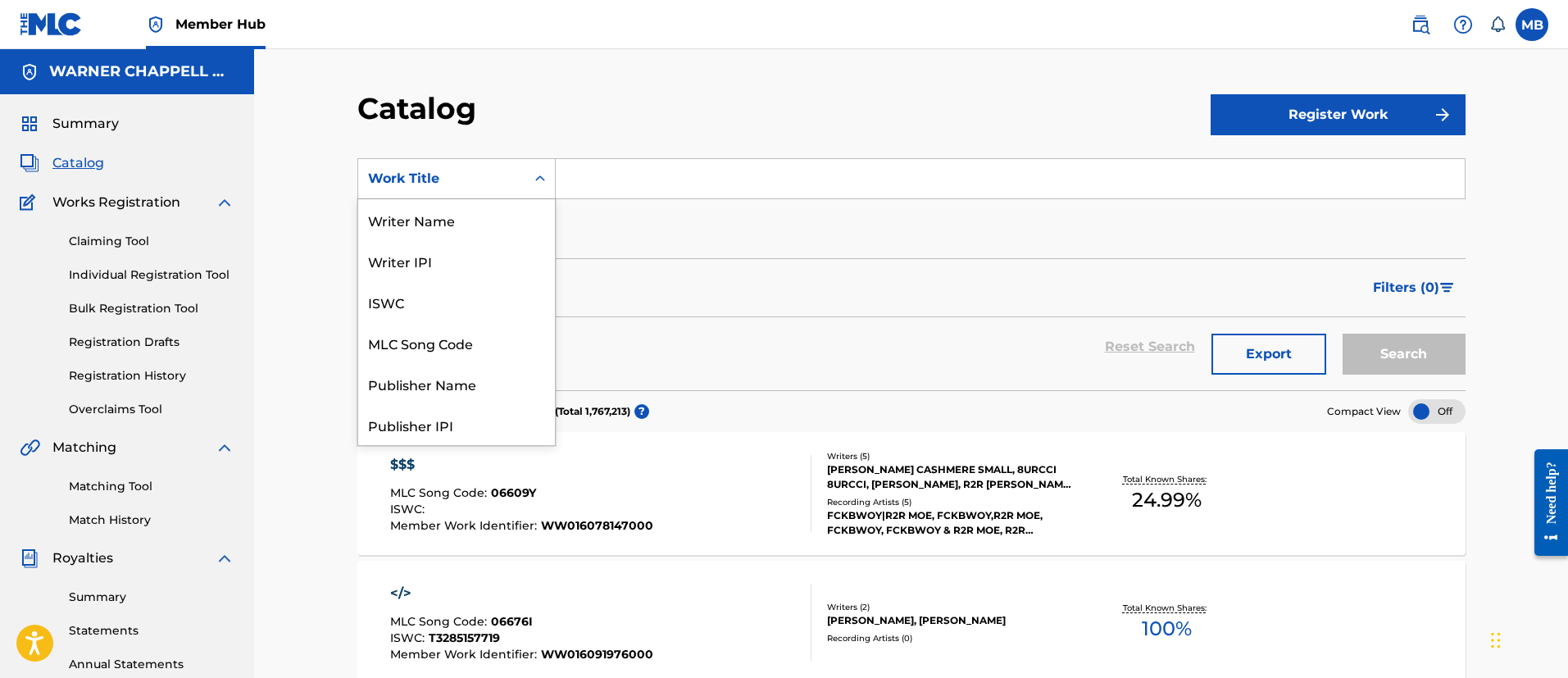
click at [457, 194] on div "Work Title" at bounding box center [456, 179] width 199 height 41
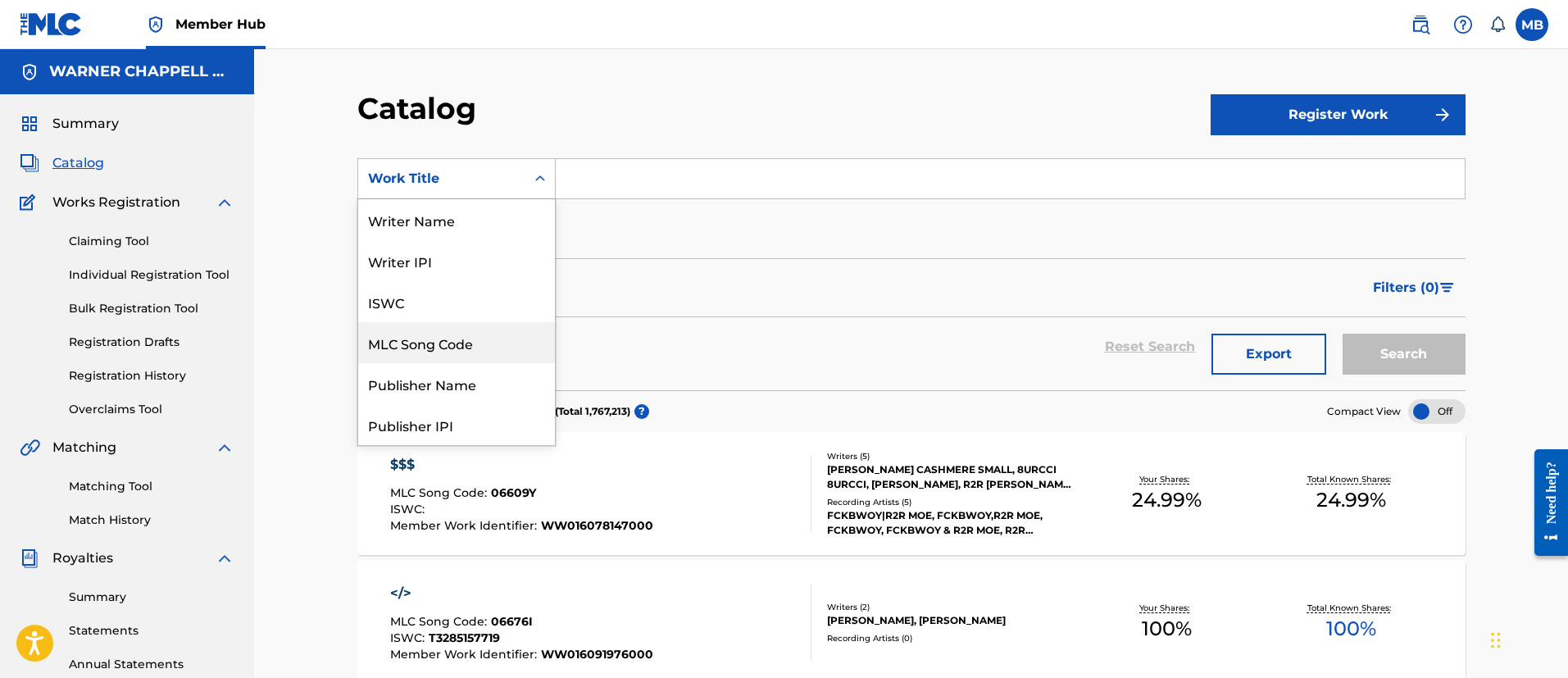
click at [445, 334] on div "MLC Song Code" at bounding box center [456, 343] width 197 height 41
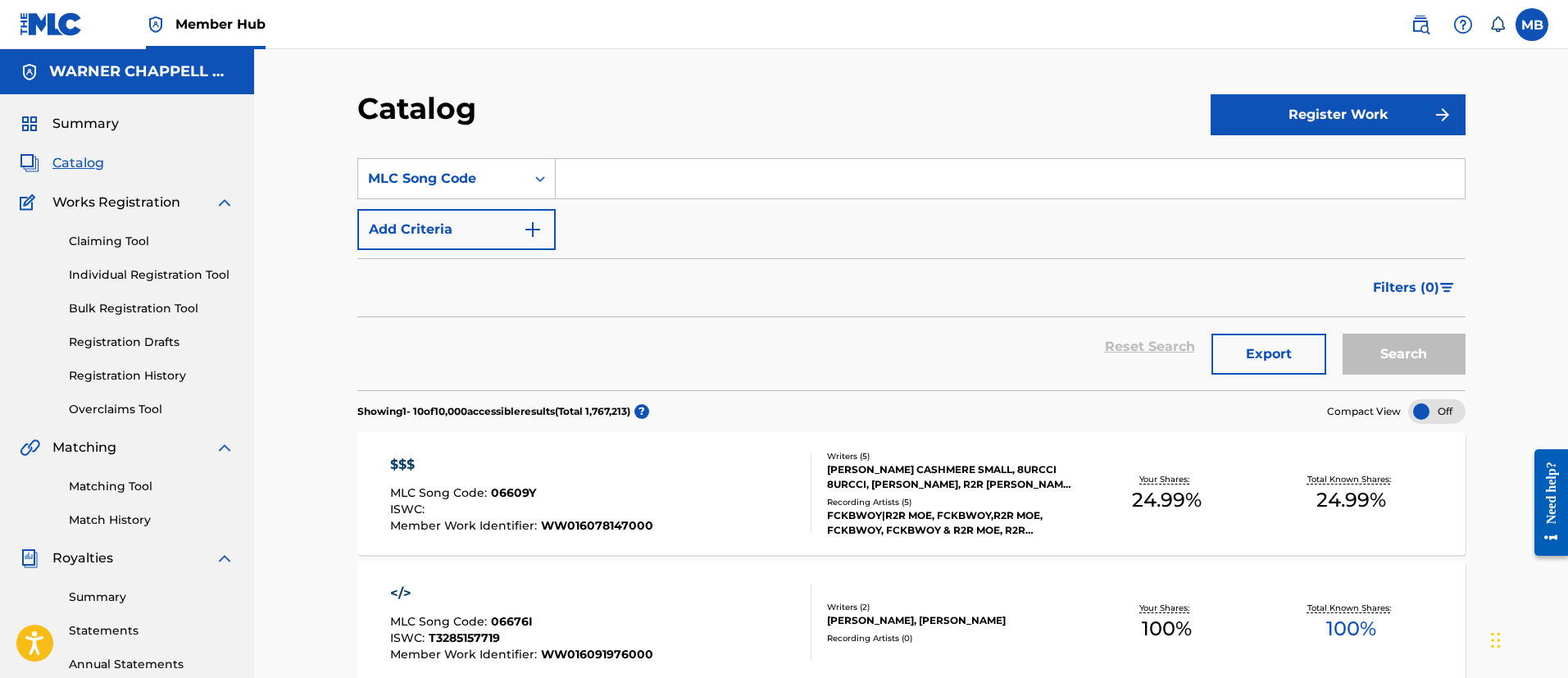
click at [615, 185] on input "Search Form" at bounding box center [1009, 179] width 909 height 39
paste input "W52V4W"
click at [1343, 334] on button "Search" at bounding box center [1404, 354] width 123 height 41
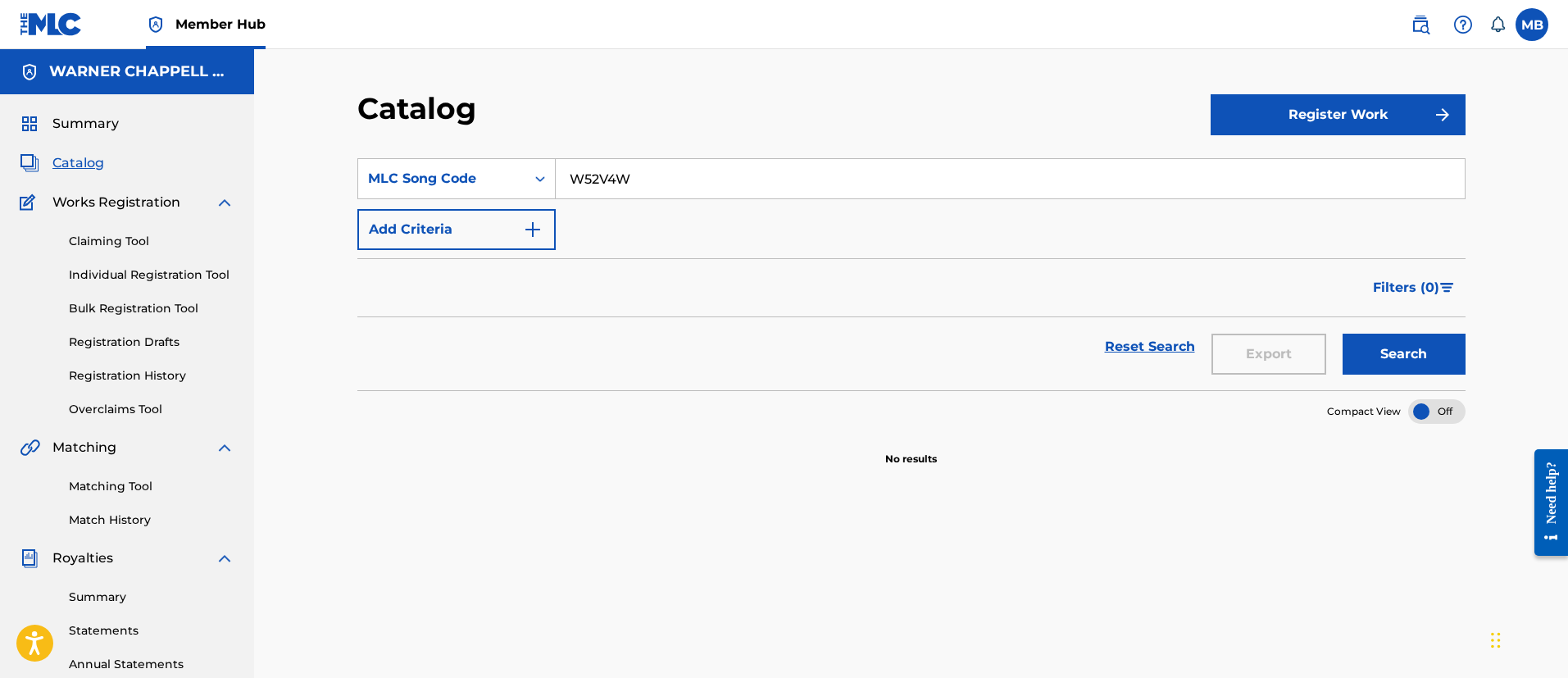
click at [1343, 334] on button "Search" at bounding box center [1404, 354] width 123 height 41
click at [699, 183] on input "W52V4W" at bounding box center [1009, 179] width 909 height 39
click at [1343, 334] on button "Search" at bounding box center [1404, 354] width 123 height 41
paste input "3BXD"
drag, startPoint x: 660, startPoint y: 192, endPoint x: 396, endPoint y: 139, distance: 269.3
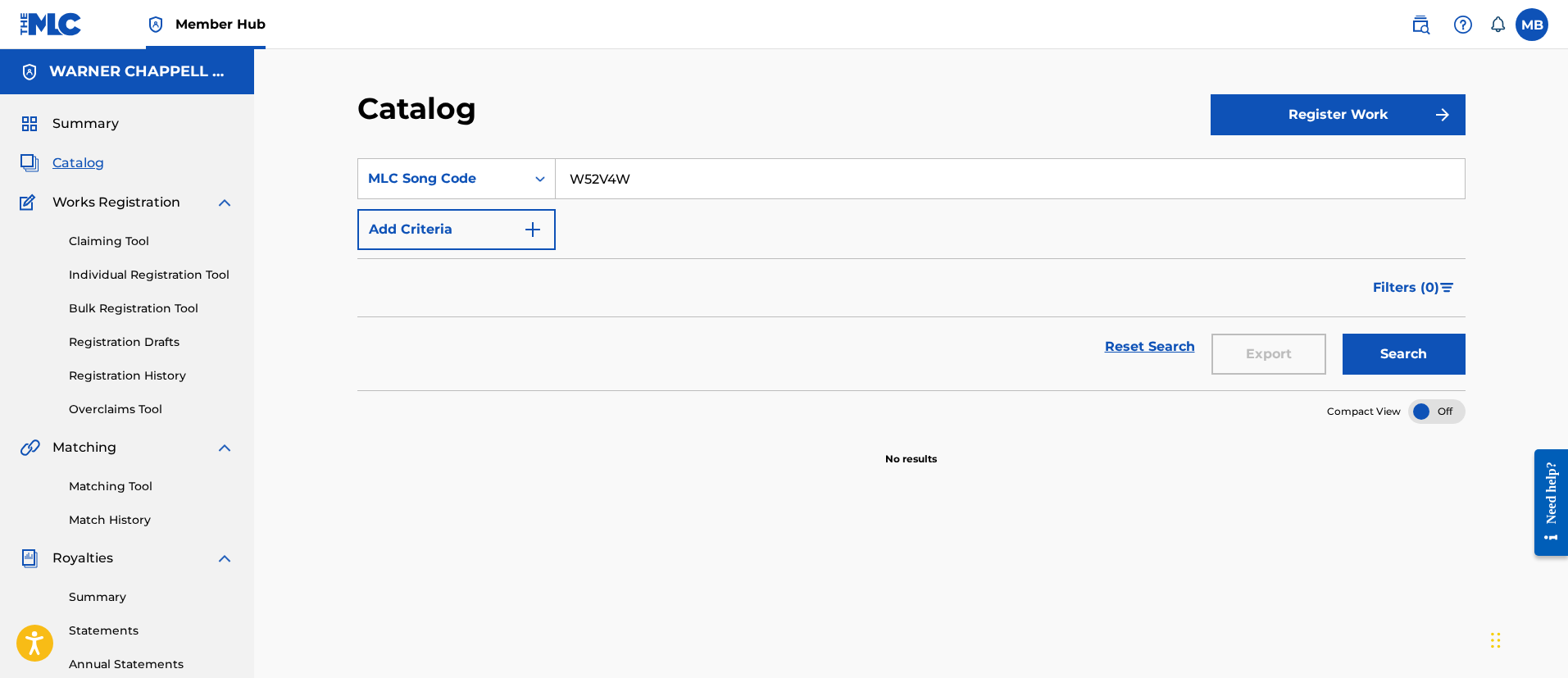
click at [400, 149] on section "SearchWithCriteria5a56b158-dfcb-42f1-8e22-5e60e810cfa6 MLC Song Code W52V4W Add…" at bounding box center [911, 264] width 1108 height 251
type input "W53BXD"
click at [1343, 334] on button "Search" at bounding box center [1404, 354] width 123 height 41
click at [1426, 18] on img at bounding box center [1420, 24] width 19 height 19
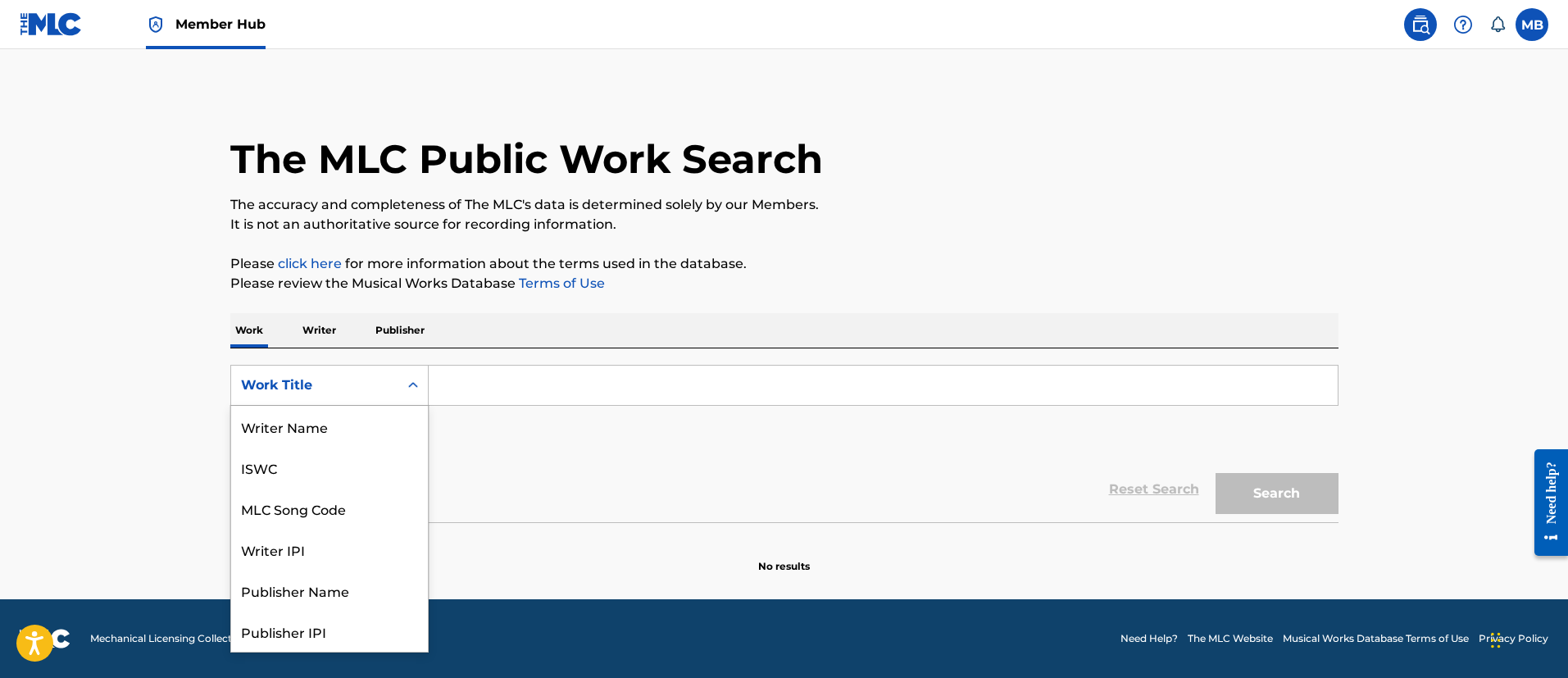
click at [358, 373] on div "Work Title" at bounding box center [315, 385] width 168 height 31
click at [355, 432] on div "MLC Song Code" at bounding box center [329, 426] width 197 height 41
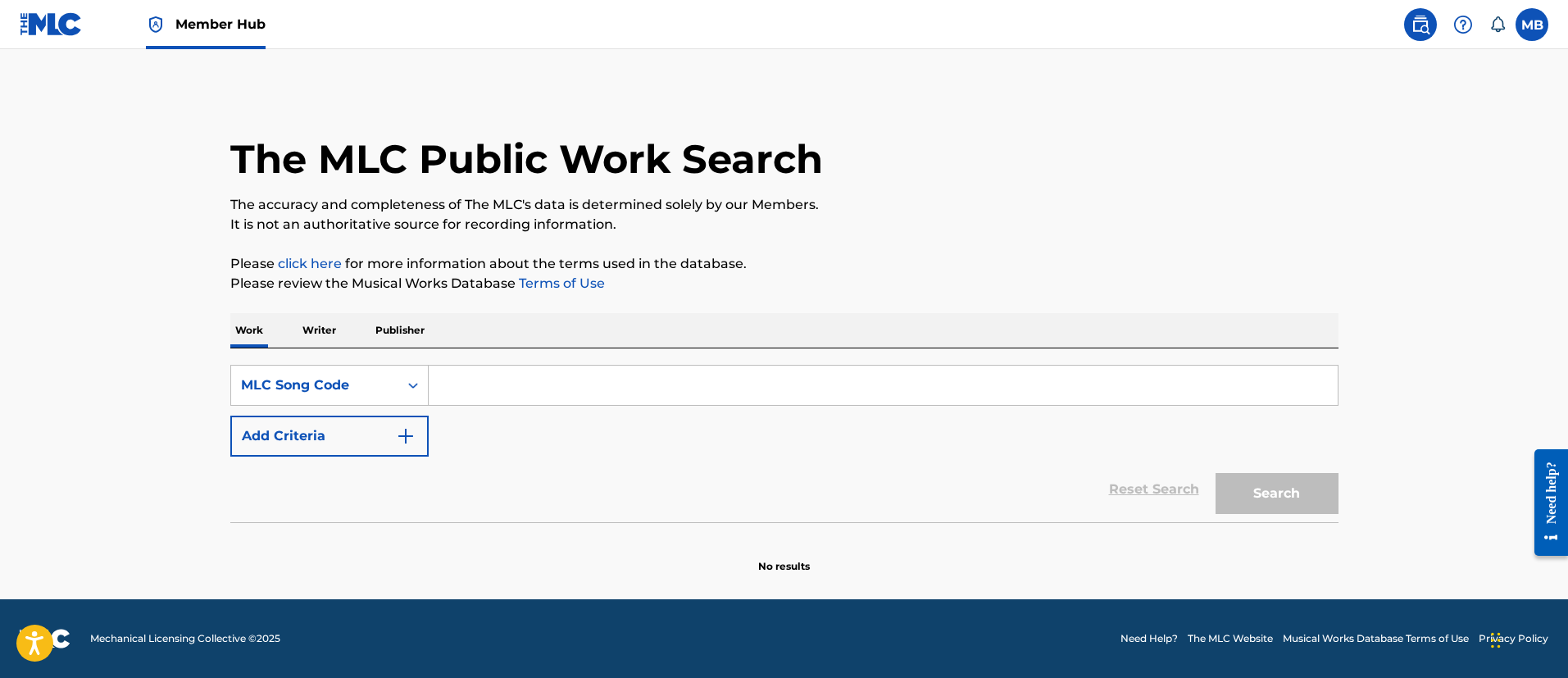
click at [538, 401] on input "Search Form" at bounding box center [883, 385] width 909 height 39
paste input "W53BXD"
type input "W53BXD"
click at [1215, 474] on button "Search" at bounding box center [1277, 494] width 123 height 41
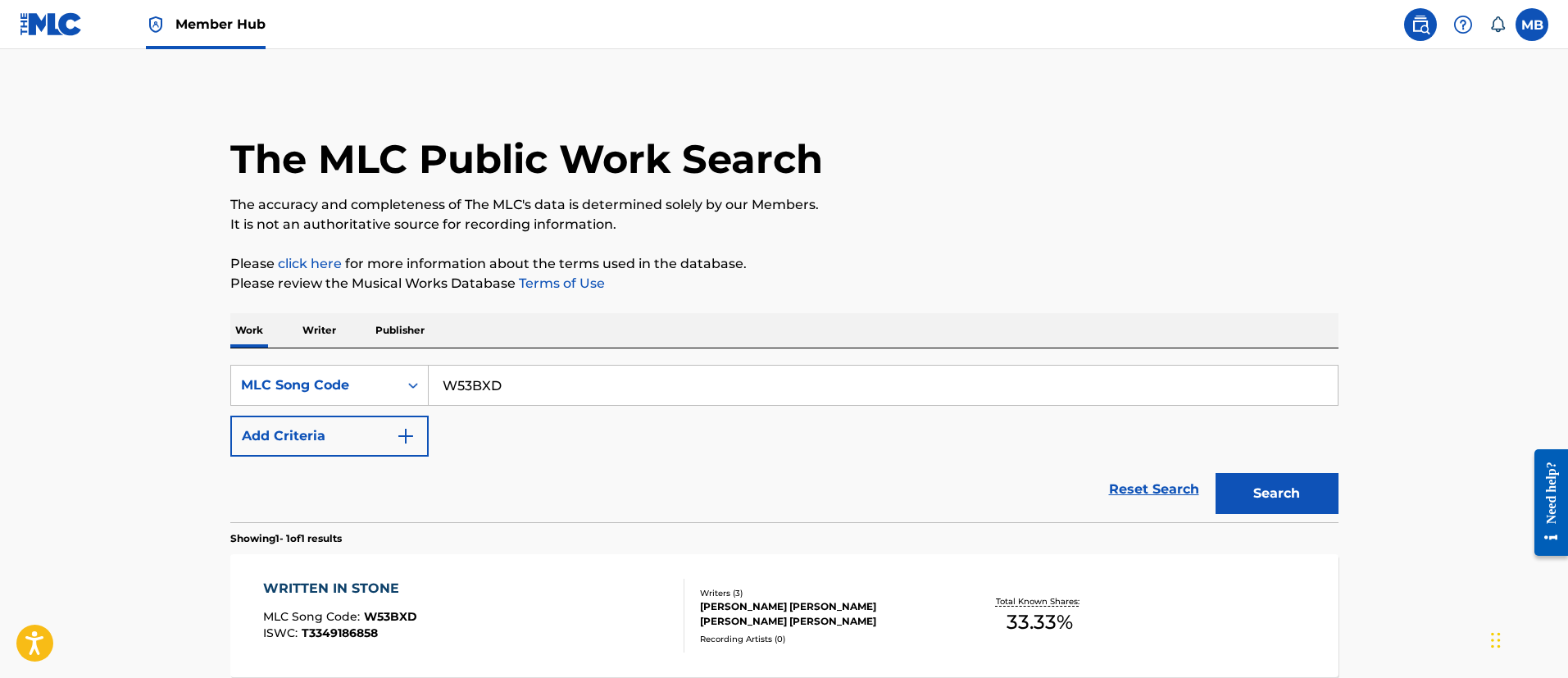
scroll to position [163, 0]
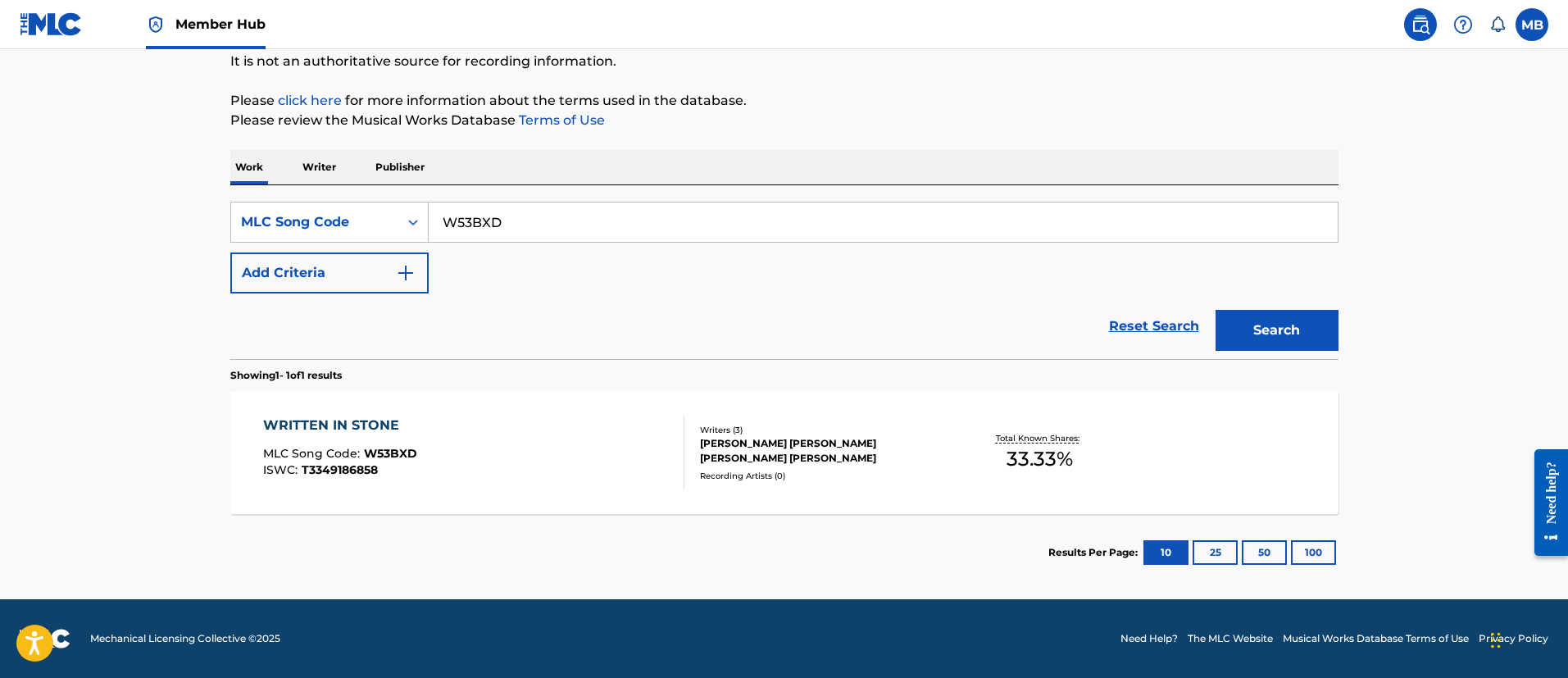
click at [554, 438] on div "WRITTEN IN STONE MLC Song Code : W53BXD ISWC : T3349186858" at bounding box center [473, 453] width 421 height 74
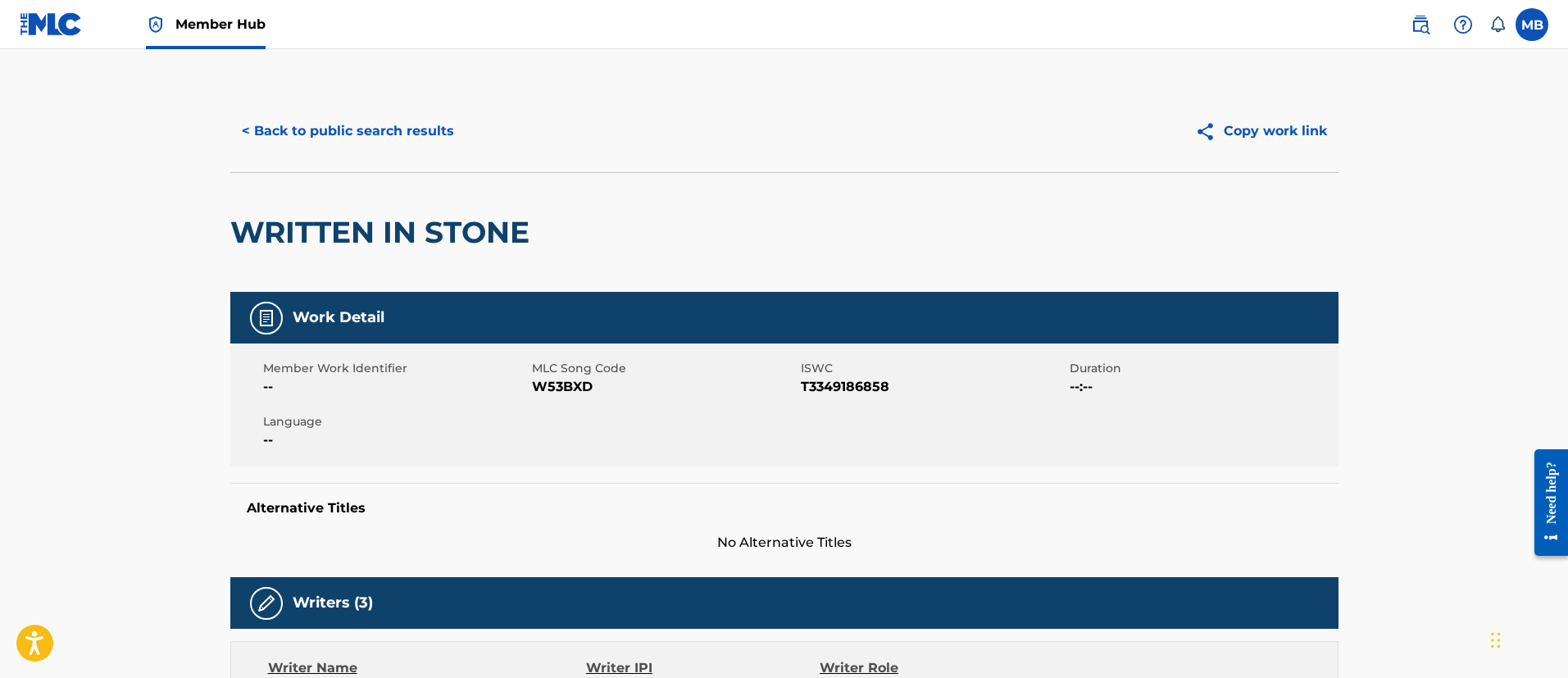
click at [230, 43] on link "Member Hub" at bounding box center [205, 24] width 120 height 49
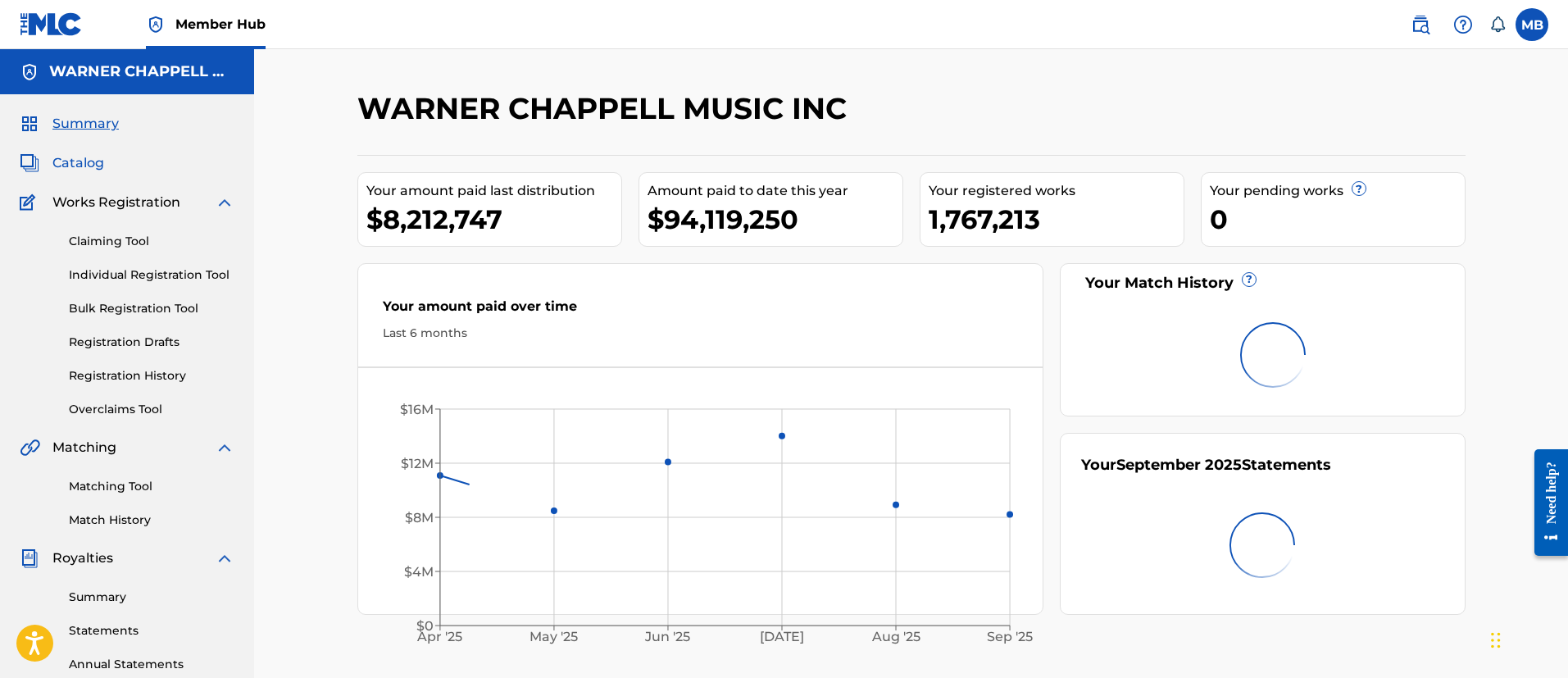
click at [89, 163] on span "Catalog" at bounding box center [79, 163] width 52 height 19
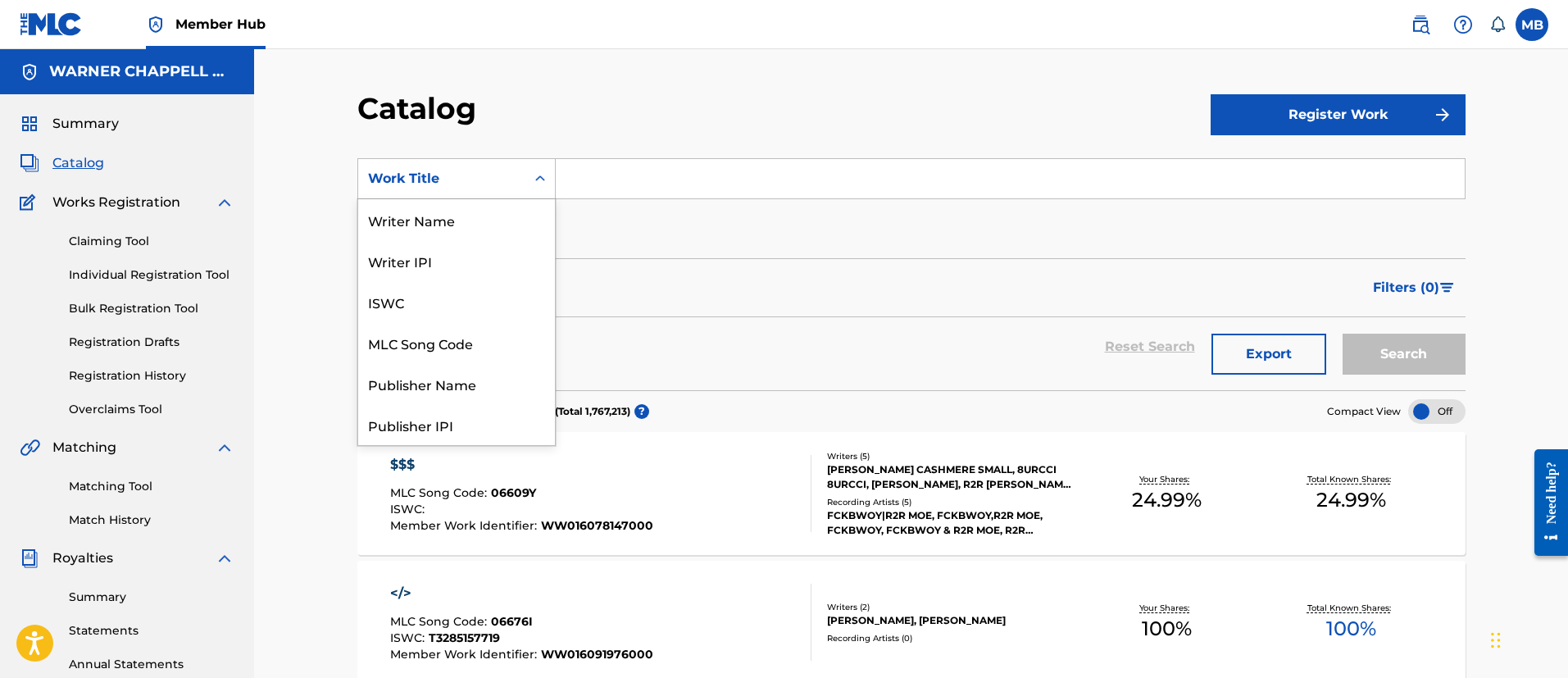
click at [421, 172] on div "Work Title" at bounding box center [441, 179] width 147 height 19
click at [444, 346] on div "MLC Song Code" at bounding box center [456, 343] width 197 height 41
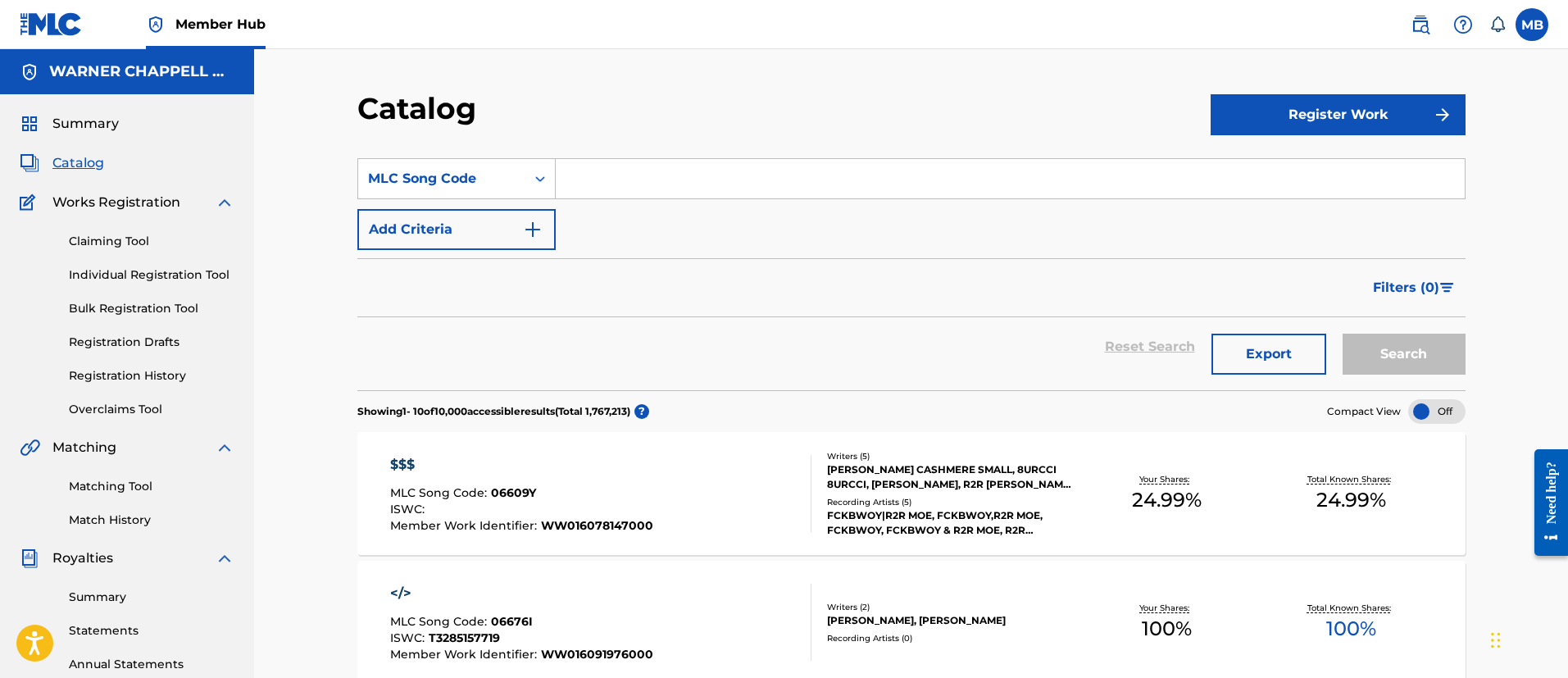
click at [649, 183] on input "Search Form" at bounding box center [1009, 179] width 909 height 39
paste input "RVAL1L"
type input "RVAL1L"
click at [1343, 334] on button "Search" at bounding box center [1404, 354] width 123 height 41
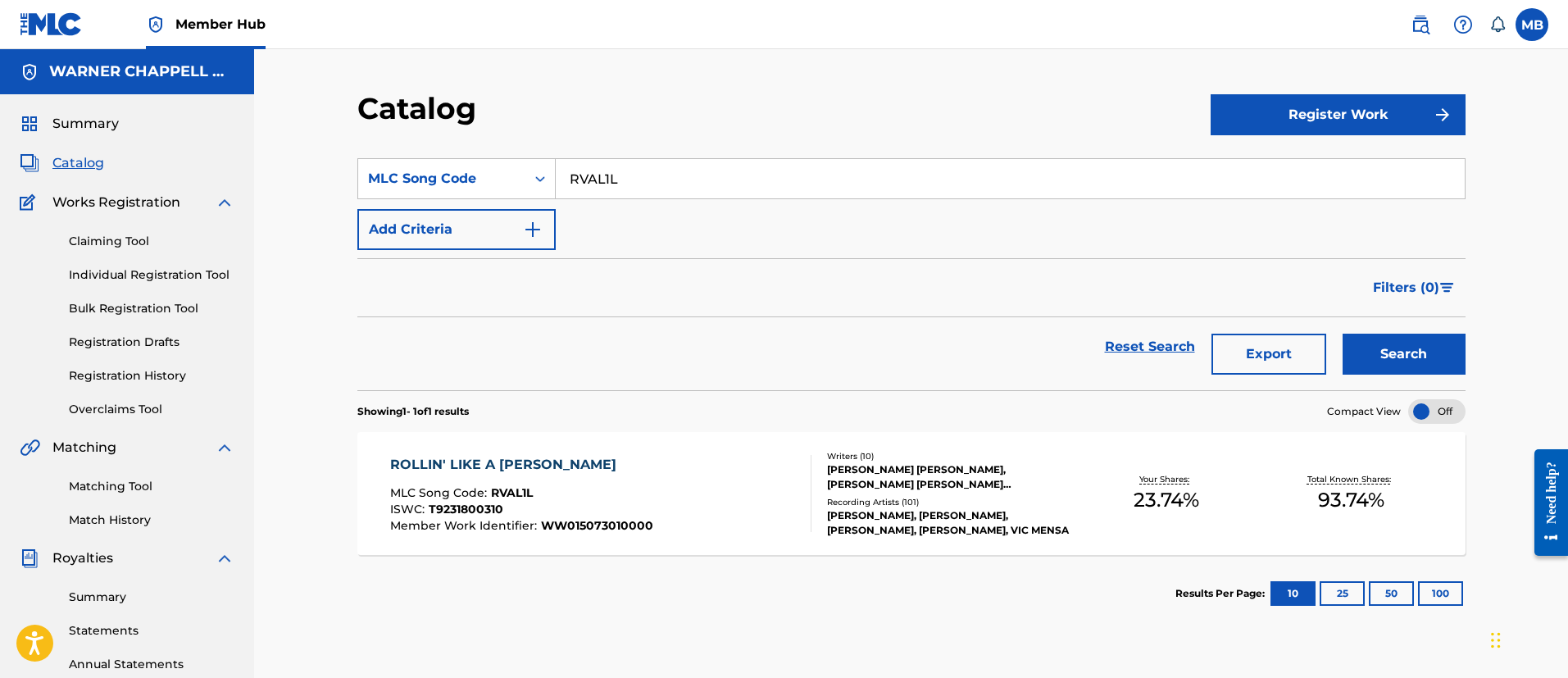
click at [604, 179] on input "RVAL1L" at bounding box center [1009, 179] width 909 height 39
